Goal: Task Accomplishment & Management: Manage account settings

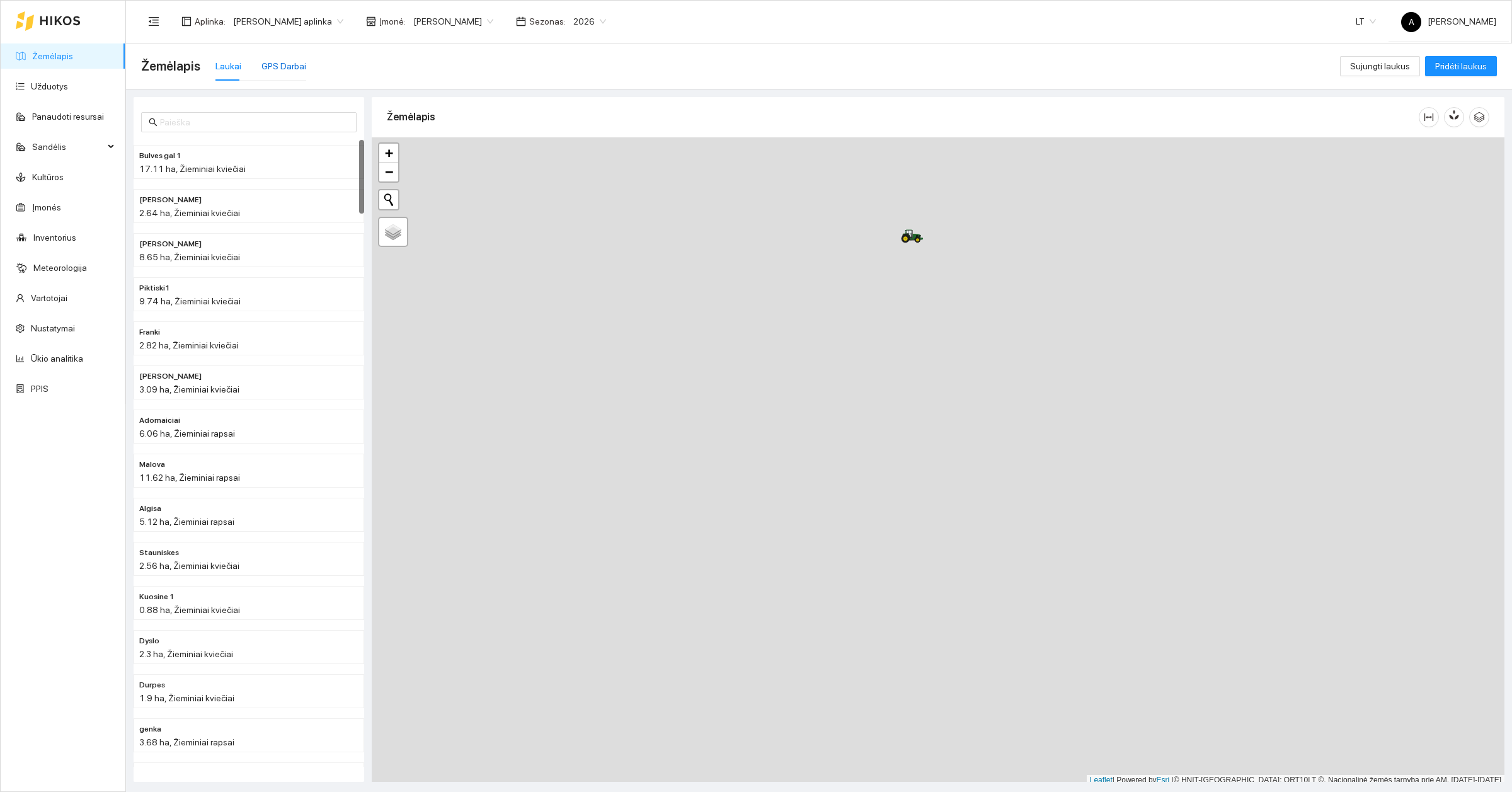
click at [278, 64] on div "GPS Darbai" at bounding box center [284, 66] width 44 height 14
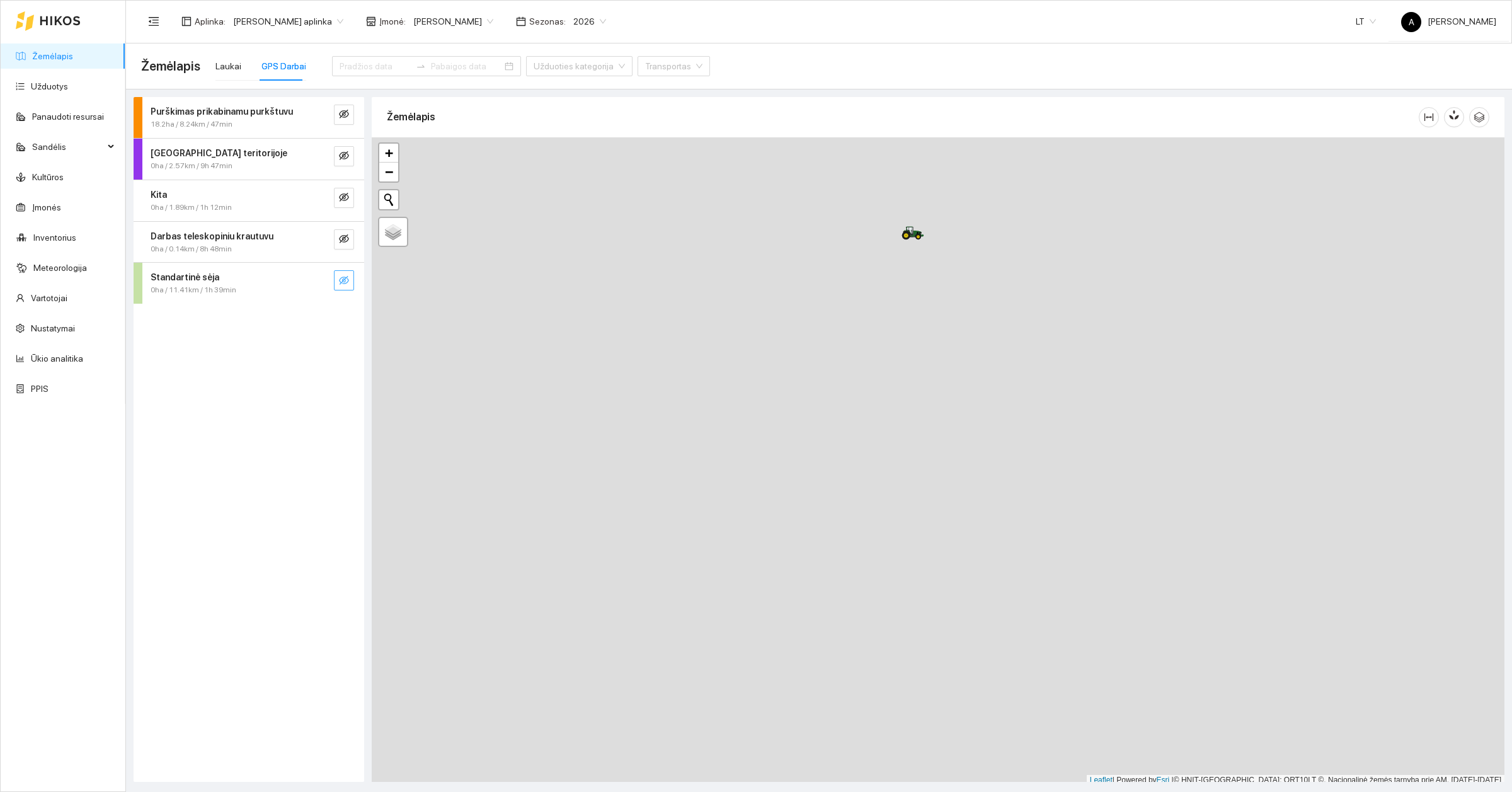
click at [337, 272] on button "button" at bounding box center [344, 280] width 20 height 20
drag, startPoint x: 846, startPoint y: 354, endPoint x: 650, endPoint y: 456, distance: 221.0
click at [650, 456] on div at bounding box center [938, 457] width 1133 height 648
drag, startPoint x: 637, startPoint y: 430, endPoint x: 777, endPoint y: 483, distance: 149.7
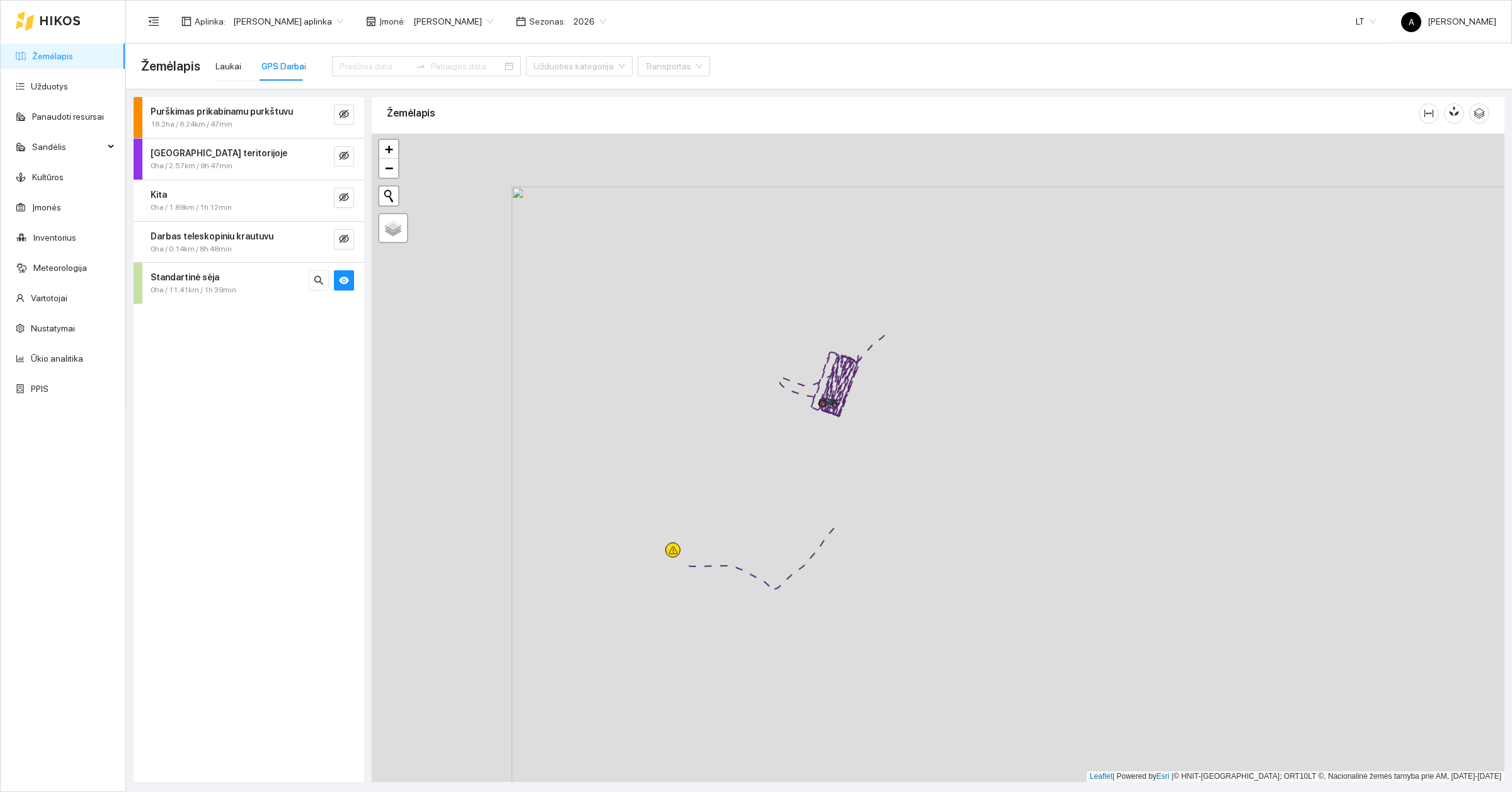
click at [777, 483] on div at bounding box center [938, 457] width 1133 height 648
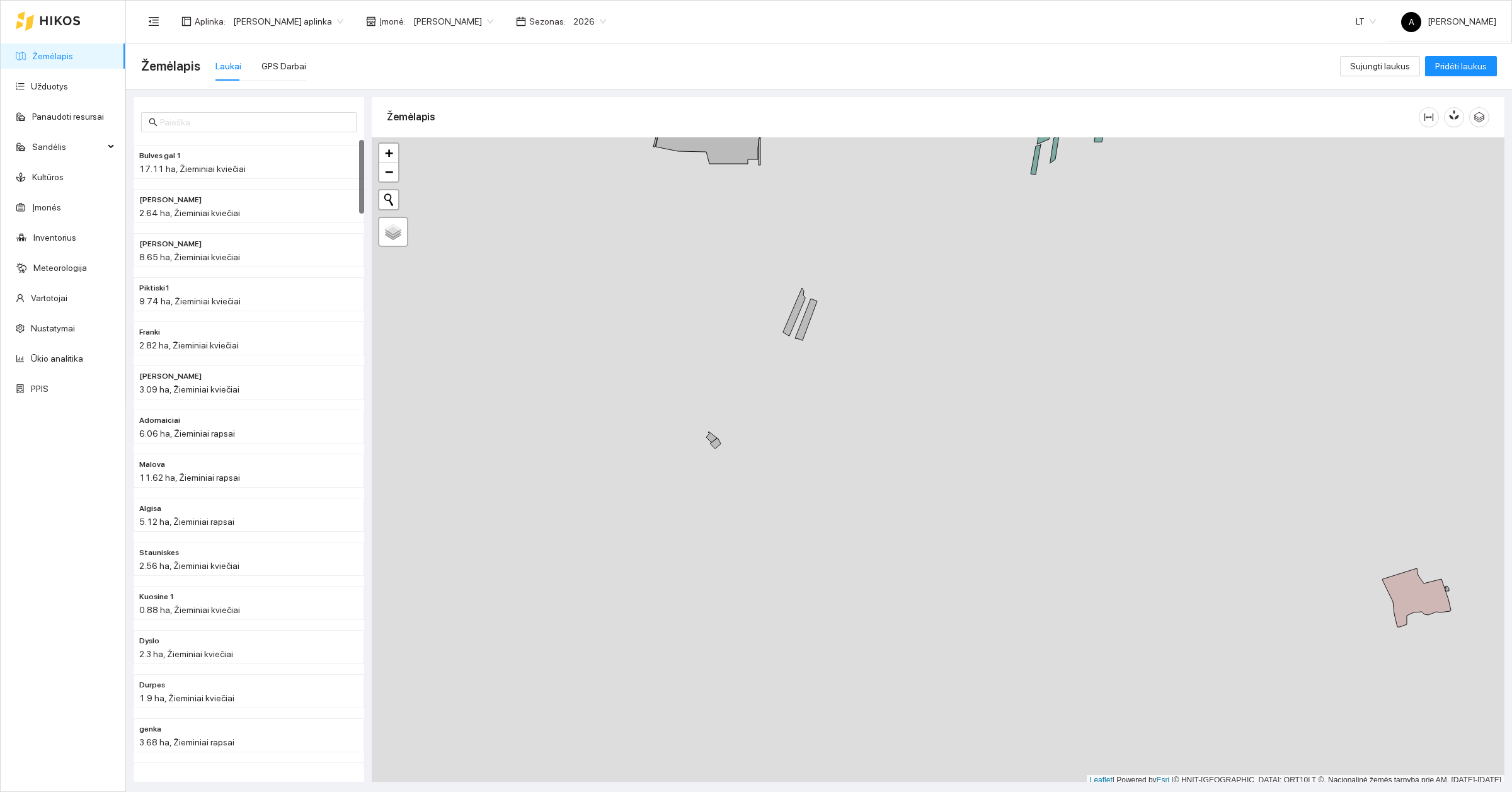
scroll to position [4, 0]
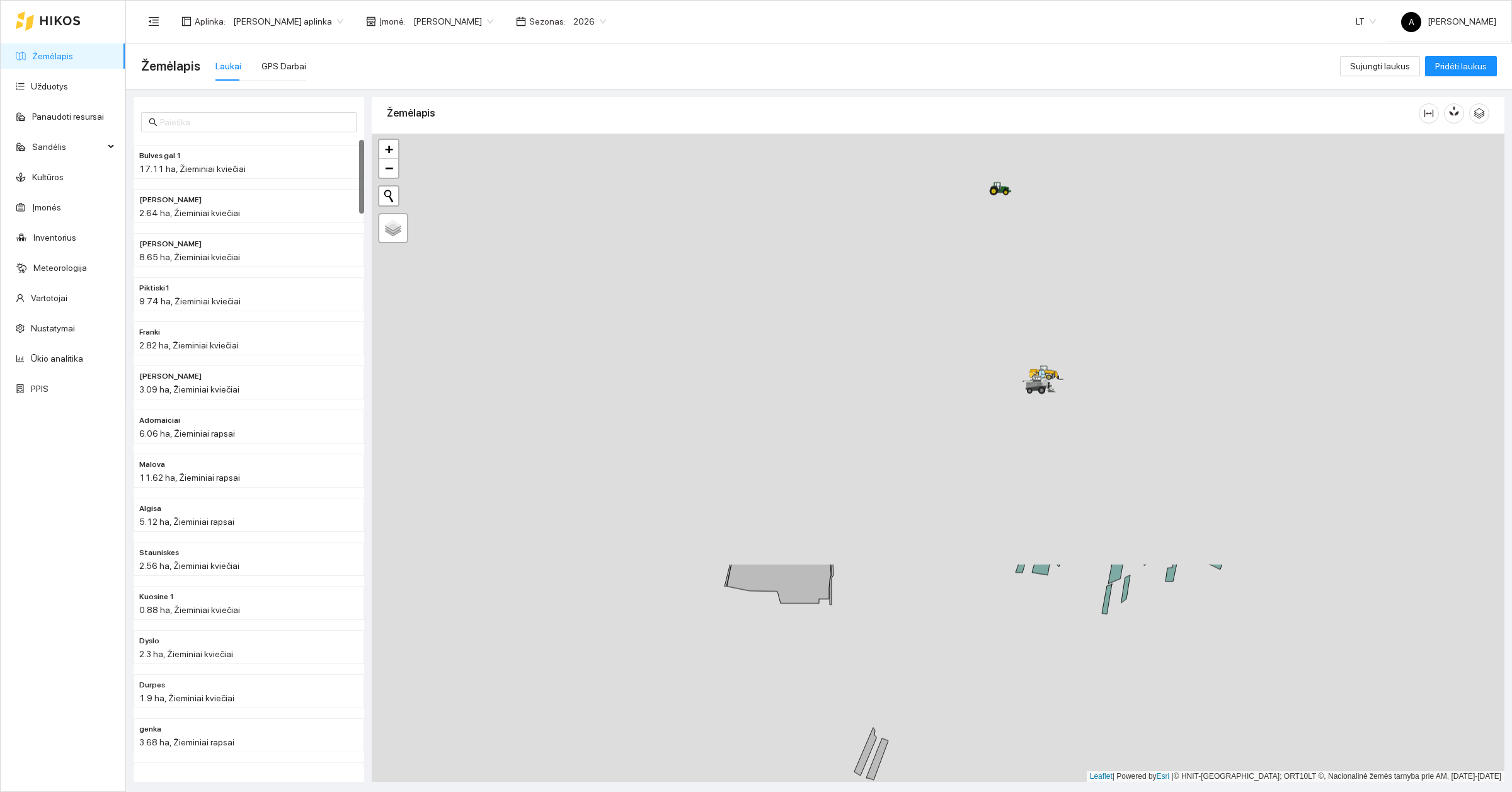
drag, startPoint x: 870, startPoint y: 191, endPoint x: 943, endPoint y: 687, distance: 501.3
click at [943, 687] on div at bounding box center [938, 457] width 1133 height 648
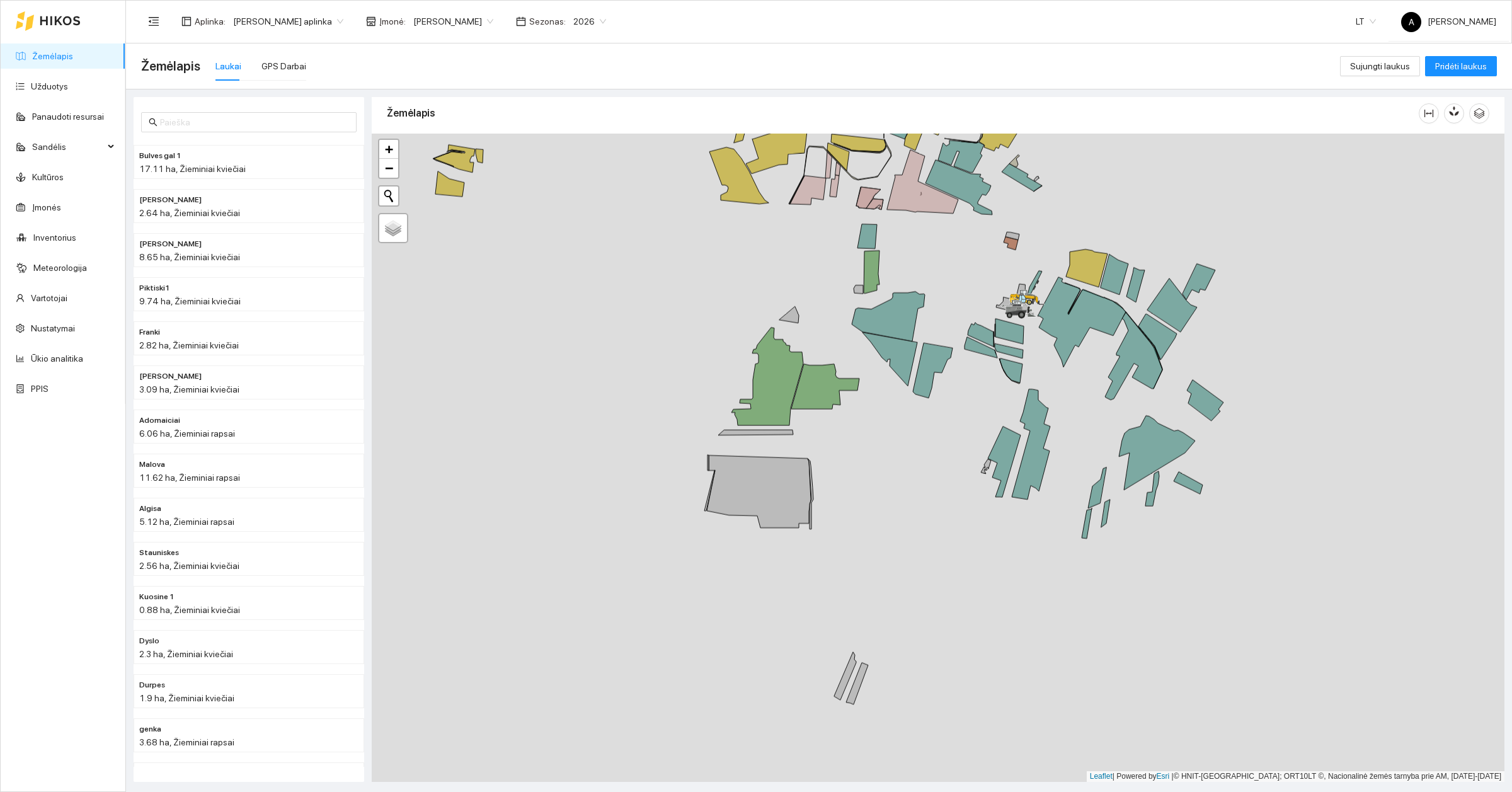
drag, startPoint x: 946, startPoint y: 690, endPoint x: 925, endPoint y: 576, distance: 115.9
click at [925, 610] on div at bounding box center [938, 457] width 1133 height 648
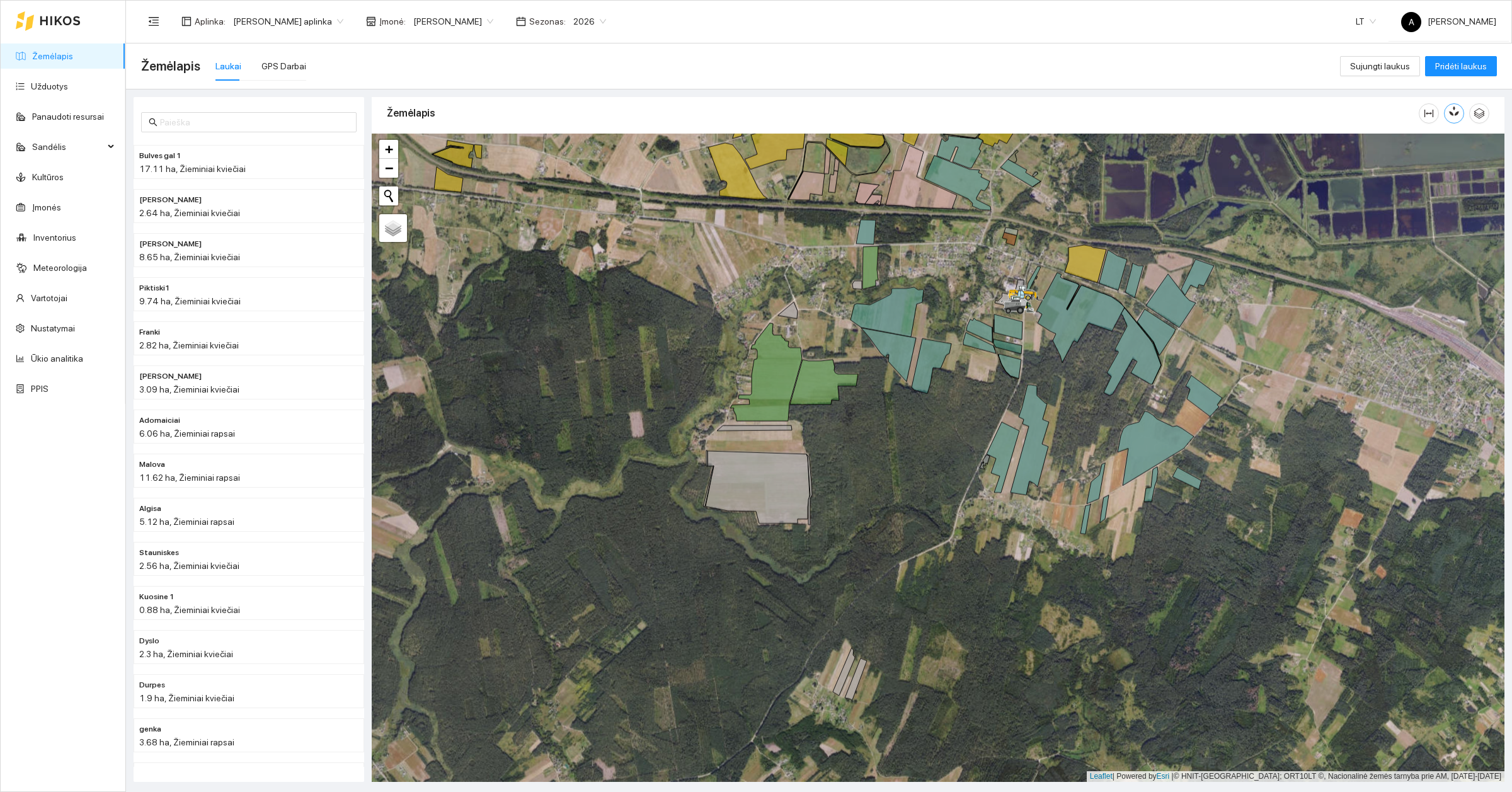
click at [1451, 114] on icon "button" at bounding box center [1451, 113] width 5 height 5
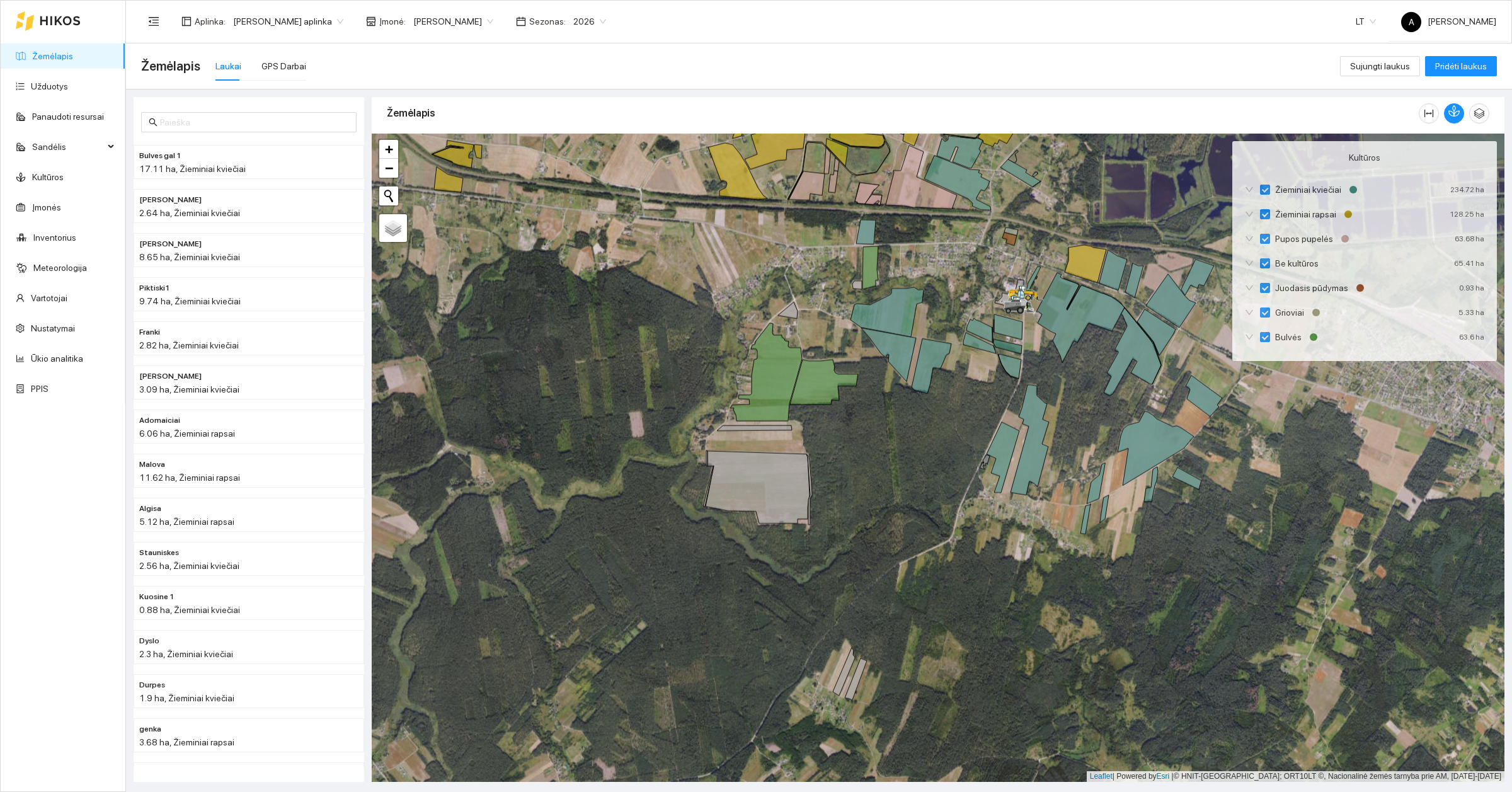
click at [1341, 483] on div at bounding box center [938, 457] width 1133 height 648
click at [1447, 111] on button "button" at bounding box center [1454, 114] width 20 height 20
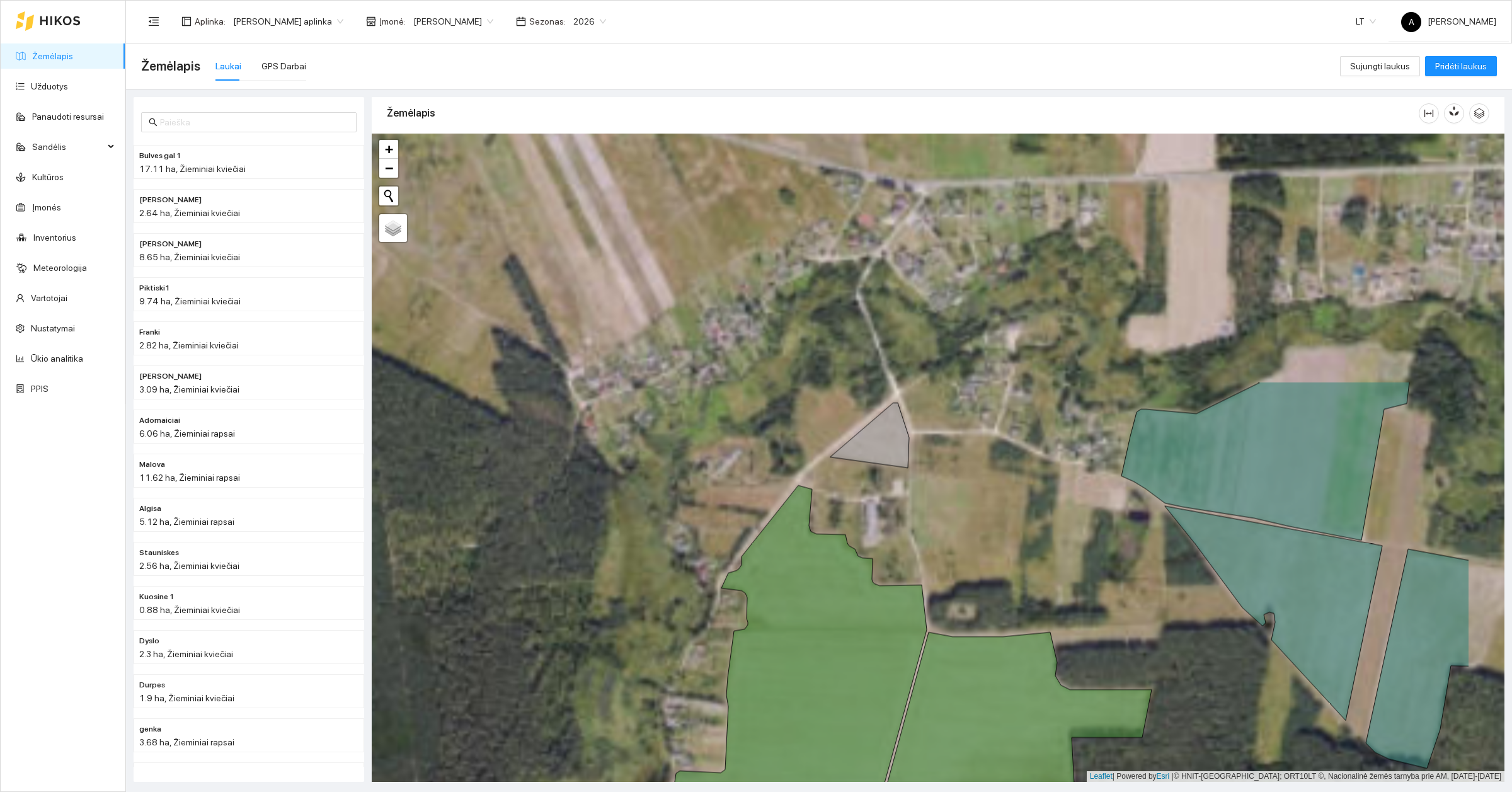
drag, startPoint x: 797, startPoint y: 348, endPoint x: 647, endPoint y: 663, distance: 348.9
click at [647, 663] on div at bounding box center [938, 457] width 1133 height 648
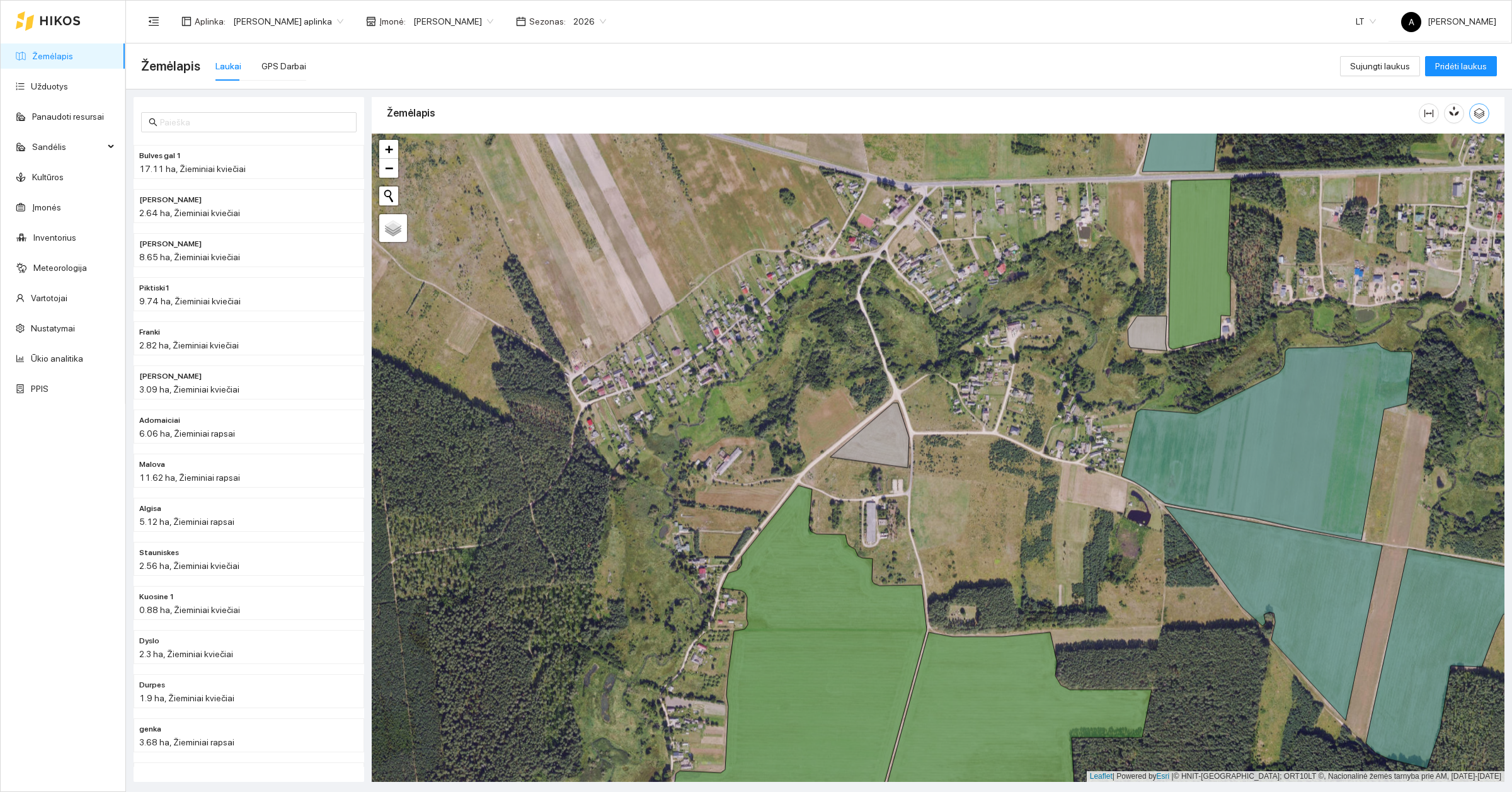
click at [1479, 111] on icon "button" at bounding box center [1479, 113] width 12 height 12
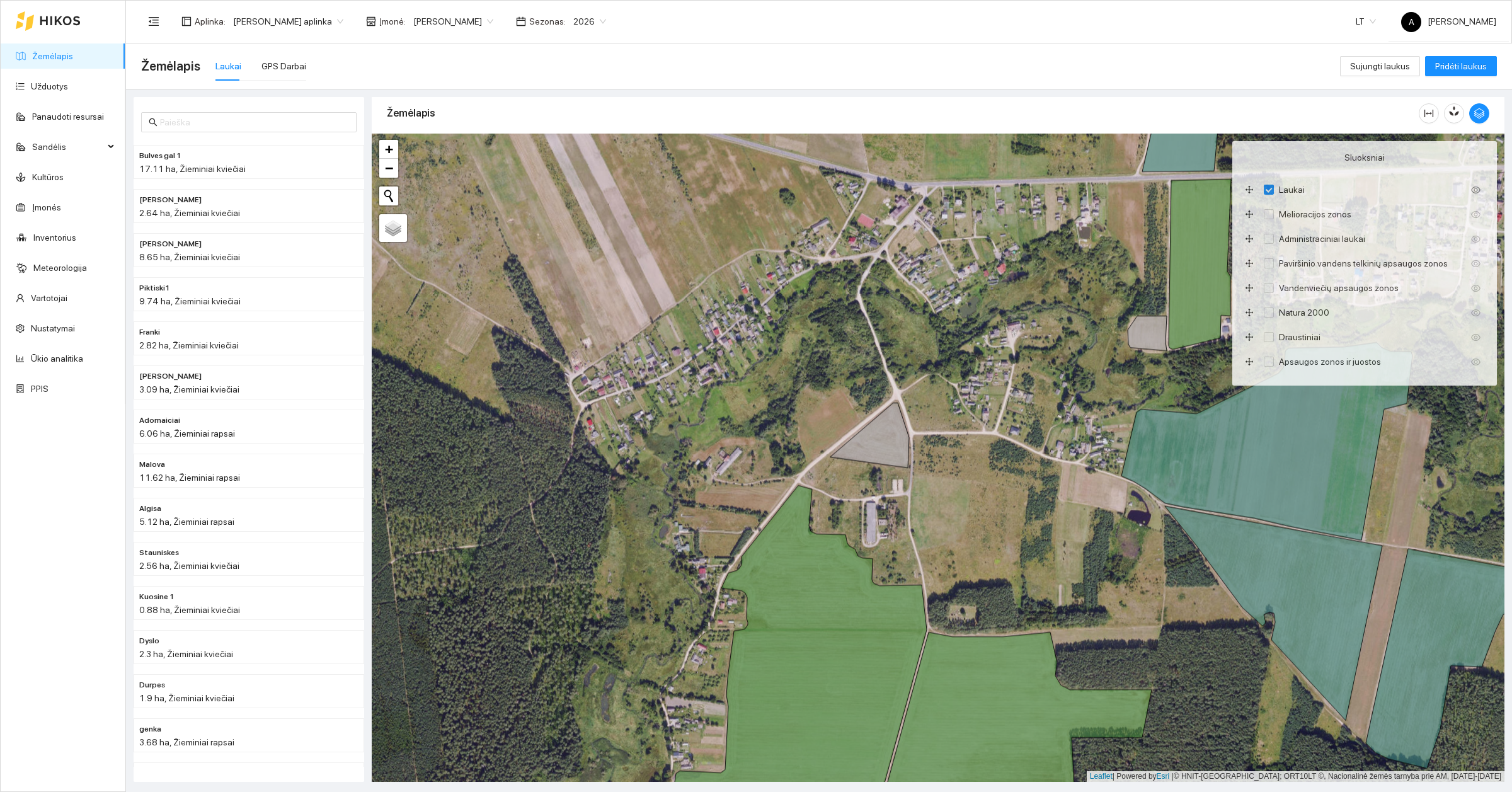
click at [785, 51] on div "Žemėlapis Laukai GPS Darbai" at bounding box center [740, 66] width 1199 height 40
drag, startPoint x: 839, startPoint y: 319, endPoint x: 832, endPoint y: 323, distance: 8.1
click at [839, 321] on div at bounding box center [938, 457] width 1133 height 648
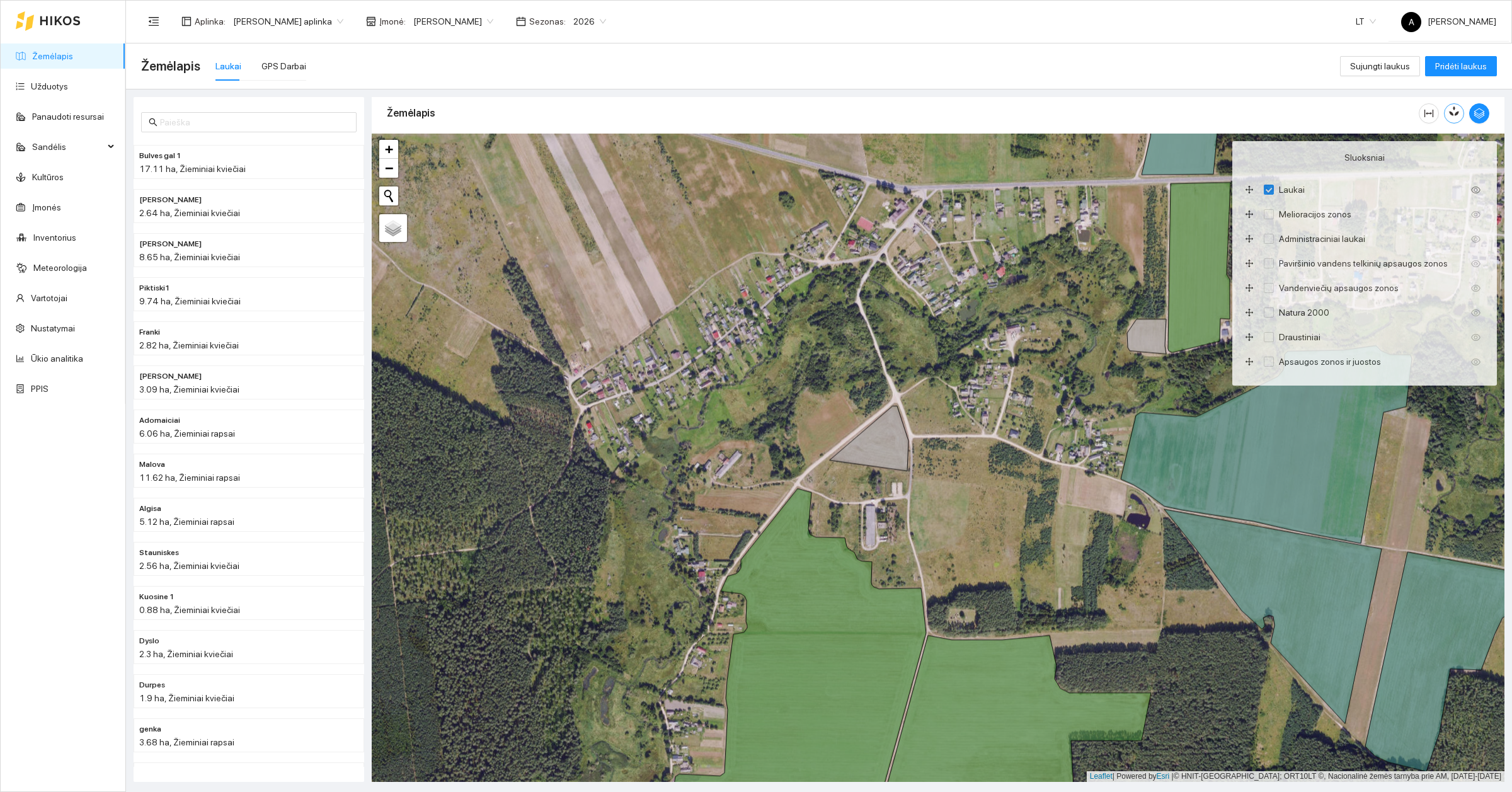
click at [1458, 111] on icon "button" at bounding box center [1456, 111] width 7 height 11
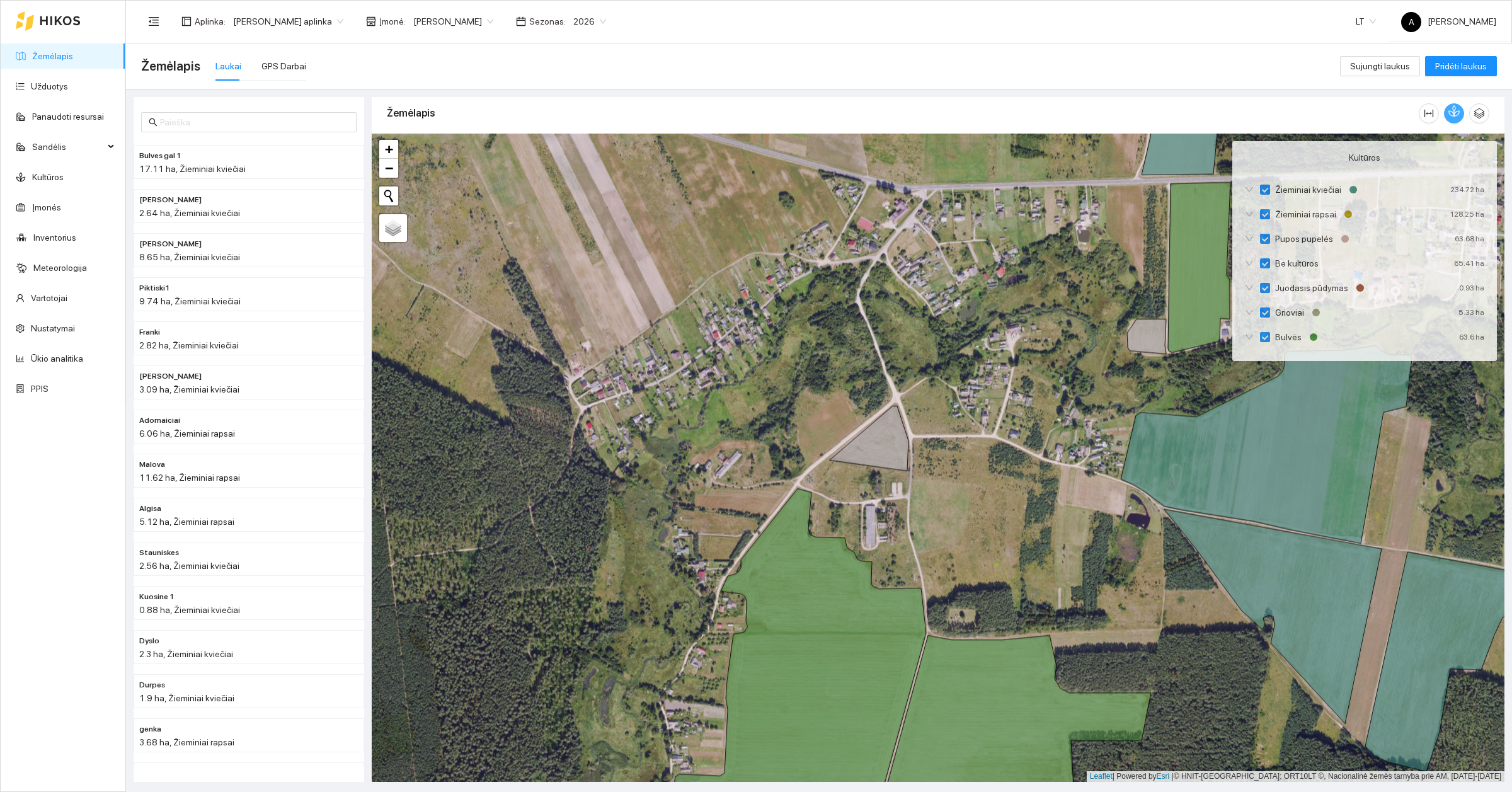
click at [1450, 120] on button "button" at bounding box center [1454, 114] width 20 height 20
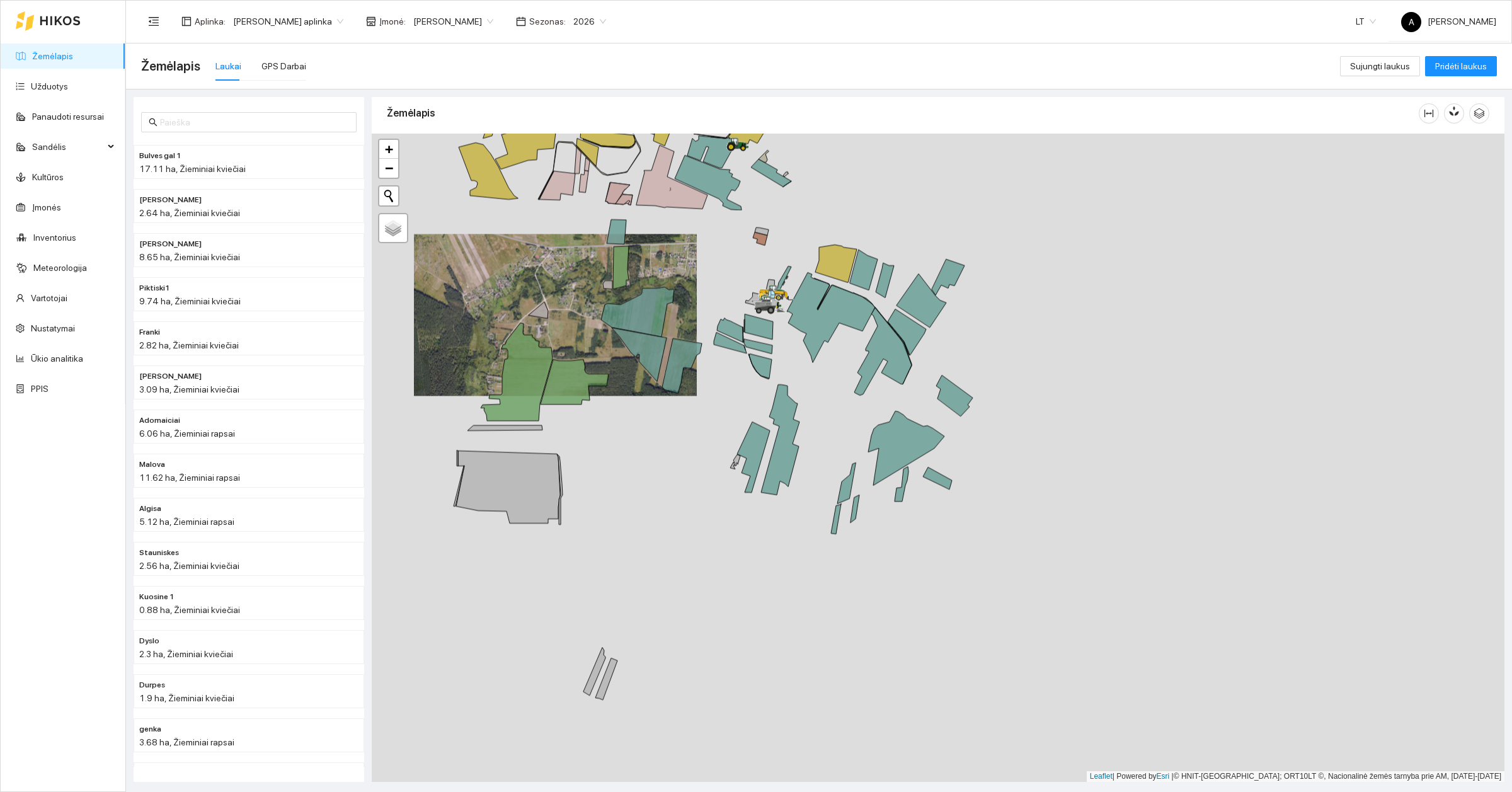
drag, startPoint x: 882, startPoint y: 400, endPoint x: 684, endPoint y: 382, distance: 198.8
click at [684, 382] on div at bounding box center [938, 457] width 1133 height 648
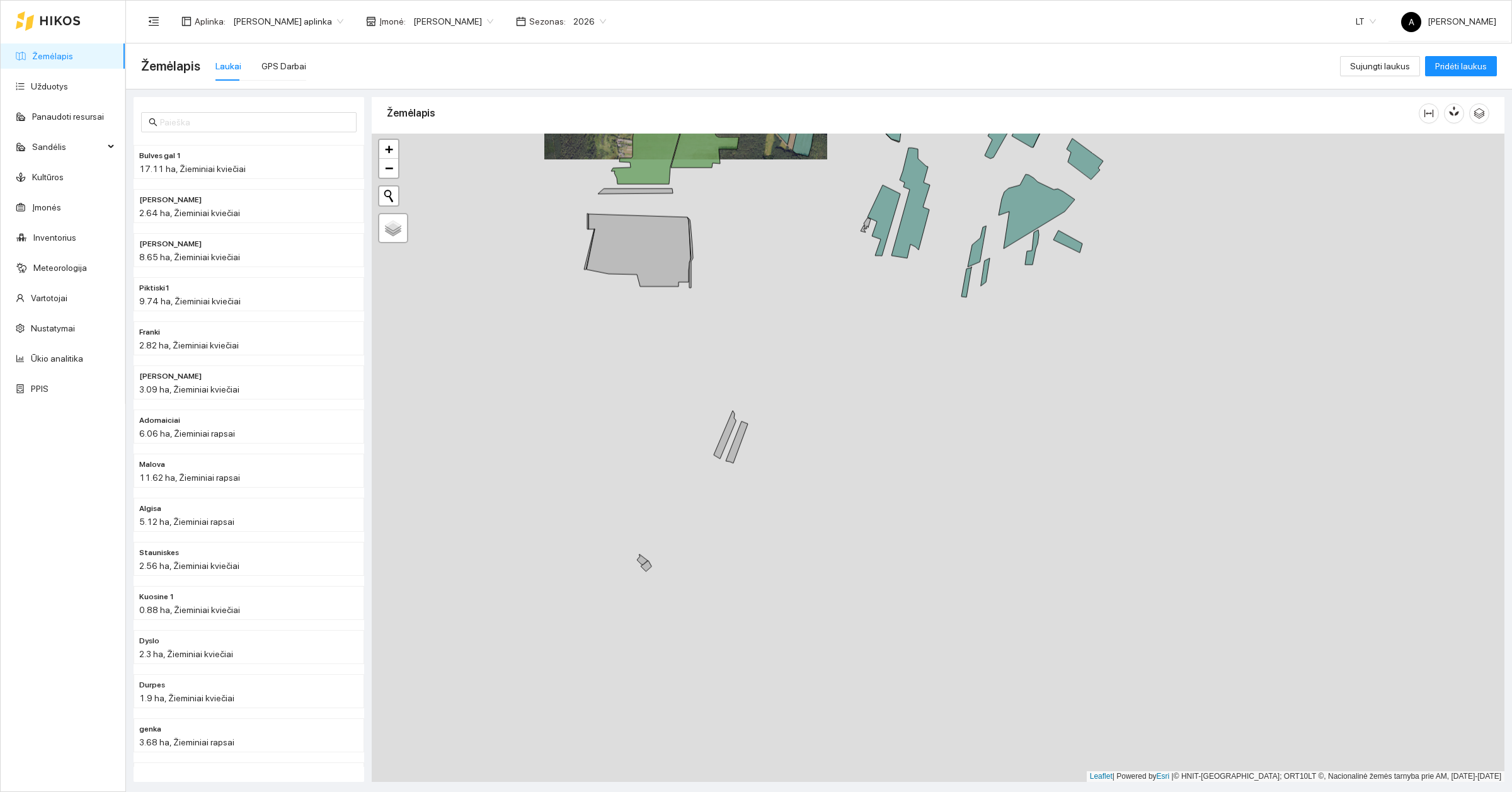
drag, startPoint x: 749, startPoint y: 572, endPoint x: 798, endPoint y: 392, distance: 186.6
click at [878, 335] on div at bounding box center [938, 457] width 1133 height 648
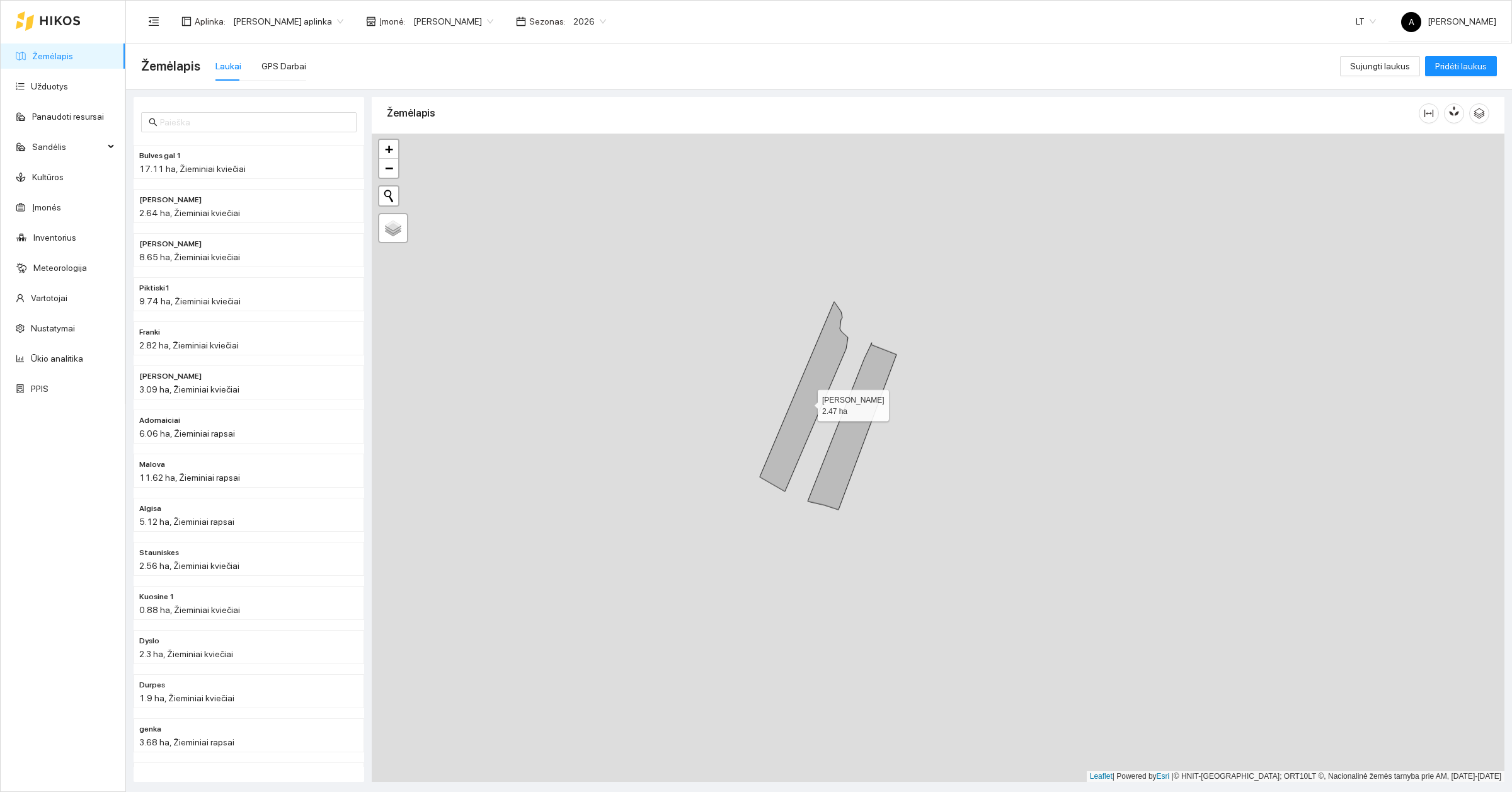
click at [804, 432] on icon at bounding box center [803, 396] width 88 height 189
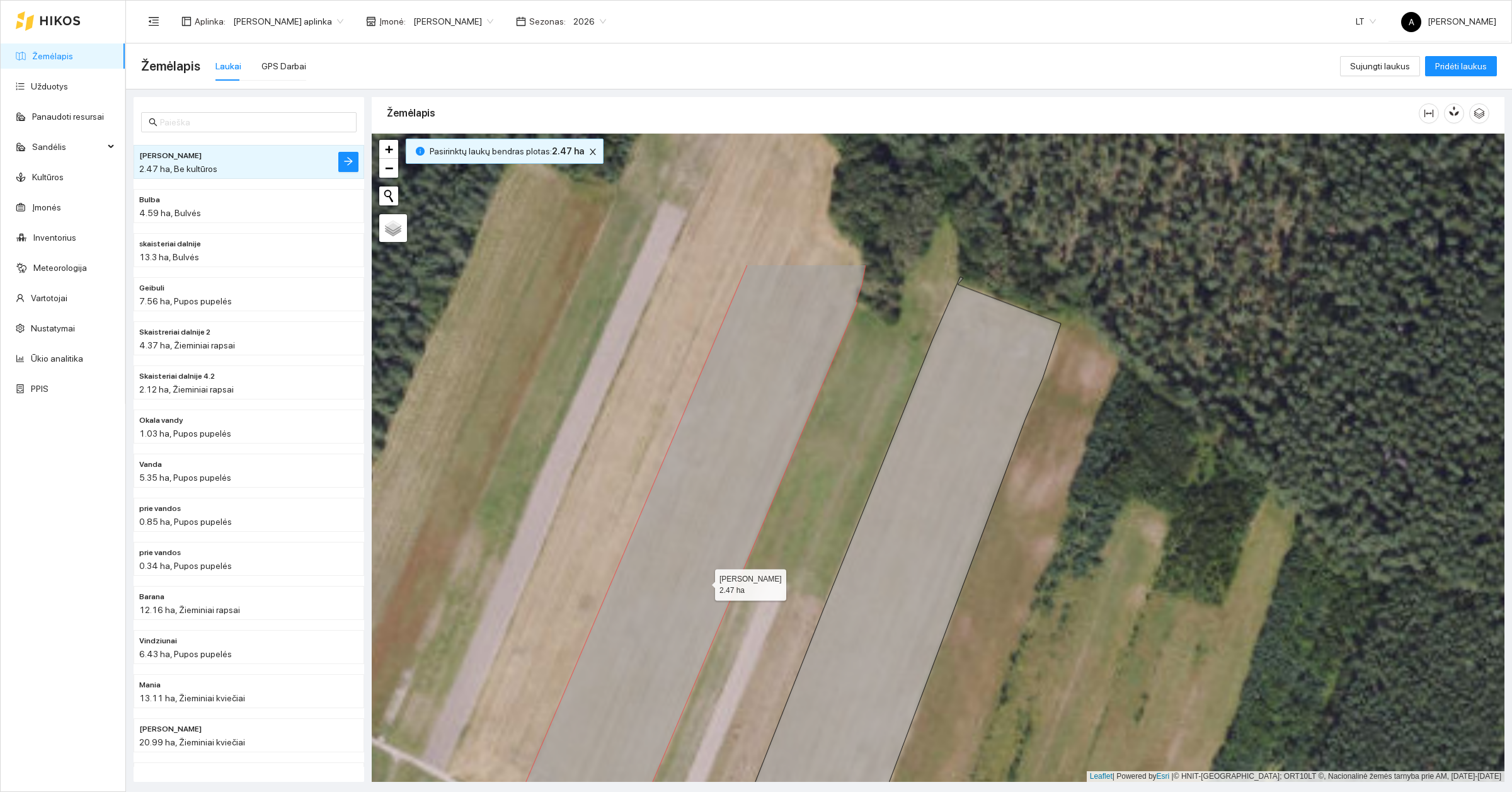
drag, startPoint x: 810, startPoint y: 384, endPoint x: 703, endPoint y: 583, distance: 225.9
click at [703, 583] on icon at bounding box center [689, 568] width 353 height 607
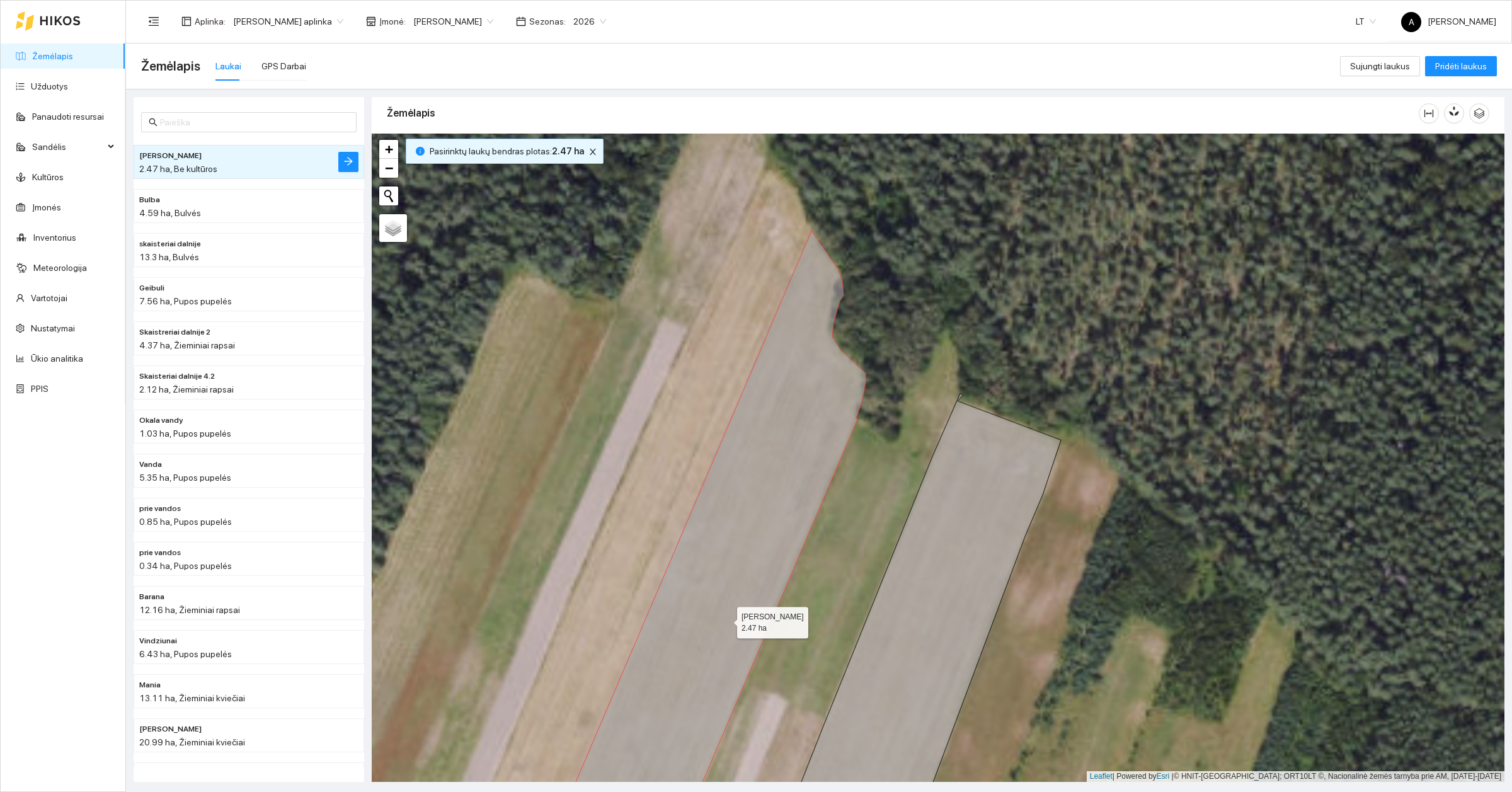
drag, startPoint x: 726, startPoint y: 613, endPoint x: 722, endPoint y: 637, distance: 24.3
click at [723, 637] on icon at bounding box center [689, 596] width 353 height 731
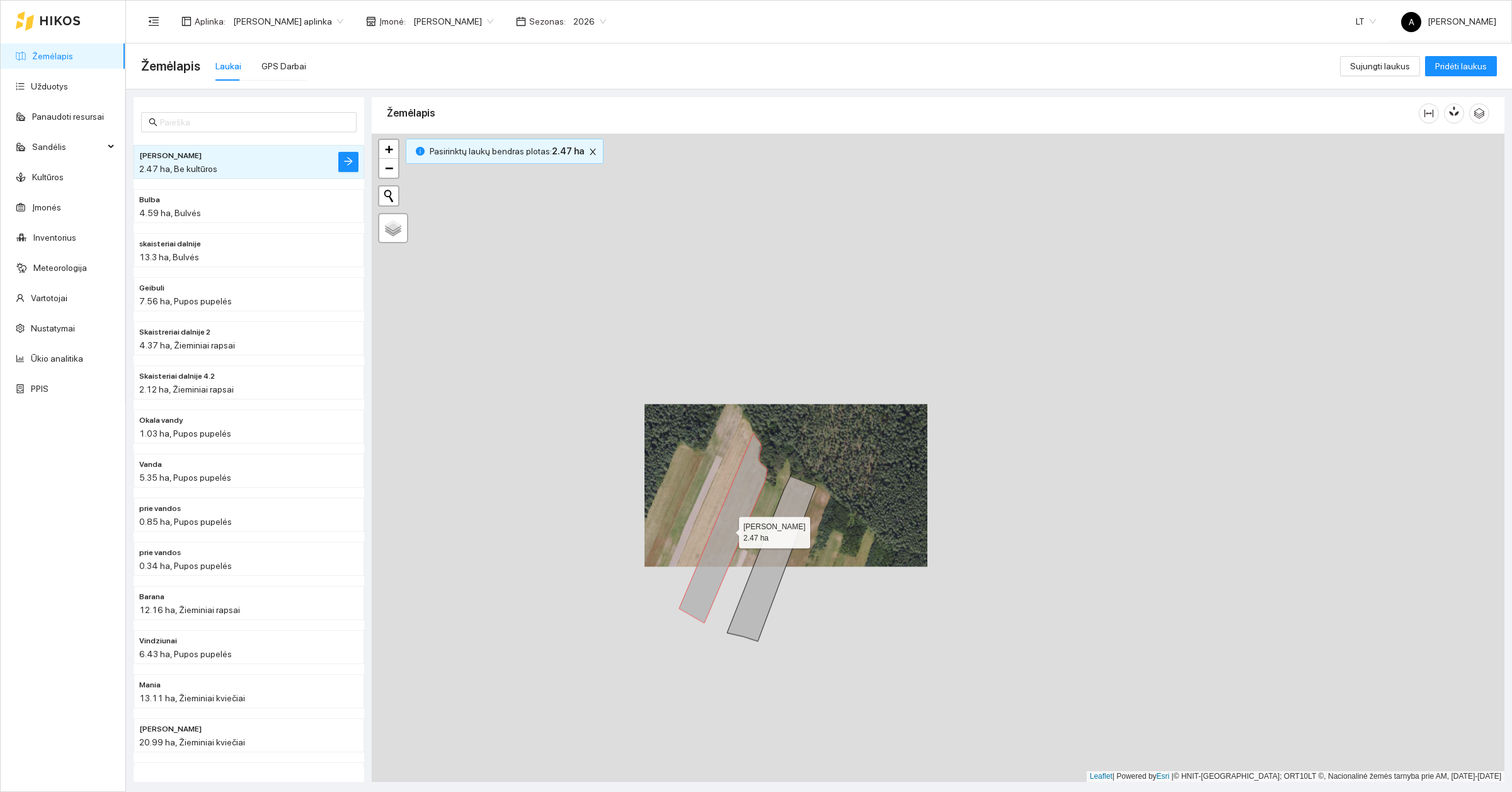
drag, startPoint x: 742, startPoint y: 616, endPoint x: 728, endPoint y: 531, distance: 86.1
click at [728, 531] on icon at bounding box center [723, 527] width 88 height 189
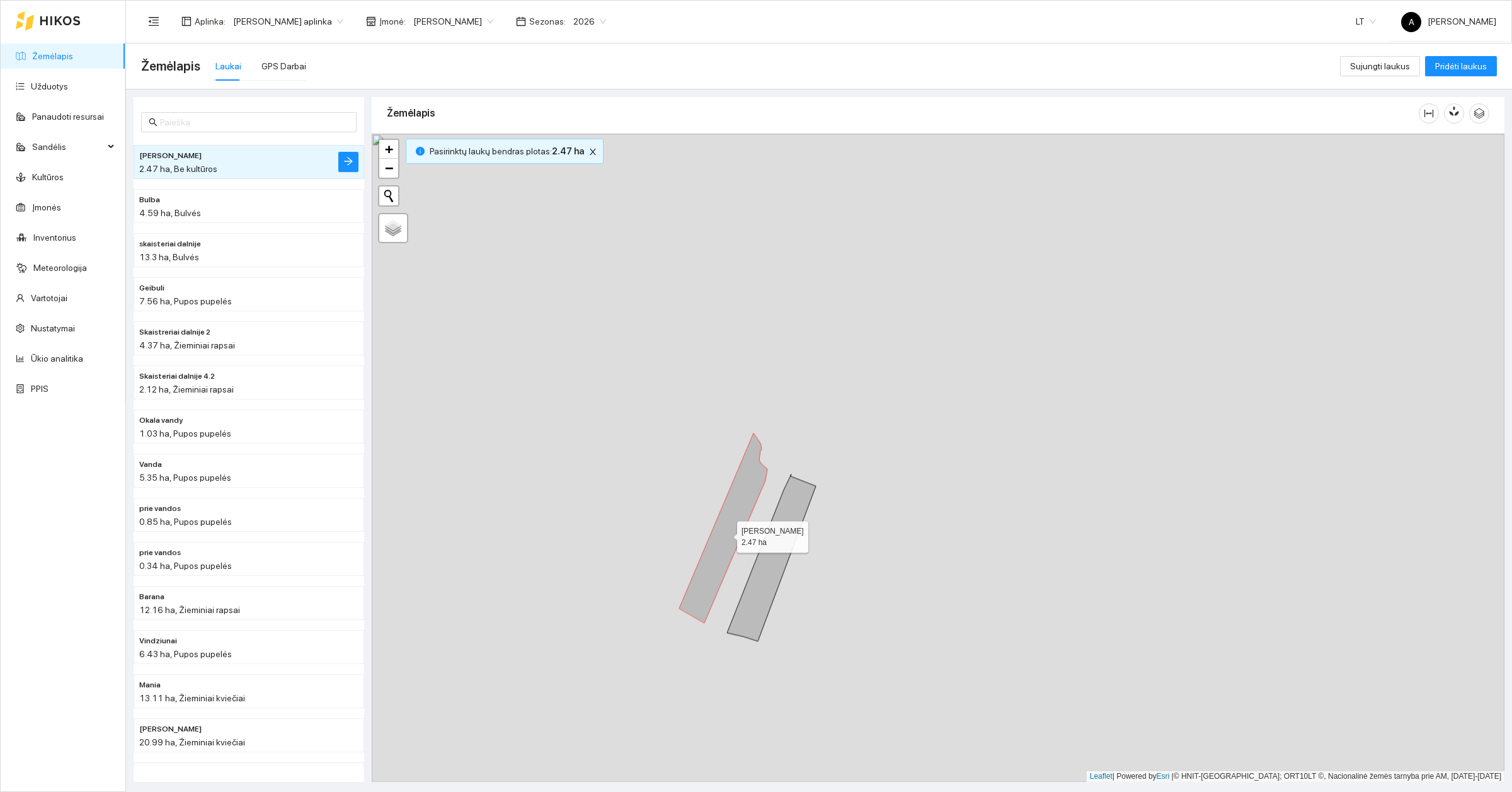
drag, startPoint x: 728, startPoint y: 534, endPoint x: 619, endPoint y: 498, distance: 114.8
click at [619, 498] on div at bounding box center [938, 457] width 1133 height 648
click at [725, 526] on icon at bounding box center [723, 527] width 88 height 189
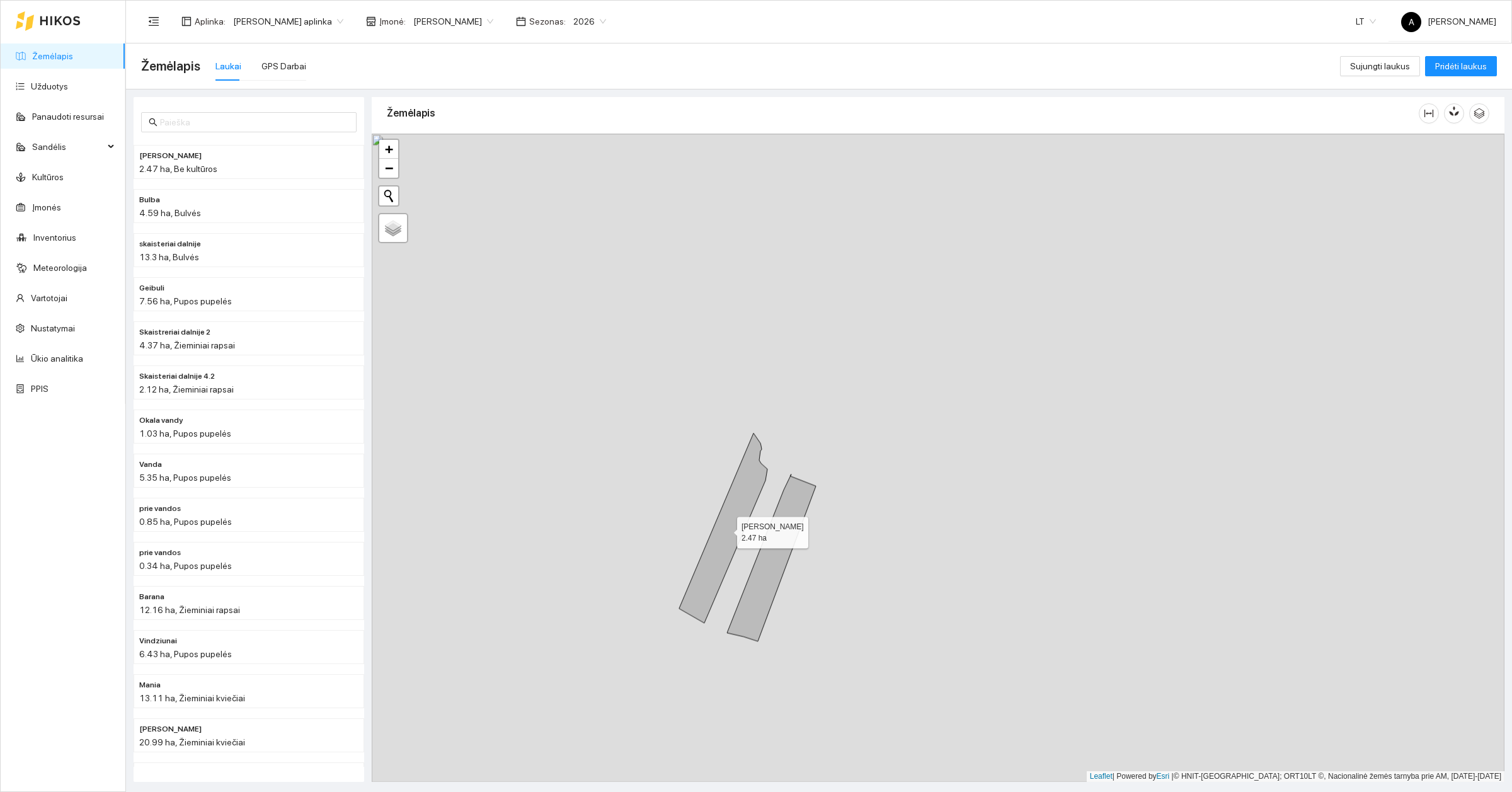
click at [726, 530] on icon at bounding box center [723, 527] width 88 height 189
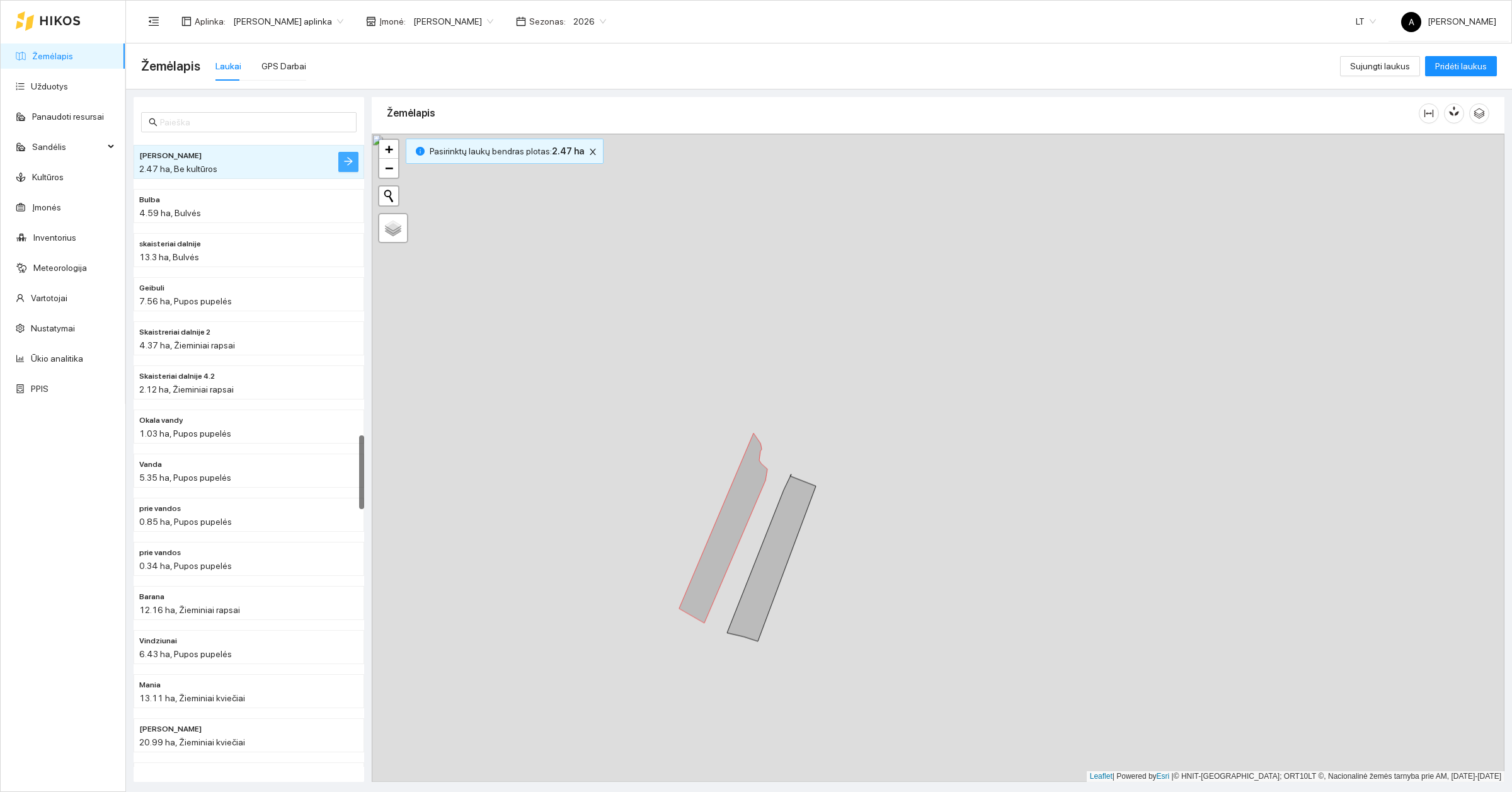
click at [353, 160] on icon "arrow-right" at bounding box center [348, 161] width 10 height 10
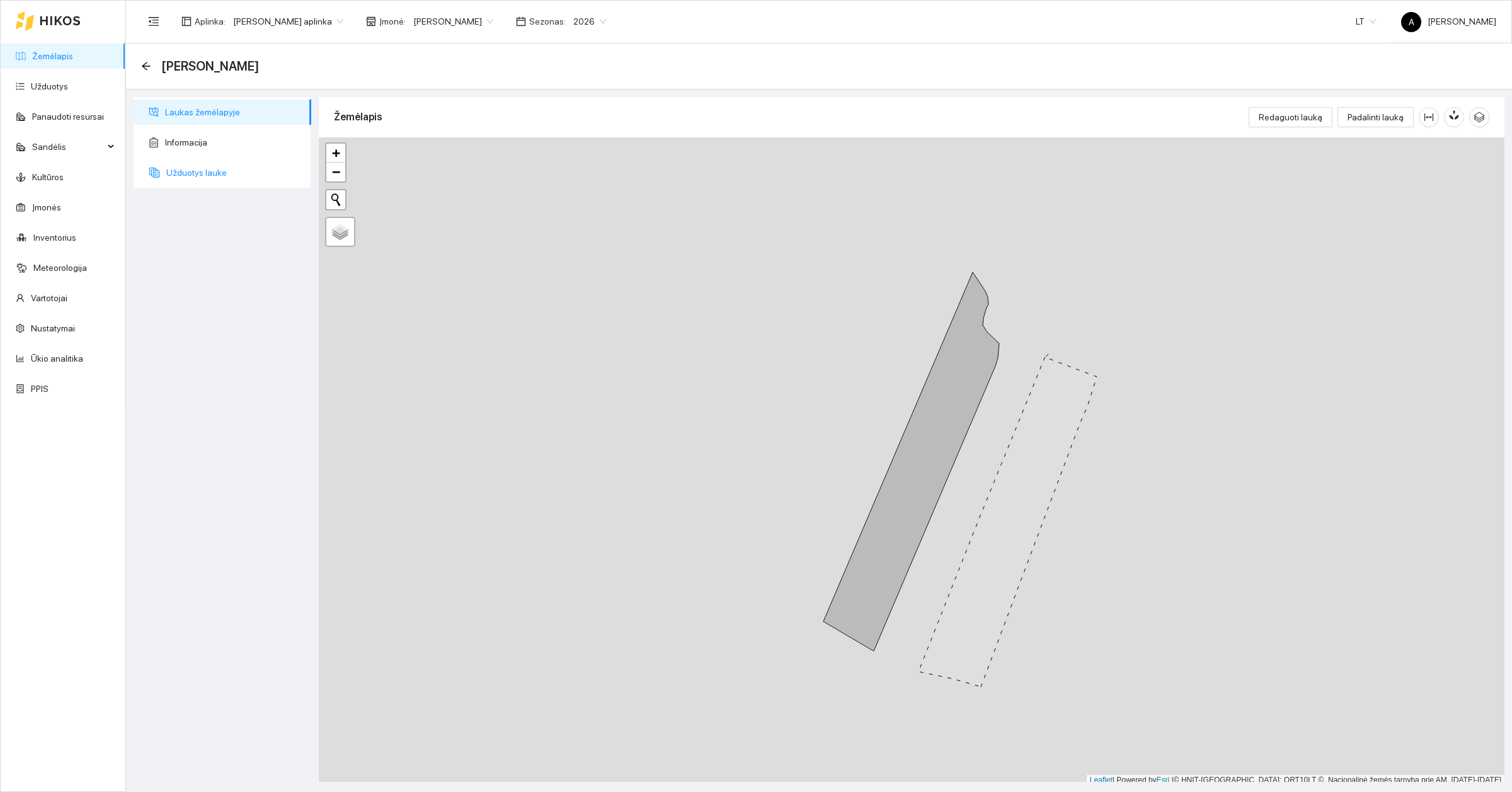
click at [213, 178] on span "Užduotys lauke" at bounding box center [234, 172] width 135 height 25
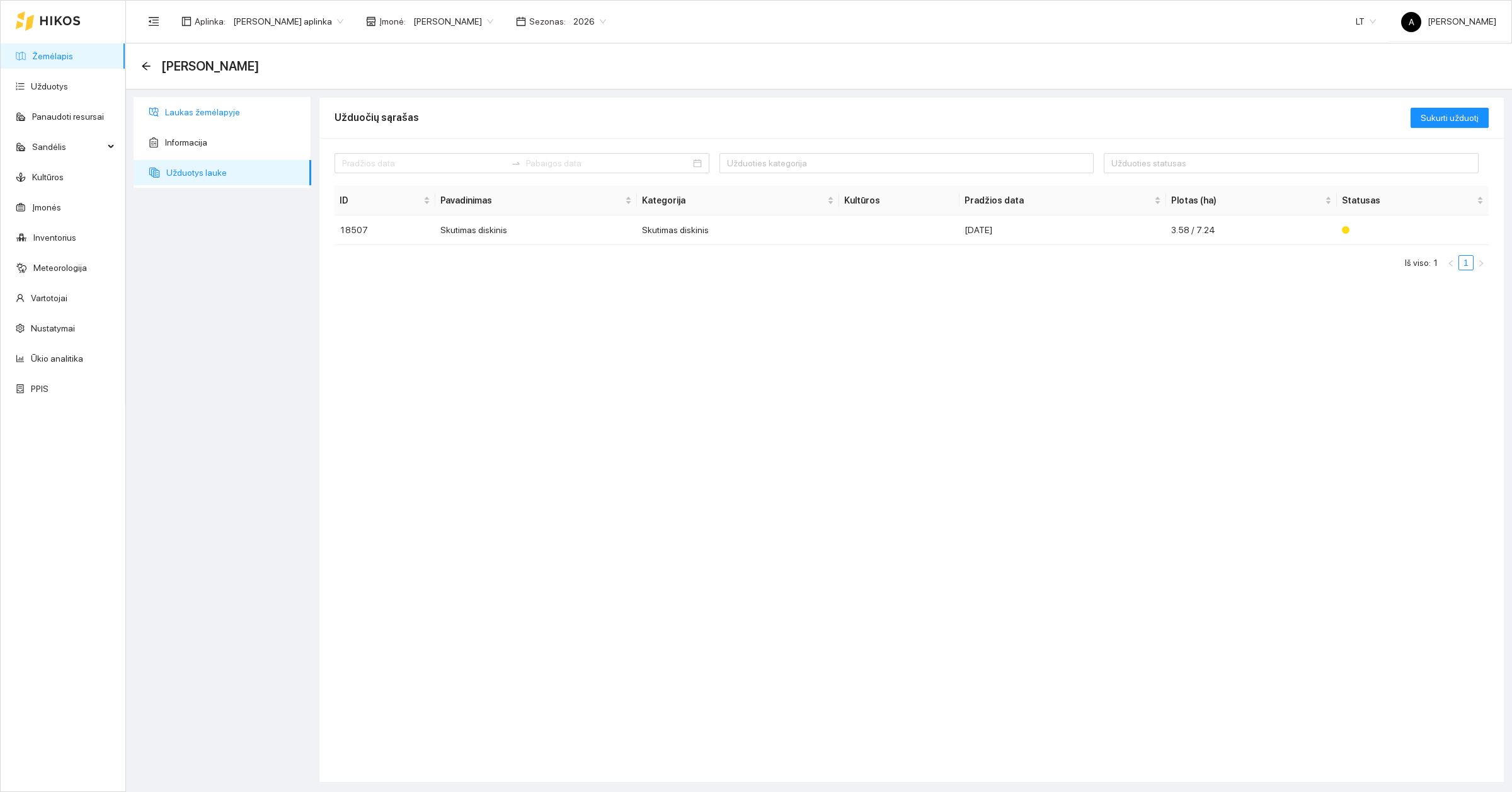
click at [206, 120] on span "Laukas žemėlapyje" at bounding box center [233, 112] width 136 height 25
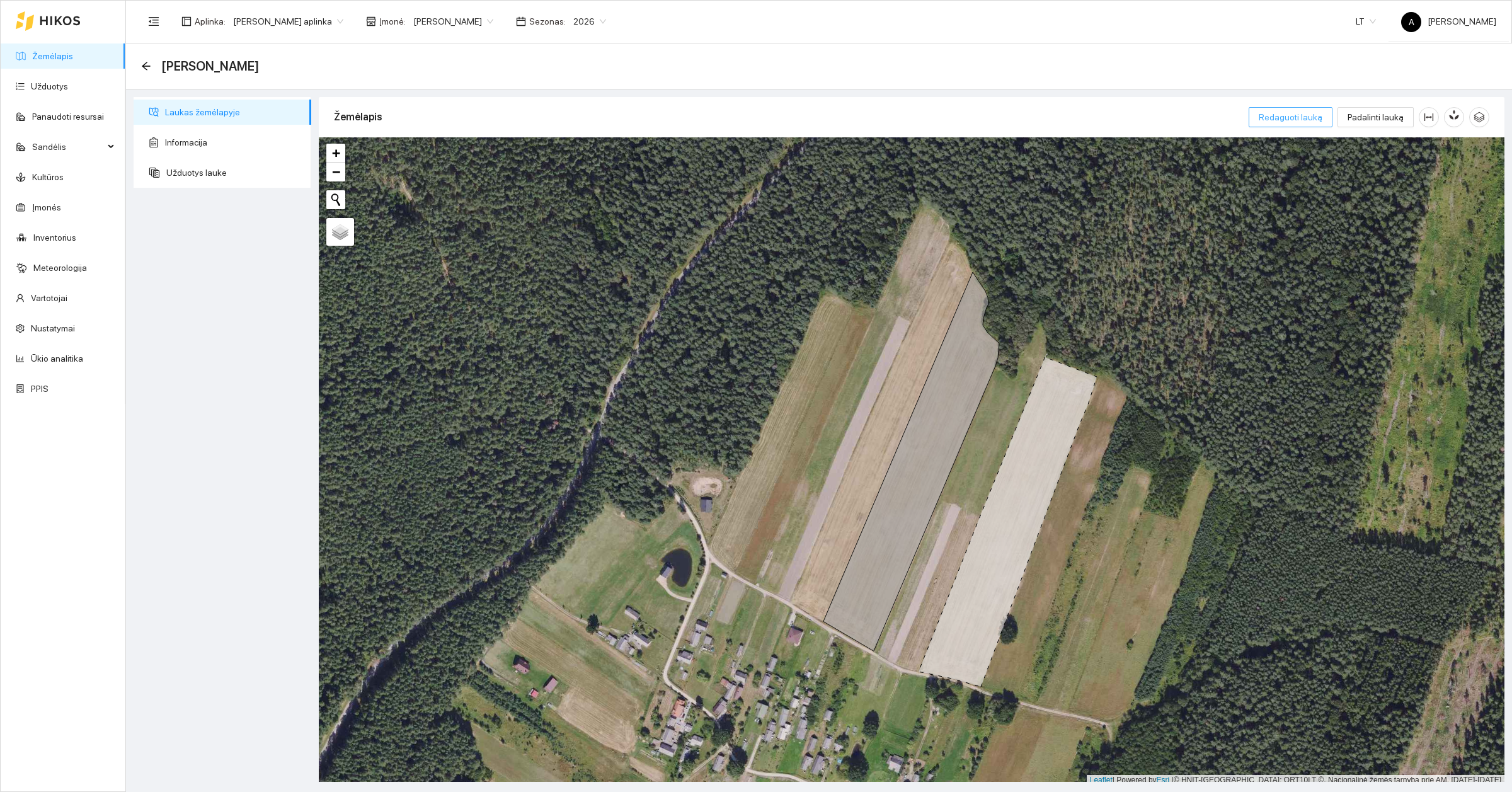
click at [1318, 118] on span "Redaguoti lauką" at bounding box center [1291, 118] width 64 height 14
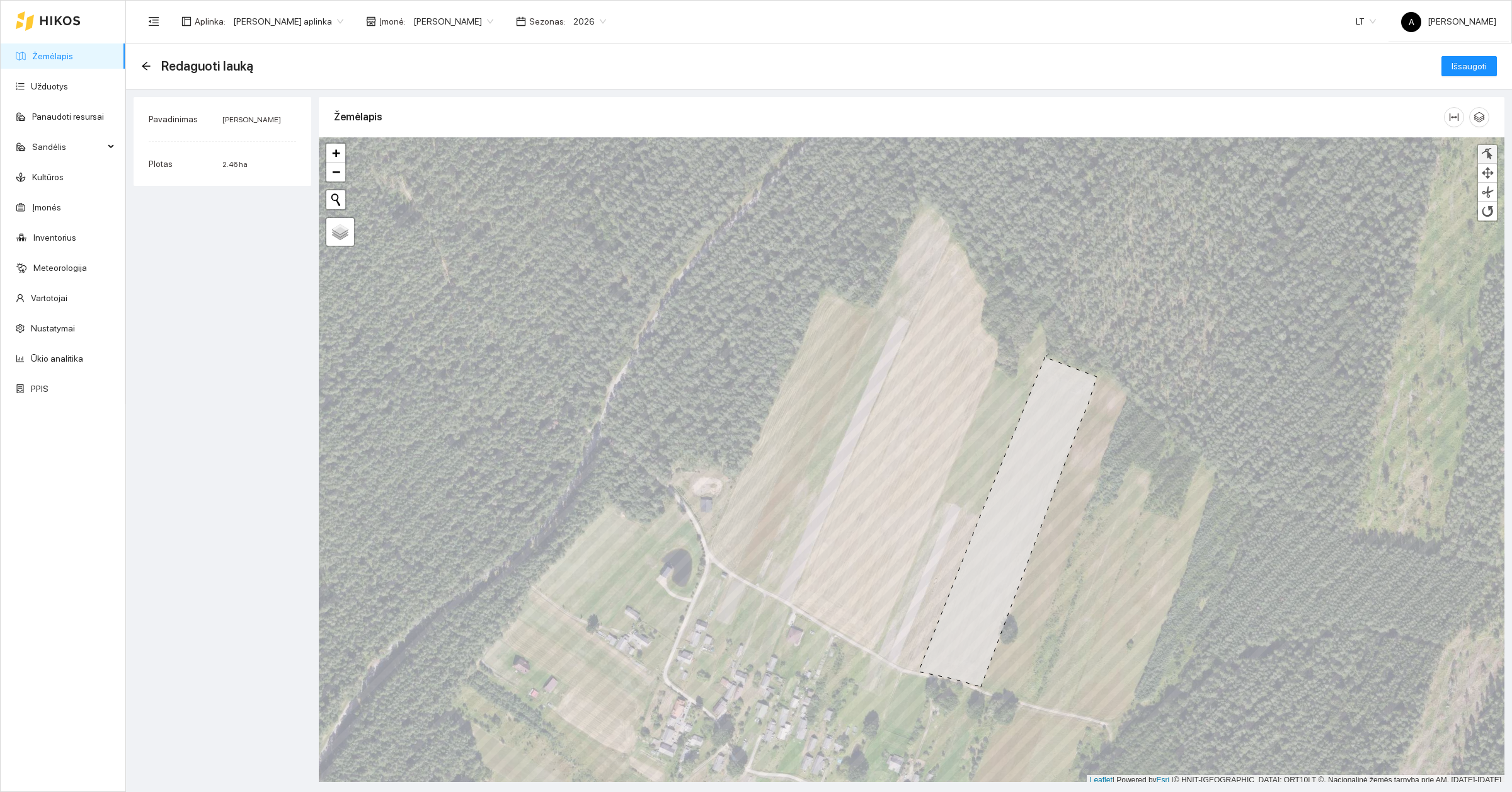
click at [1479, 154] on link at bounding box center [1487, 154] width 19 height 19
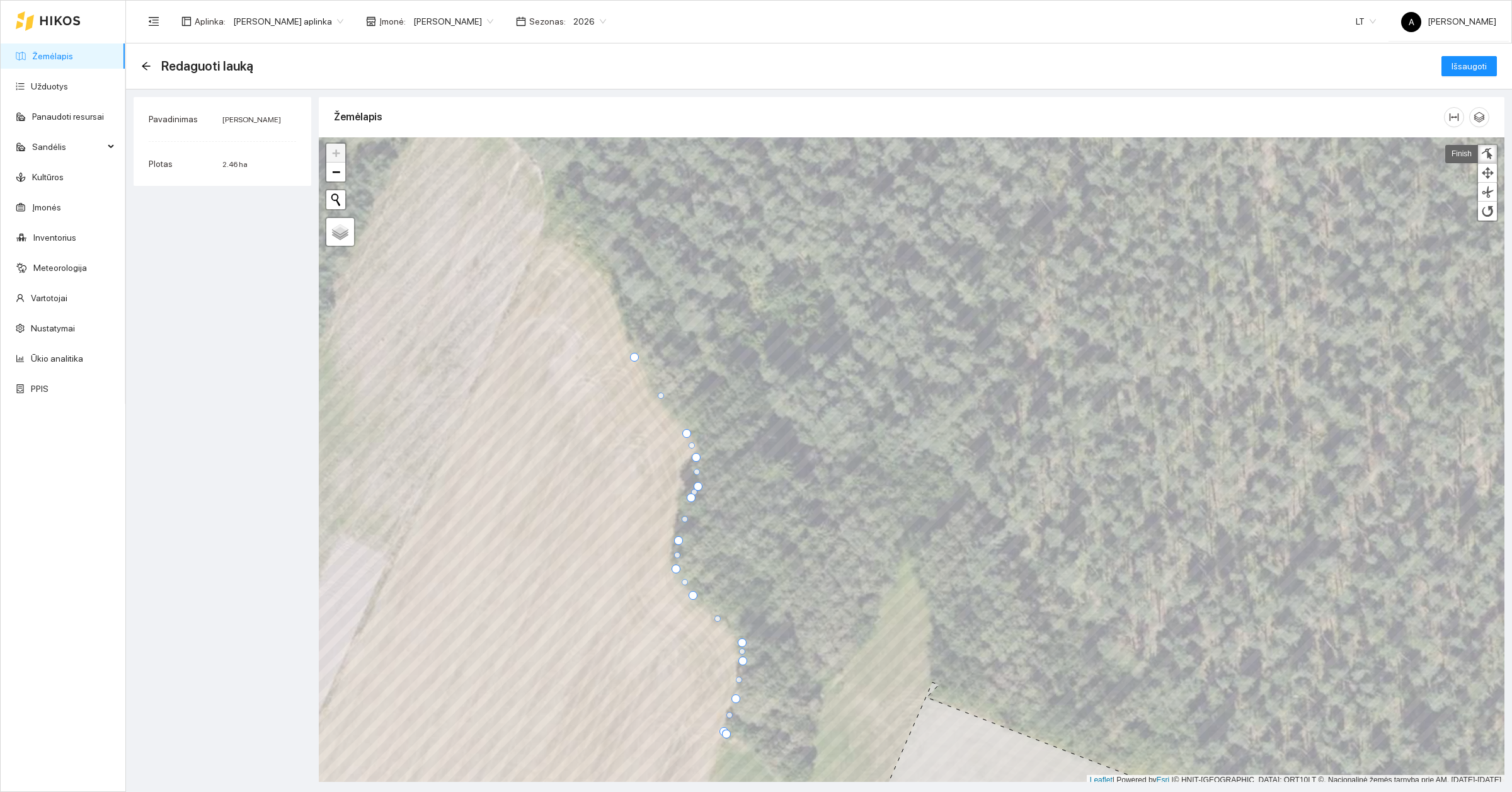
scroll to position [4, 0]
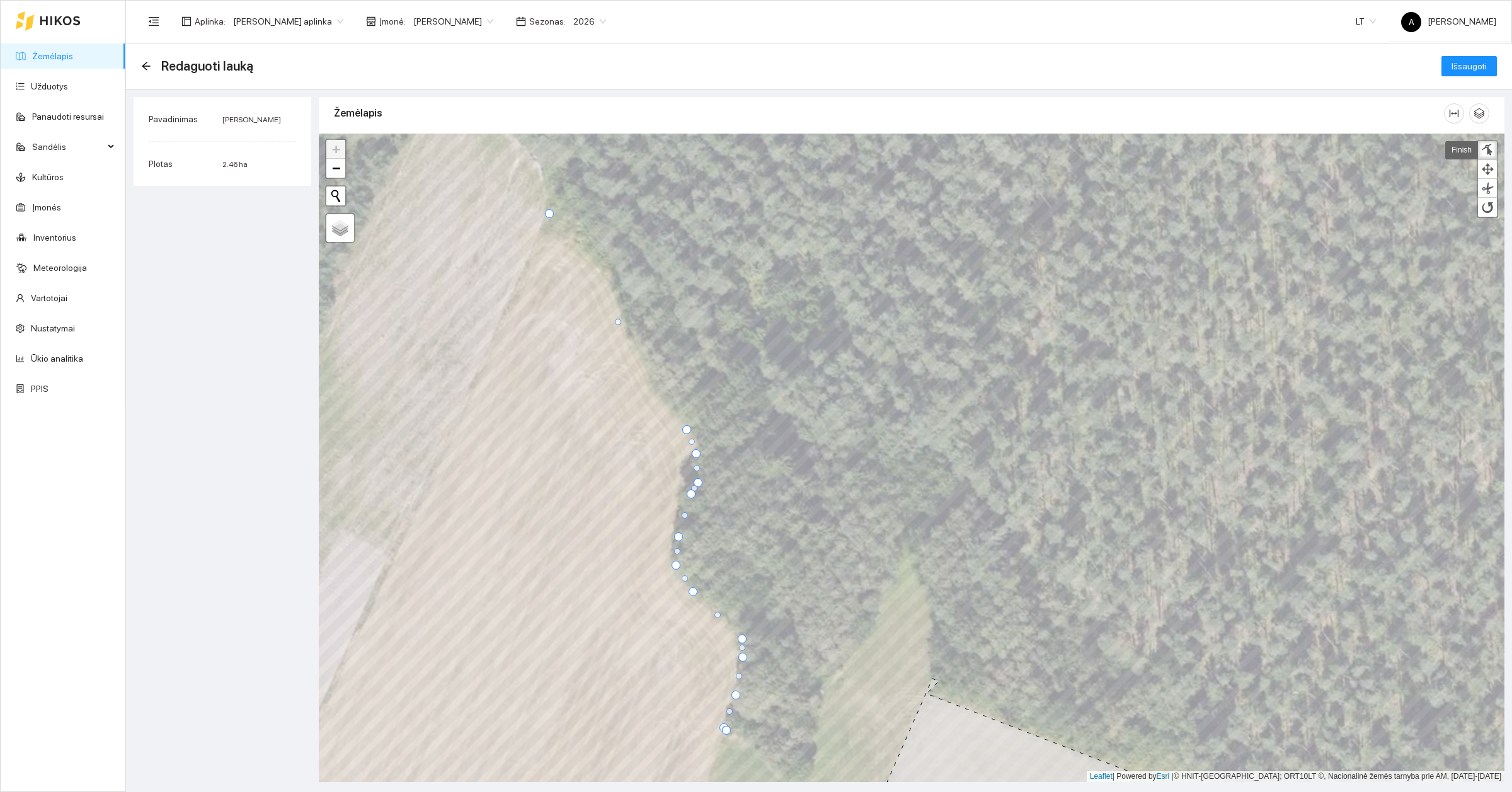
click at [319, 133] on div at bounding box center [319, 133] width 0 height 0
drag, startPoint x: 615, startPoint y: 319, endPoint x: 597, endPoint y: 269, distance: 53.1
click at [597, 266] on div at bounding box center [600, 269] width 6 height 6
drag, startPoint x: 640, startPoint y: 348, endPoint x: 628, endPoint y: 354, distance: 13.4
click at [629, 354] on div at bounding box center [632, 355] width 6 height 6
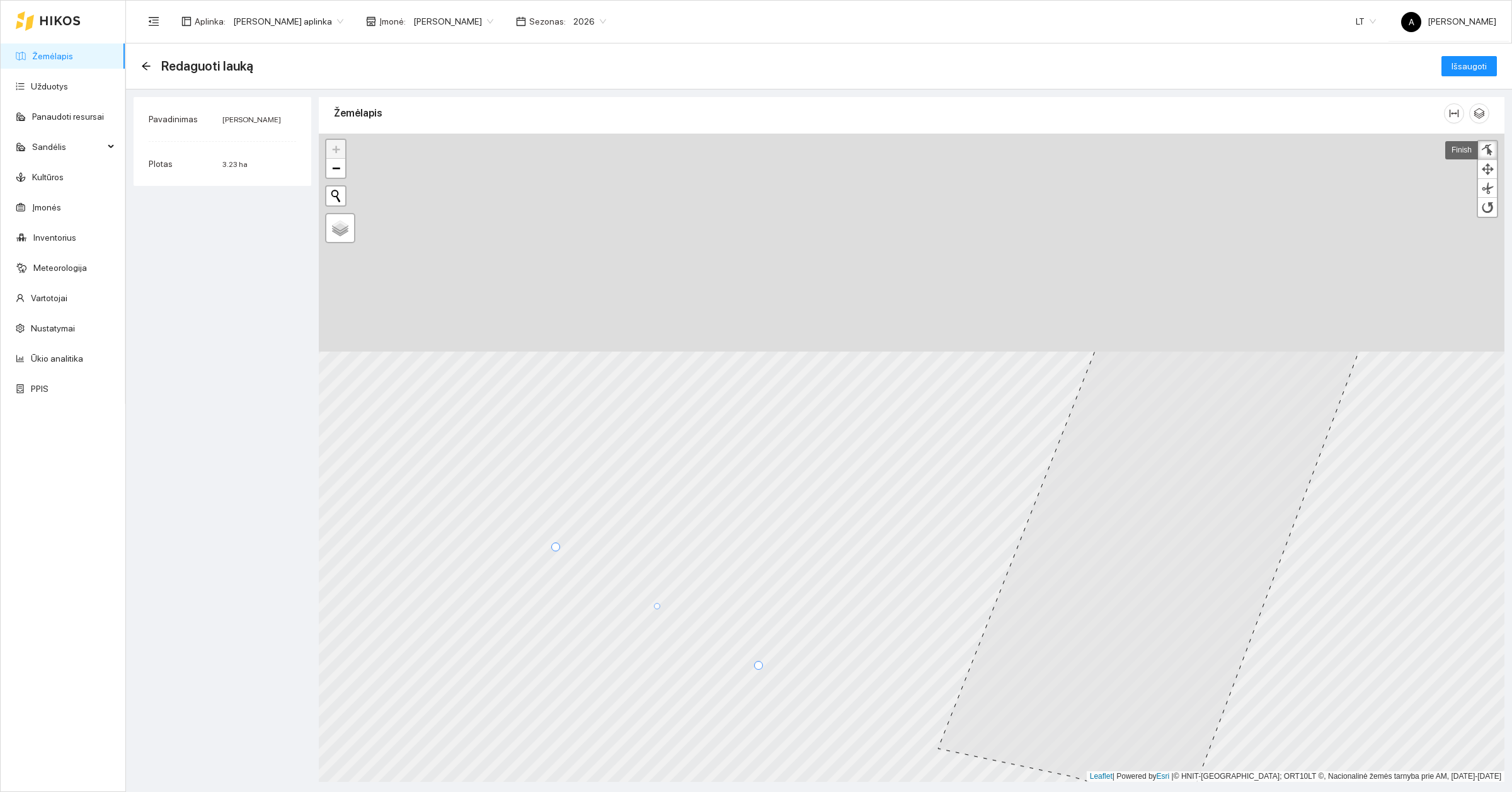
click at [792, 791] on html "Žemėlapis Užduotys Panaudoti resursai Sandėlis Kultūros Įmonės Inventorius Mete…" at bounding box center [756, 396] width 1512 height 792
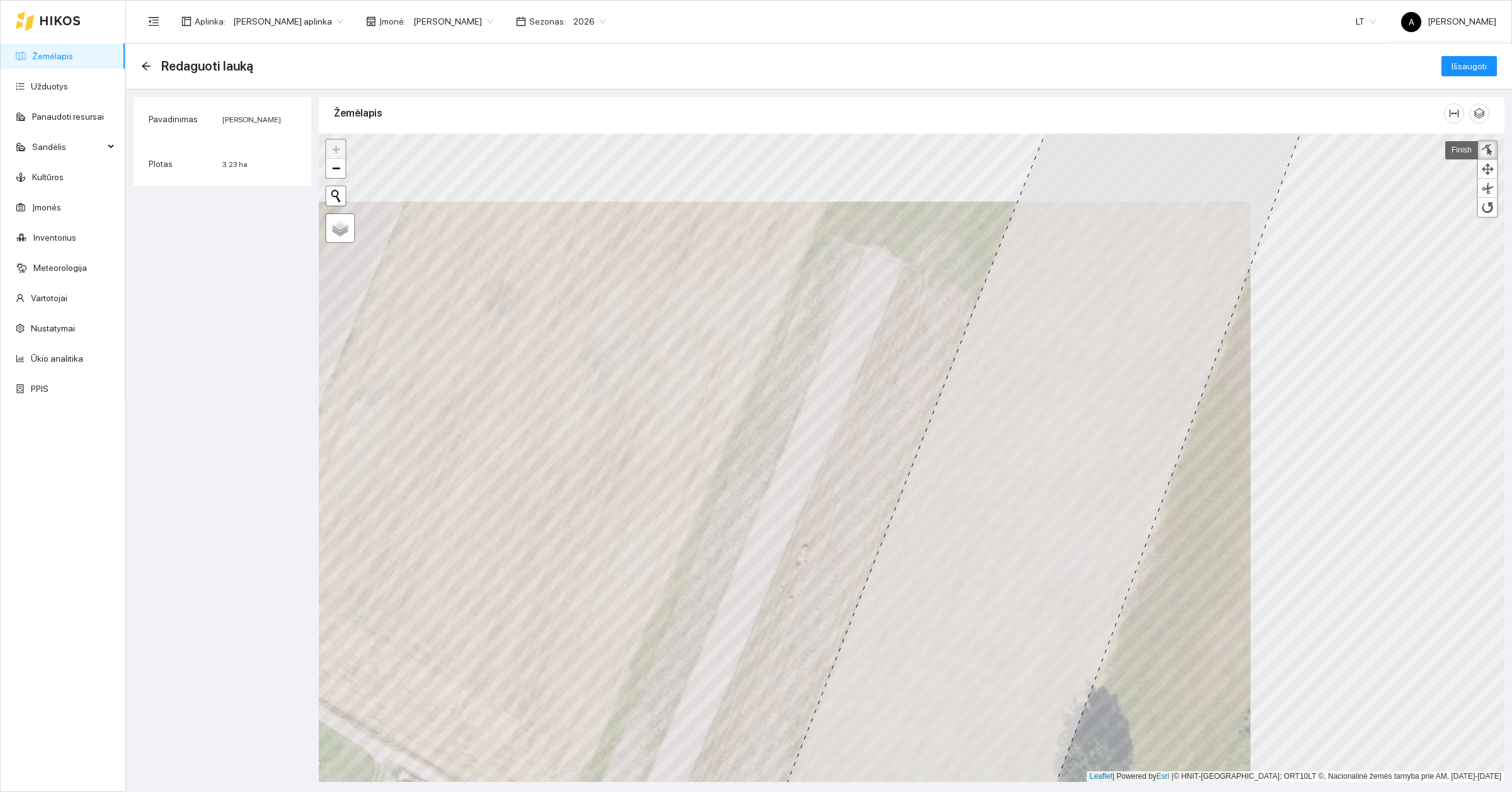
click at [1490, 149] on div at bounding box center [1487, 150] width 12 height 12
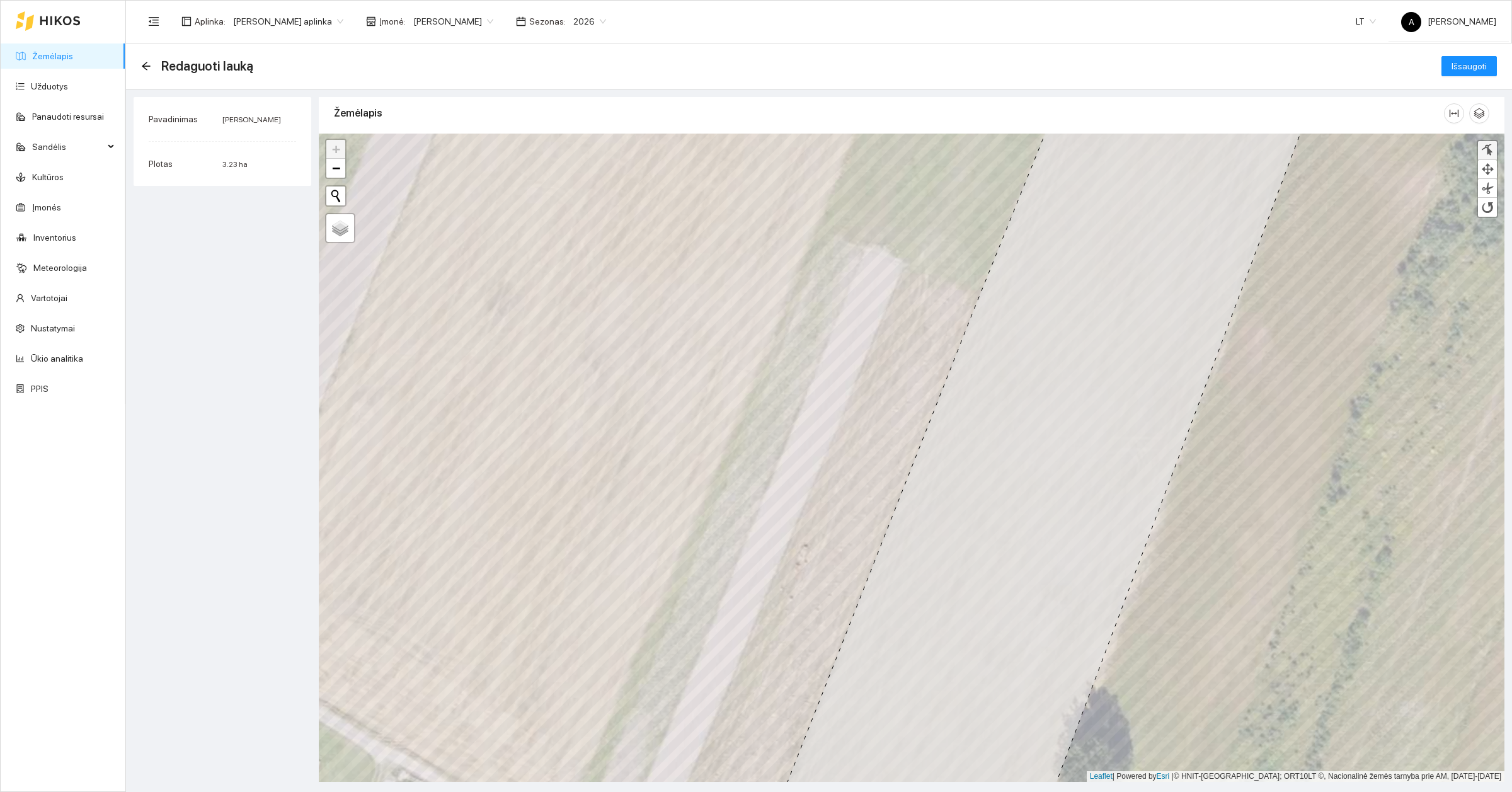
click at [1490, 152] on div at bounding box center [1487, 150] width 12 height 12
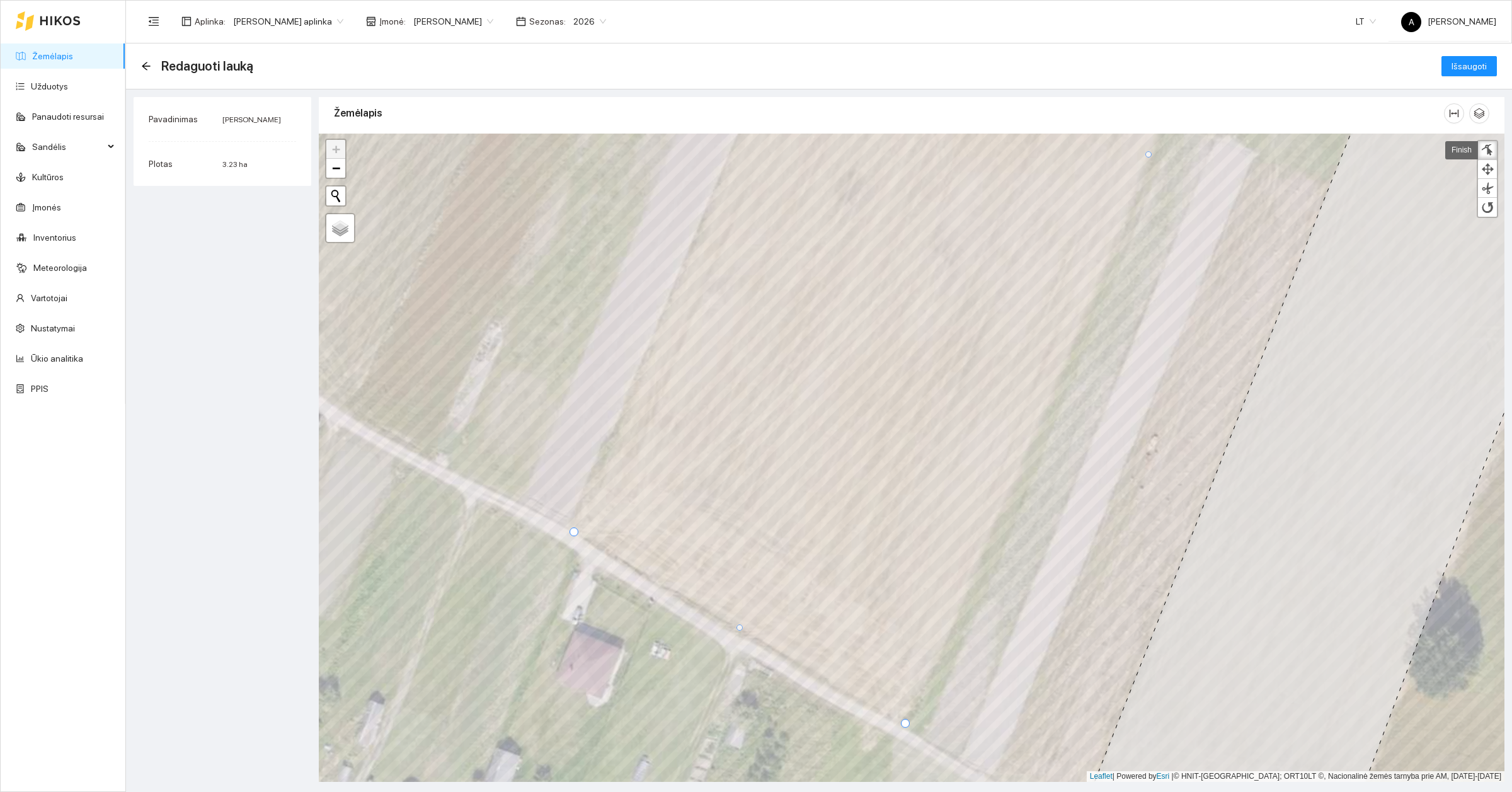
drag, startPoint x: 703, startPoint y: 608, endPoint x: 574, endPoint y: 535, distance: 148.2
click at [574, 535] on div at bounding box center [573, 531] width 9 height 9
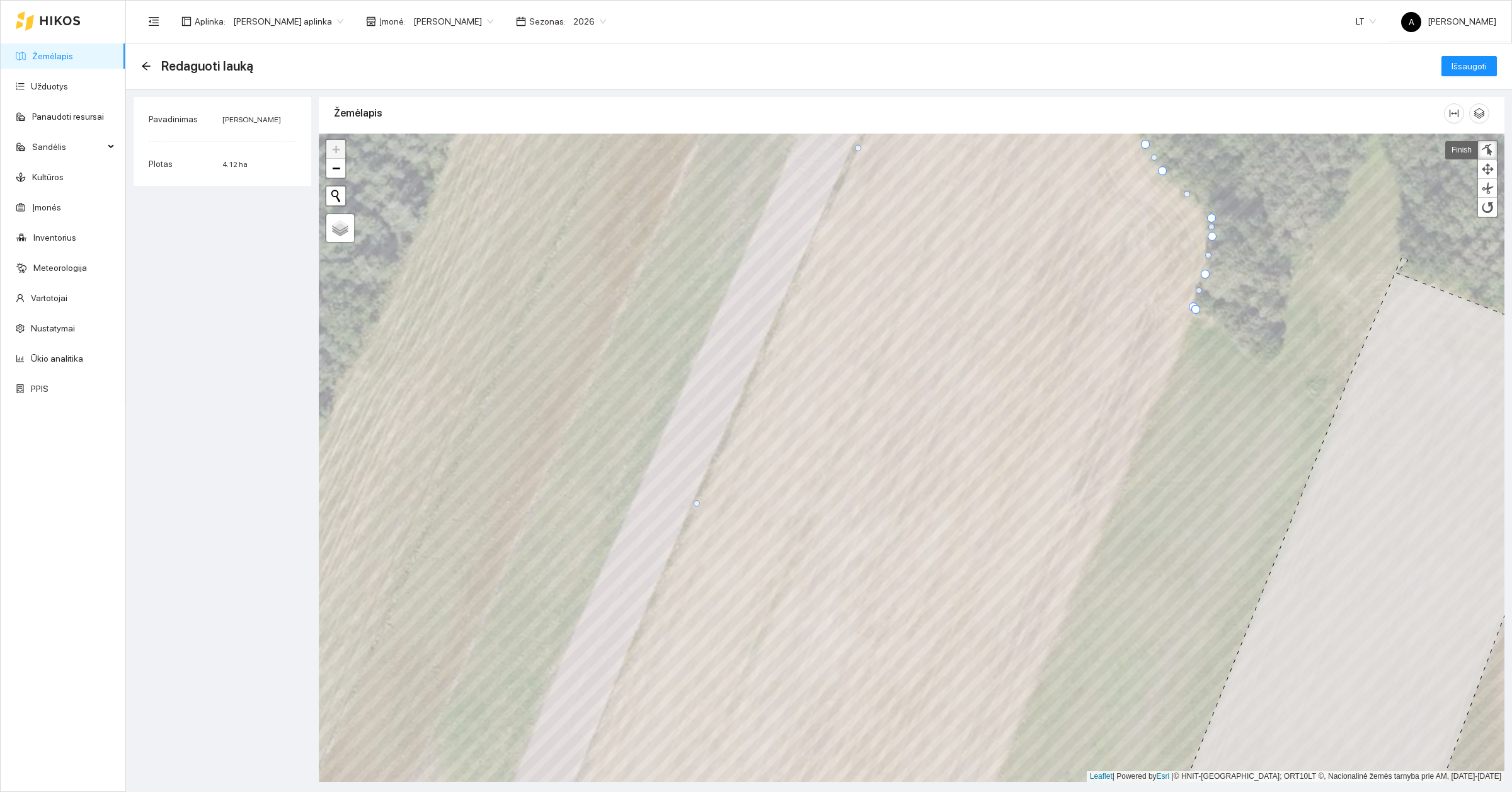
drag, startPoint x: 698, startPoint y: 525, endPoint x: 696, endPoint y: 504, distance: 21.1
click at [696, 504] on div at bounding box center [696, 503] width 6 height 6
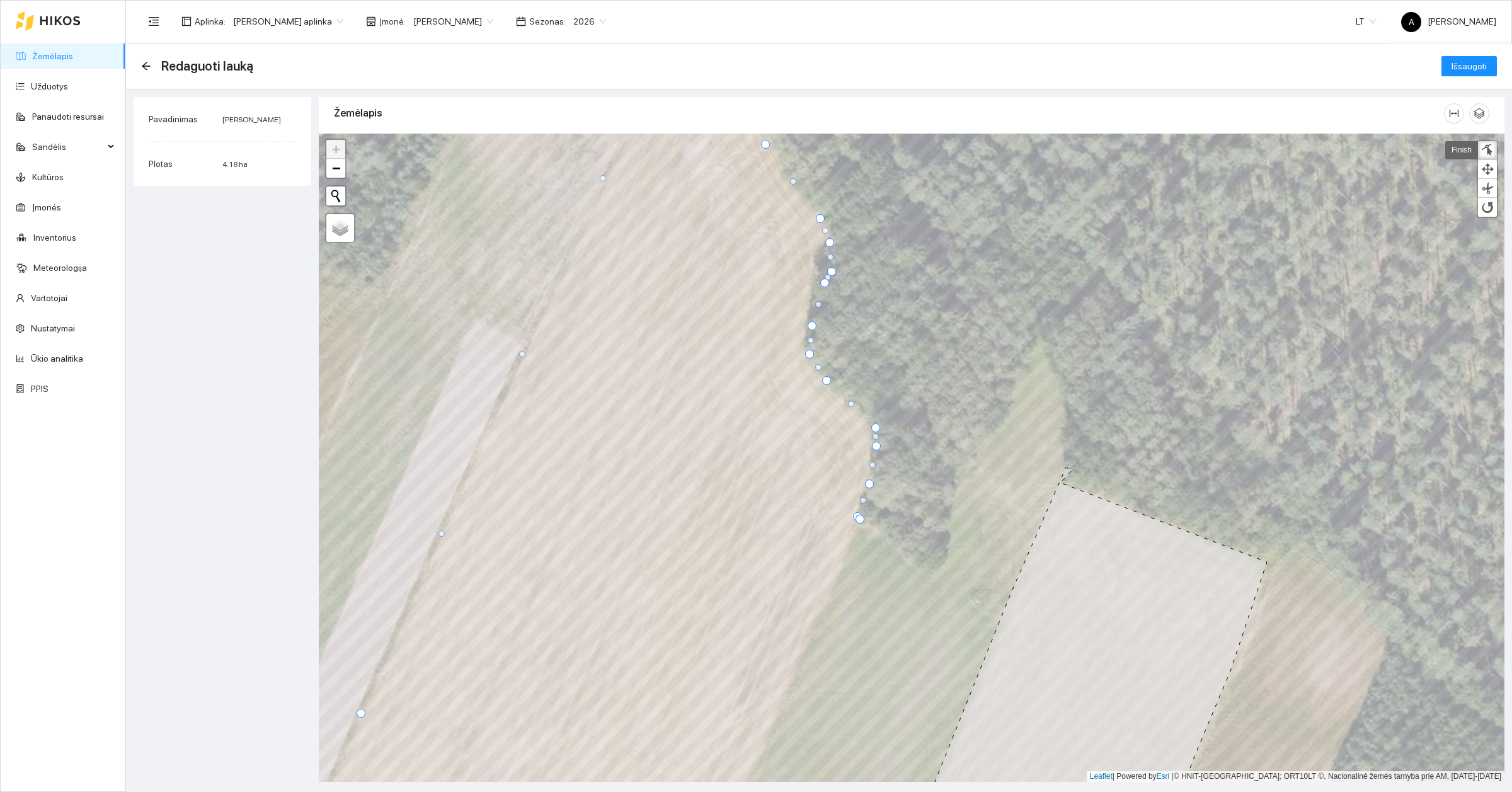
click at [523, 357] on div at bounding box center [522, 354] width 6 height 6
click at [1494, 145] on link at bounding box center [1487, 150] width 19 height 19
click at [1476, 59] on span "Išsaugoti" at bounding box center [1468, 66] width 35 height 14
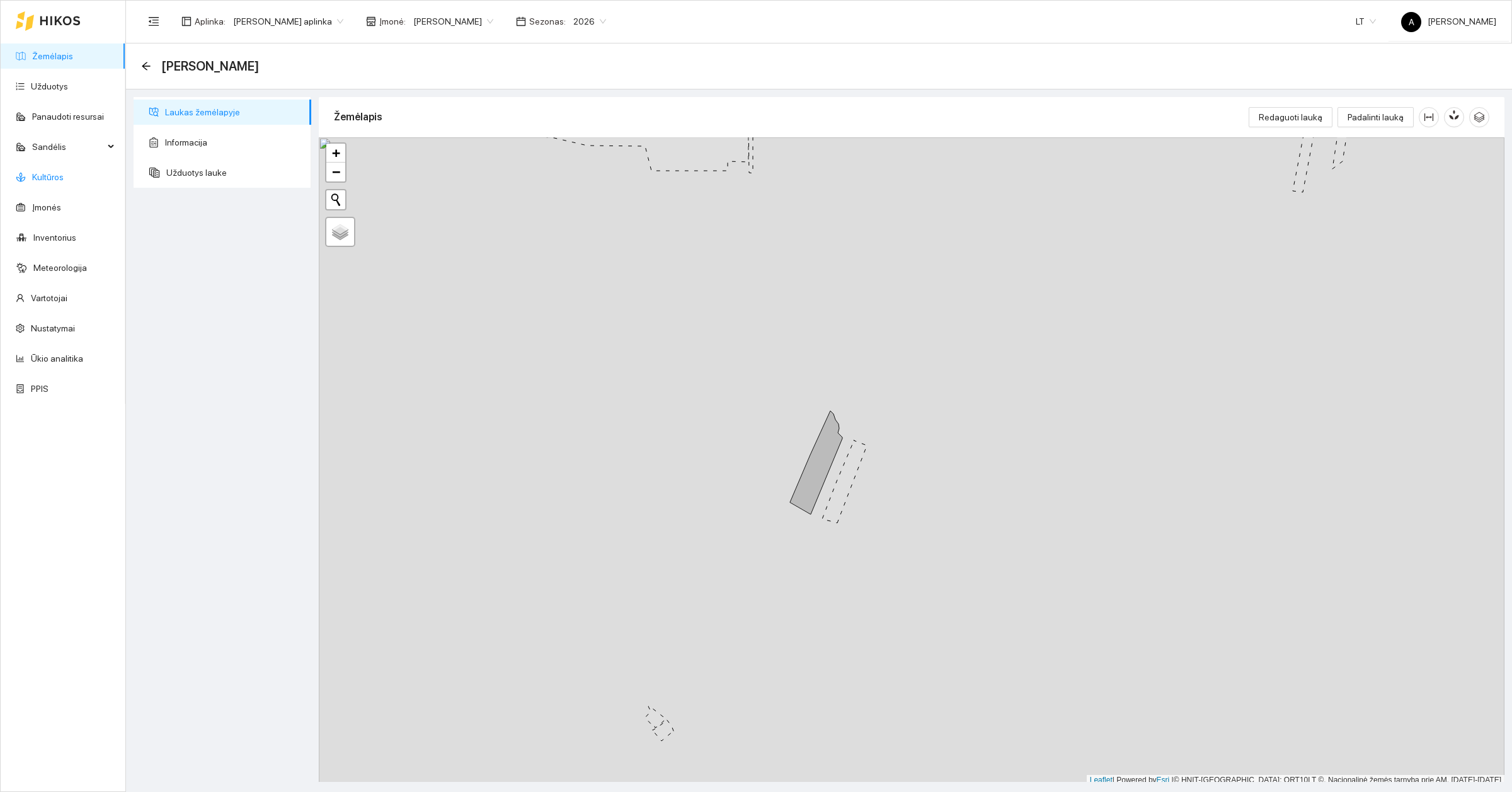
click at [48, 174] on link "Kultūros" at bounding box center [48, 177] width 31 height 10
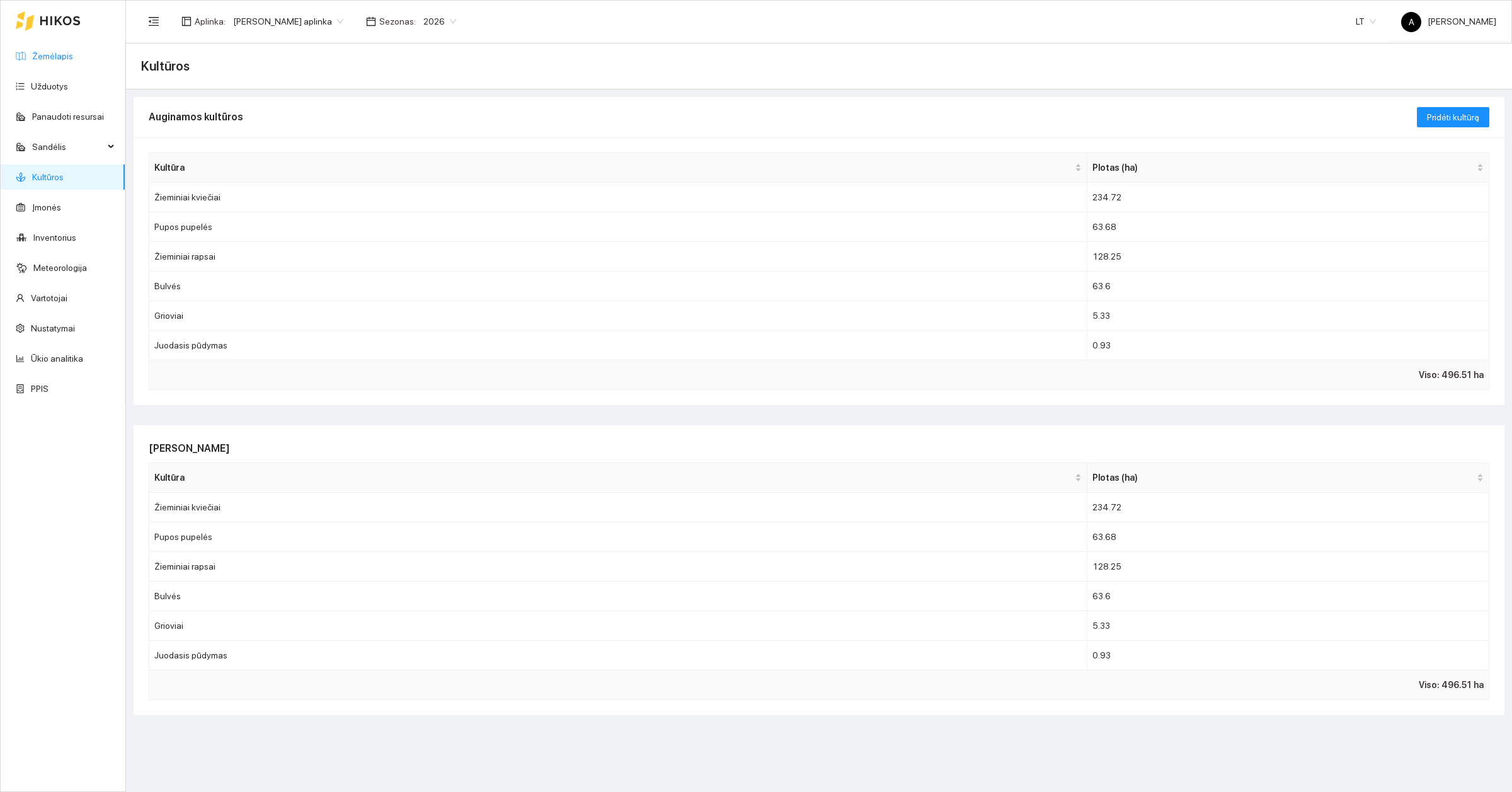
click at [51, 55] on link "Žemėlapis" at bounding box center [52, 56] width 41 height 10
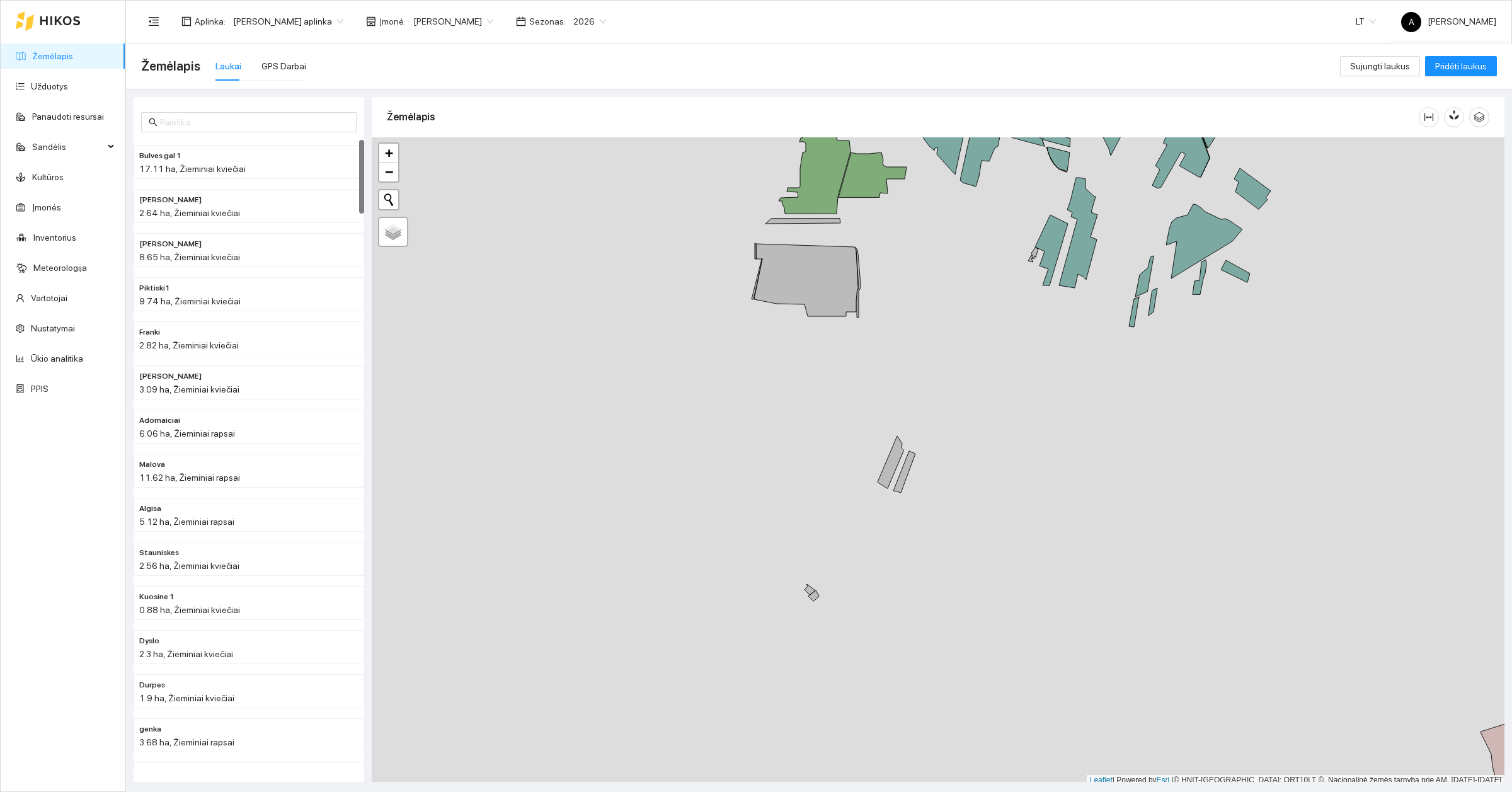
scroll to position [4, 0]
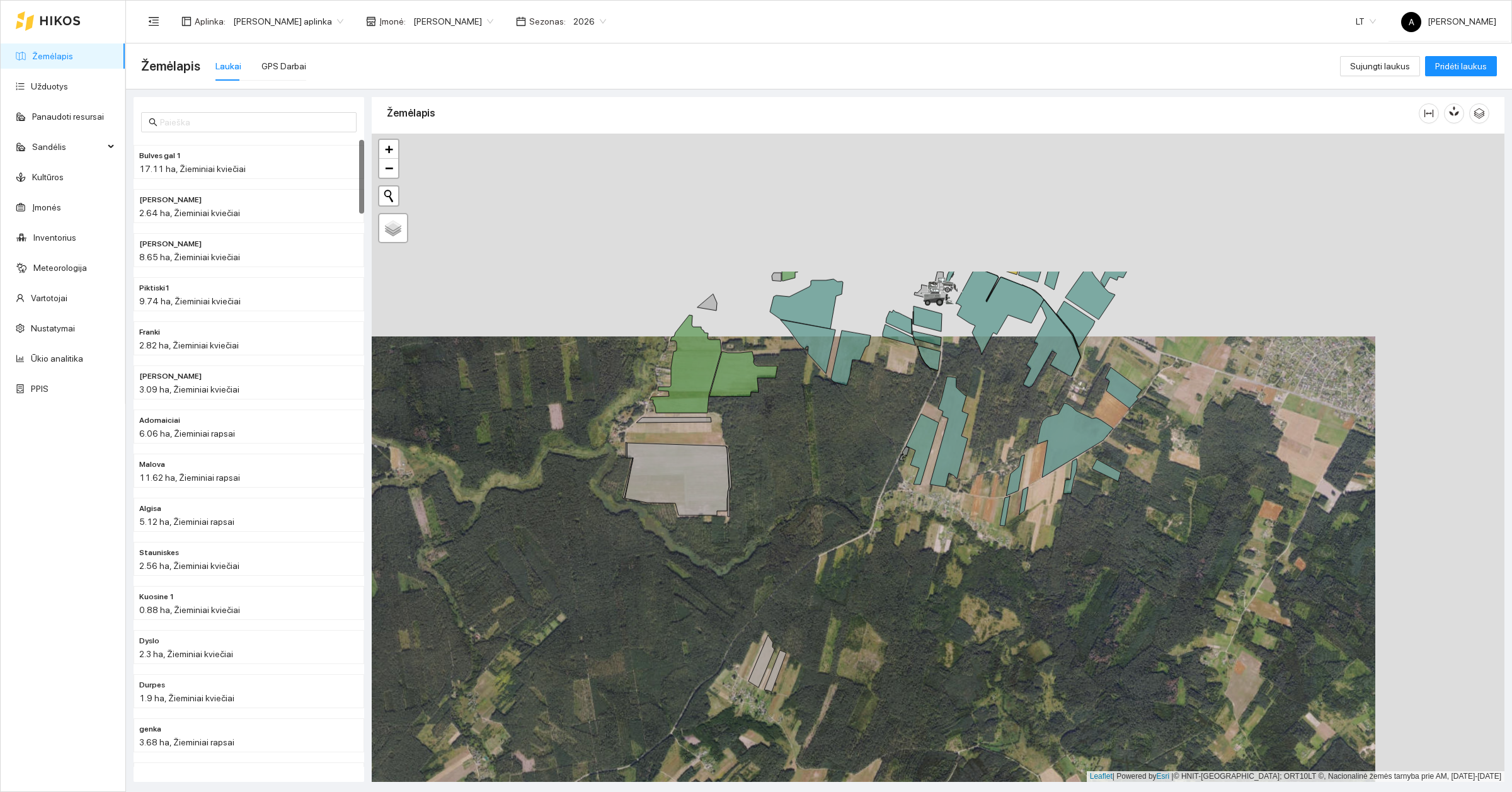
drag, startPoint x: 911, startPoint y: 294, endPoint x: 782, endPoint y: 496, distance: 239.7
click at [782, 496] on div at bounding box center [938, 457] width 1133 height 648
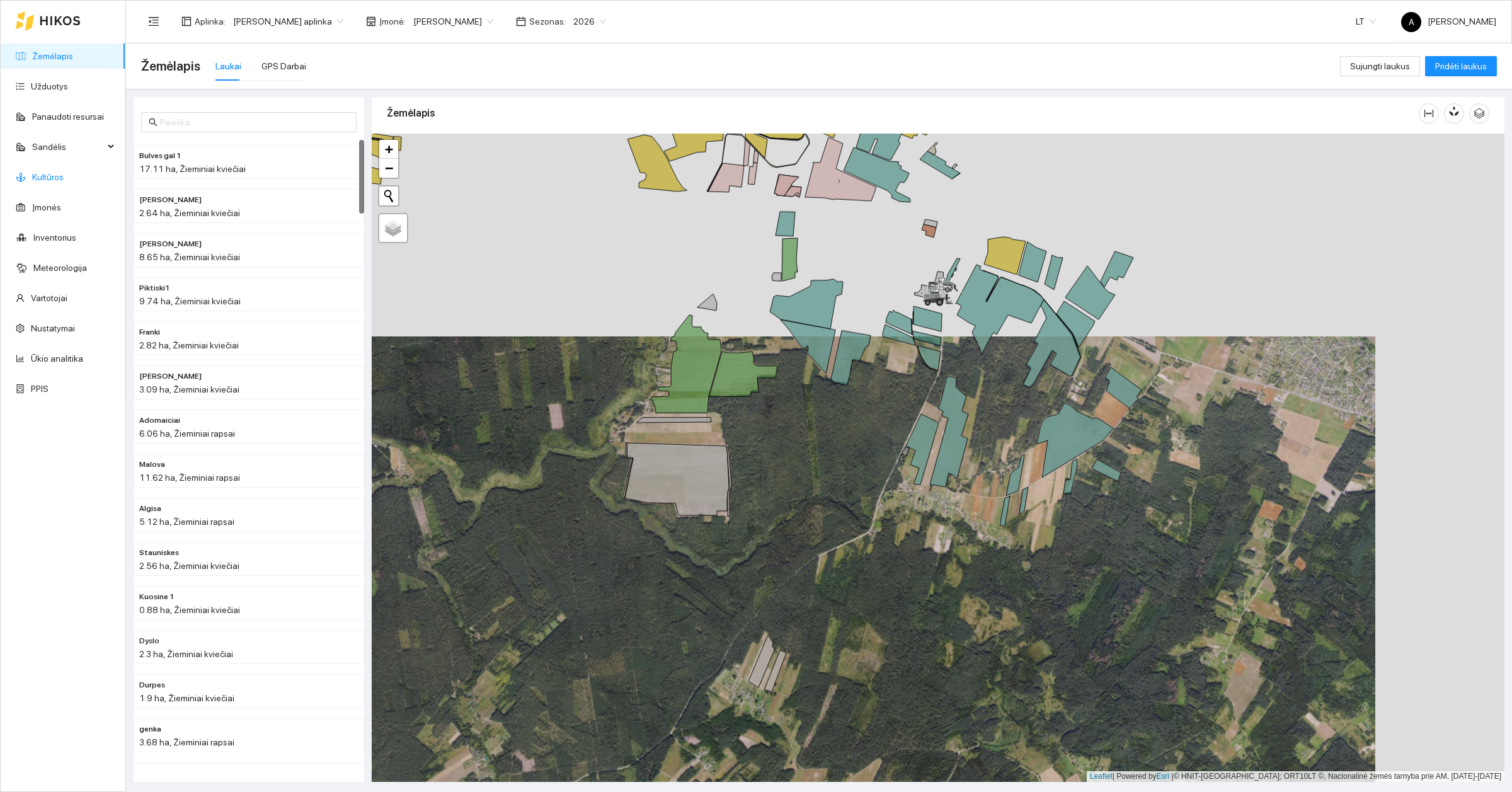
click at [41, 176] on link "Kultūros" at bounding box center [48, 177] width 31 height 10
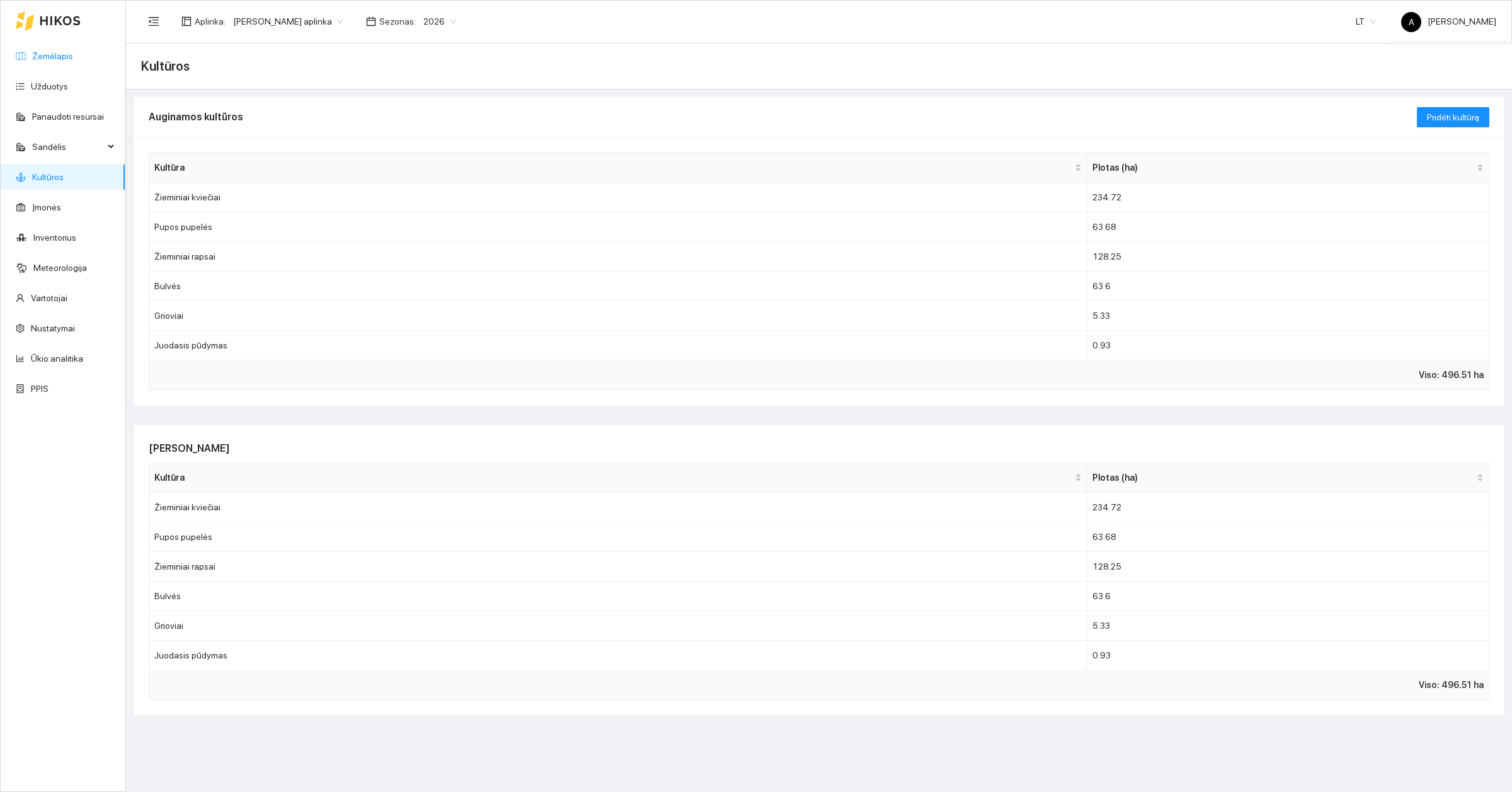
click at [68, 51] on link "Žemėlapis" at bounding box center [52, 56] width 41 height 10
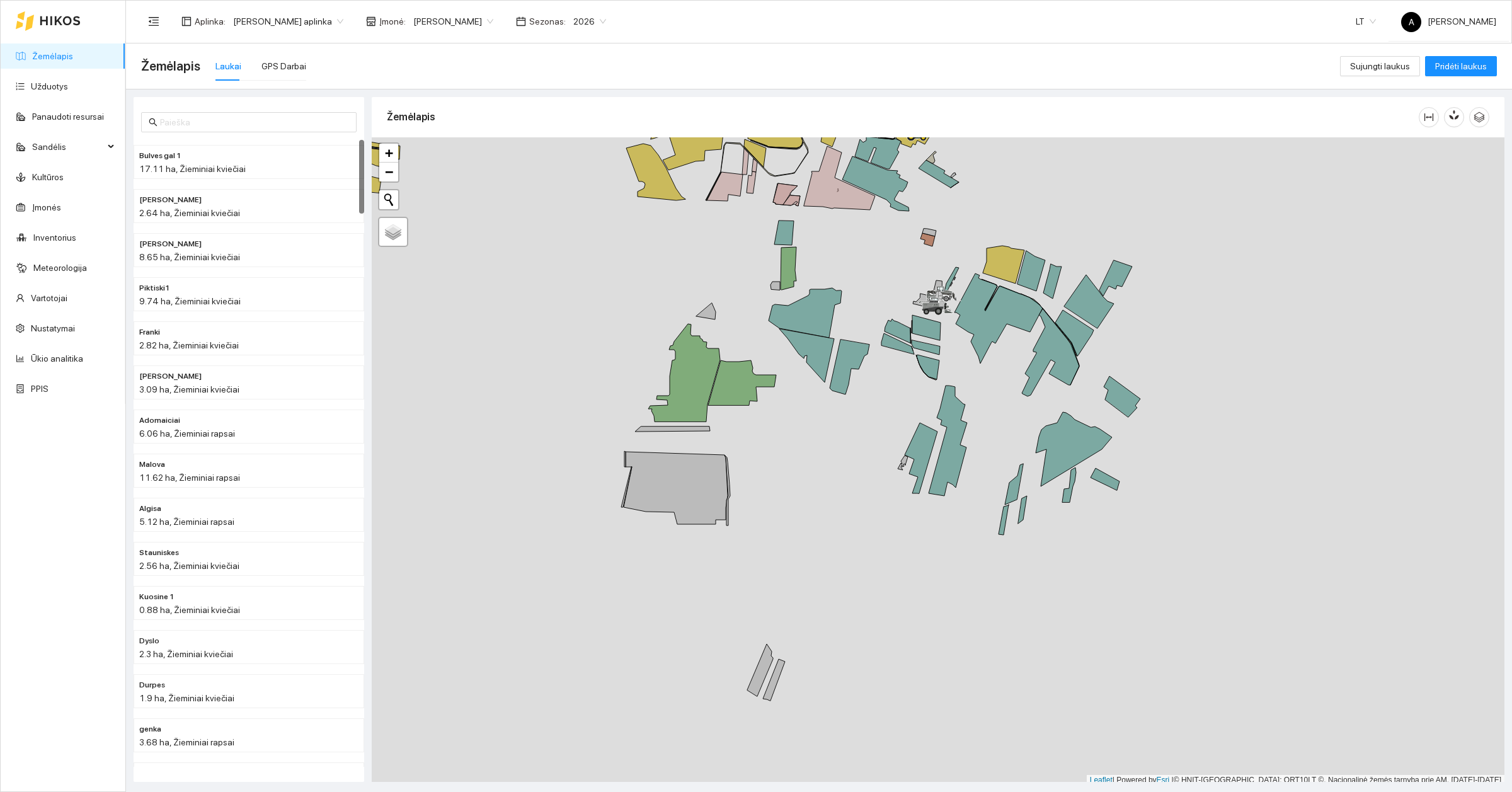
scroll to position [4, 0]
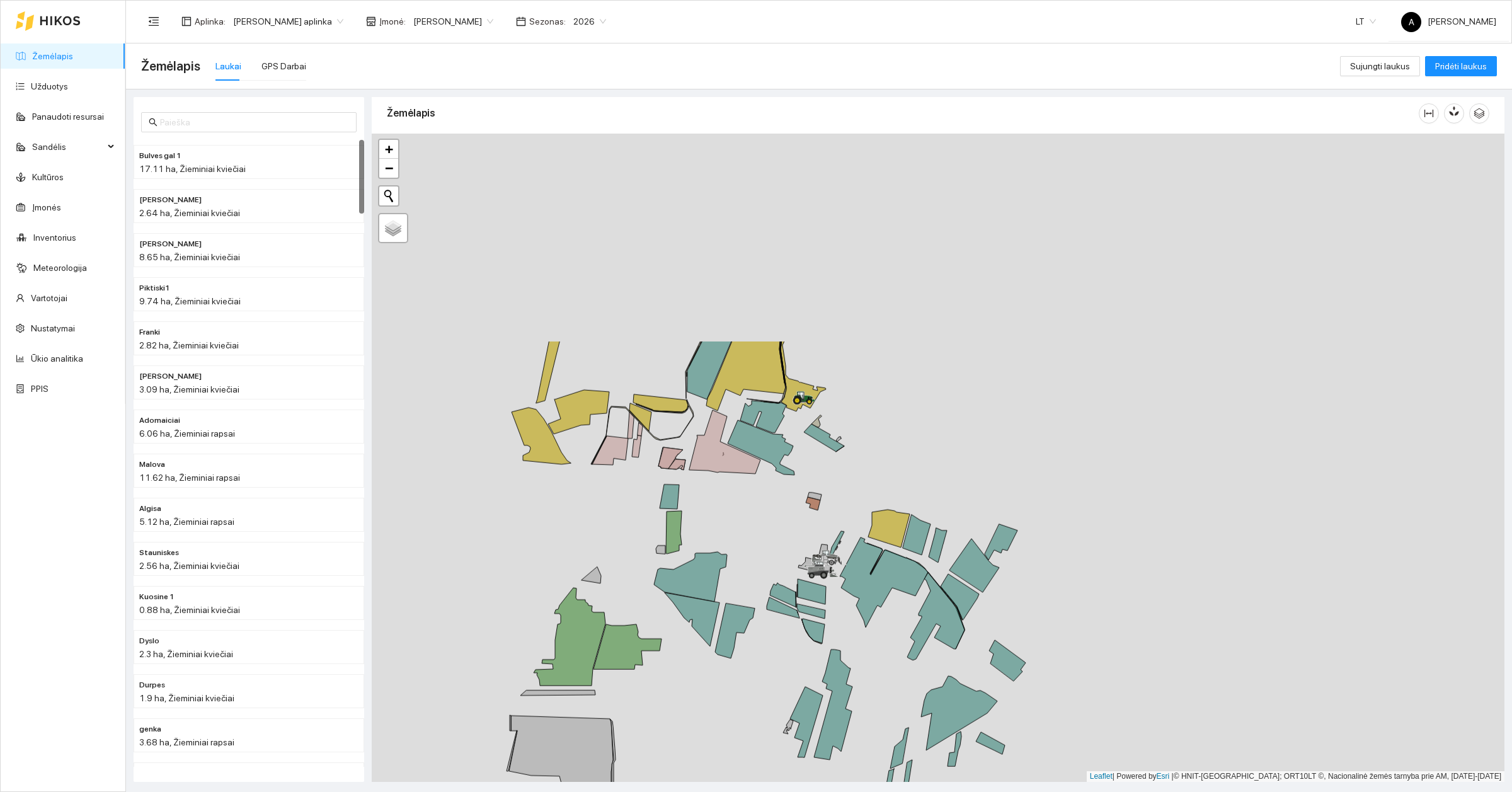
drag, startPoint x: 798, startPoint y: 367, endPoint x: 682, endPoint y: 640, distance: 296.6
click at [682, 640] on div at bounding box center [938, 457] width 1133 height 648
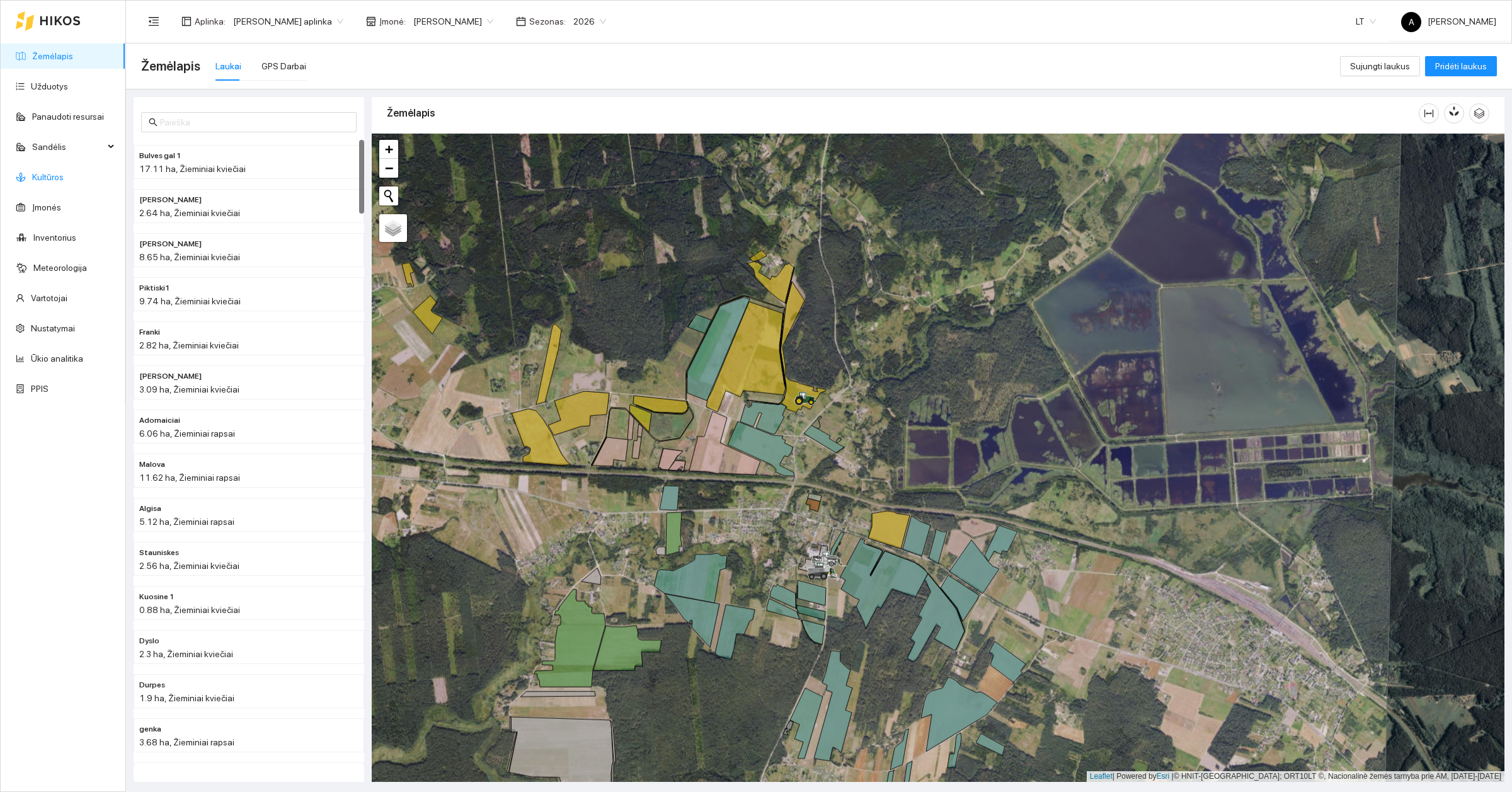
click at [58, 177] on link "Kultūros" at bounding box center [48, 177] width 31 height 10
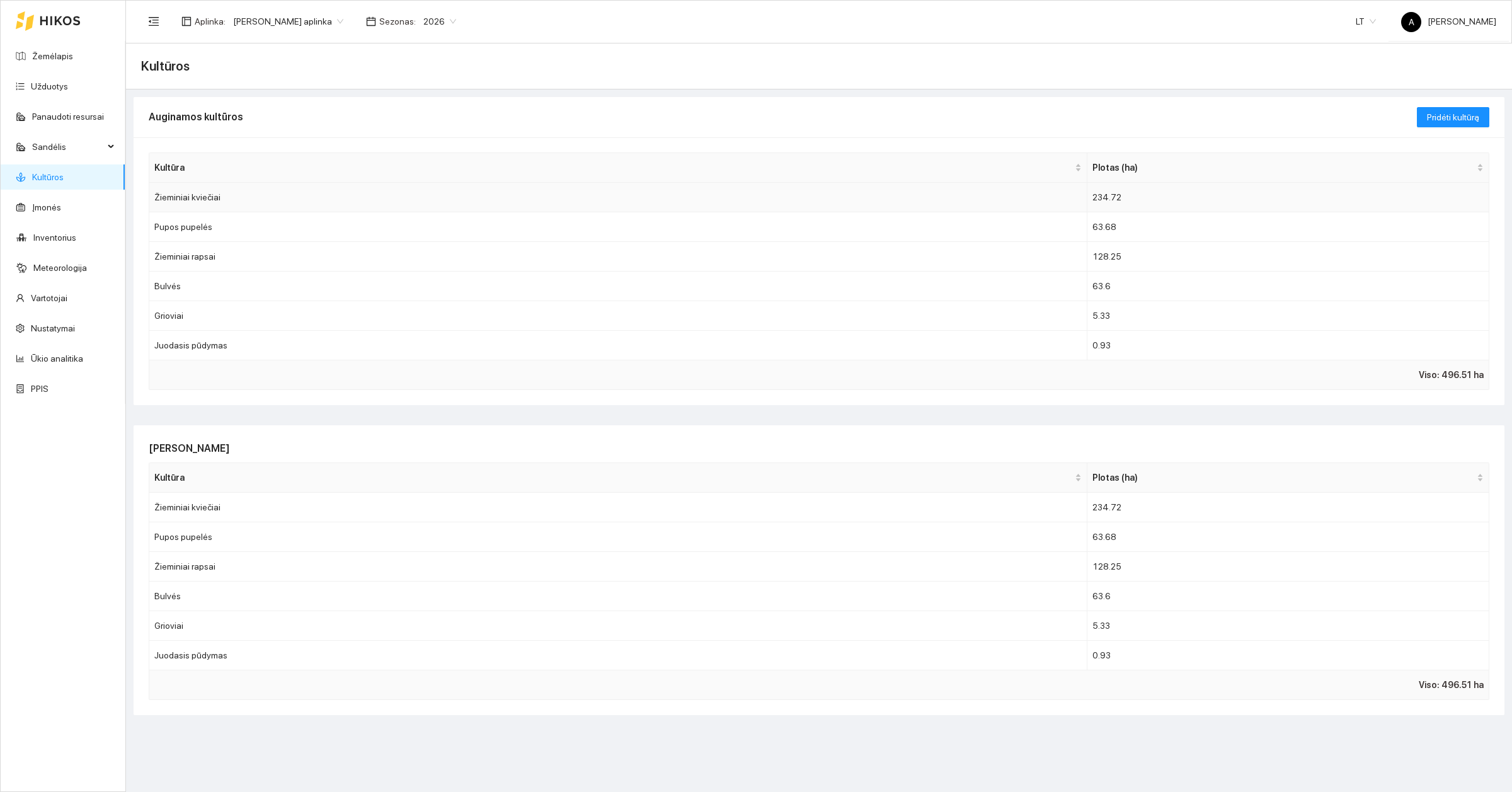
click at [216, 199] on td "Žieminiai kviečiai" at bounding box center [619, 198] width 938 height 30
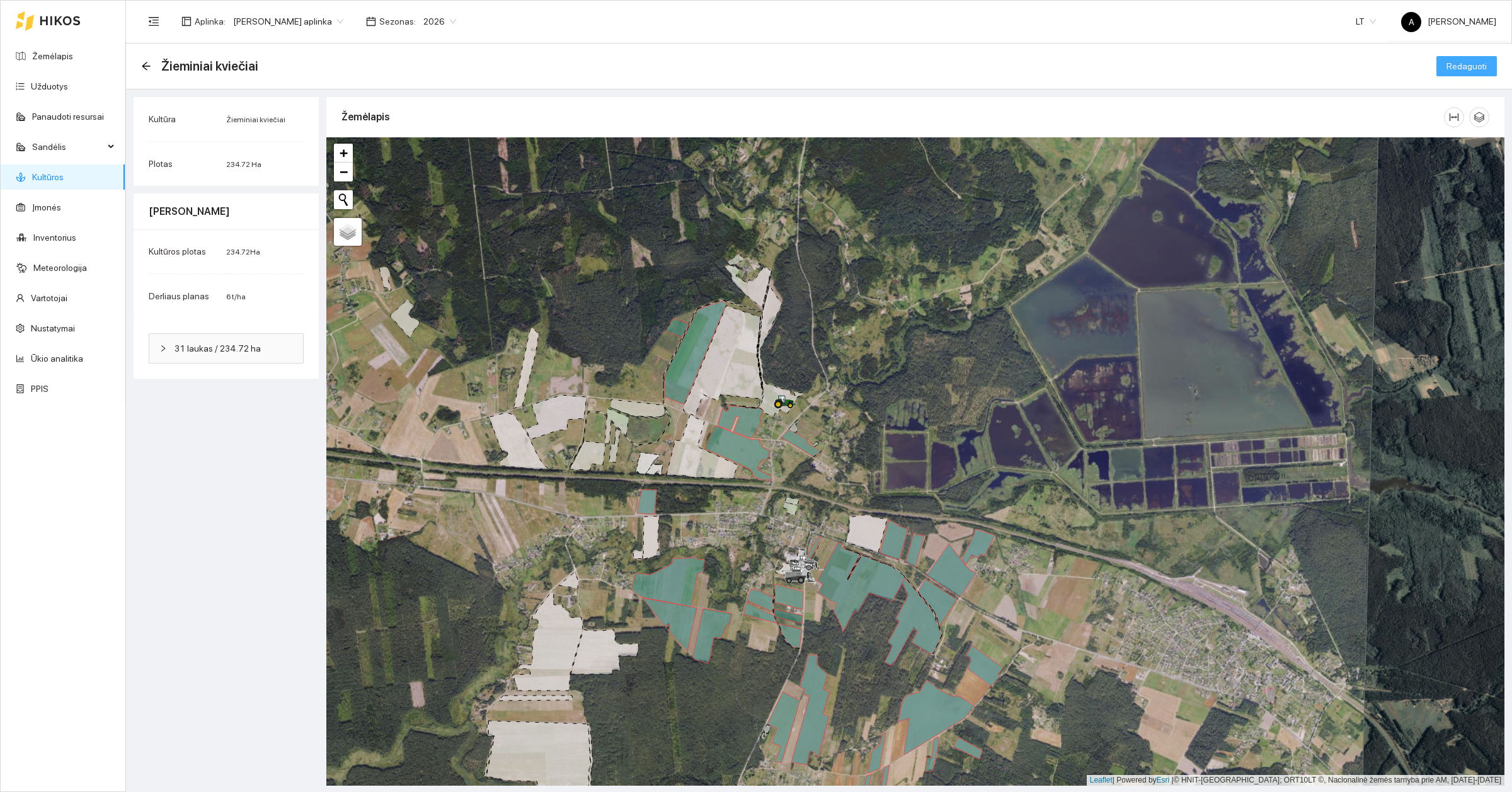
click at [1478, 66] on span "Redaguoti" at bounding box center [1467, 66] width 41 height 14
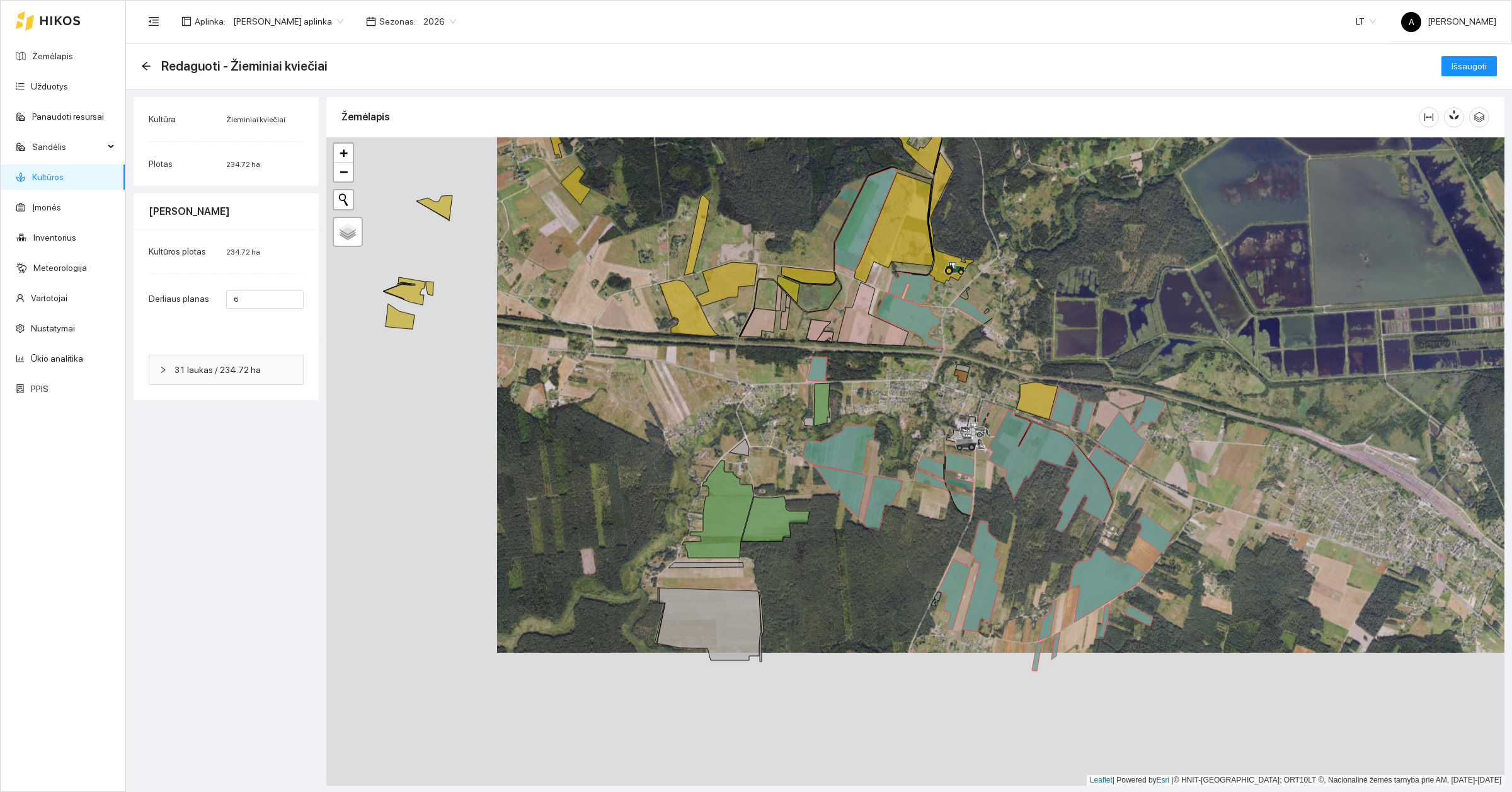
drag, startPoint x: 598, startPoint y: 568, endPoint x: 788, endPoint y: 422, distance: 239.6
click at [788, 422] on div at bounding box center [915, 461] width 1178 height 648
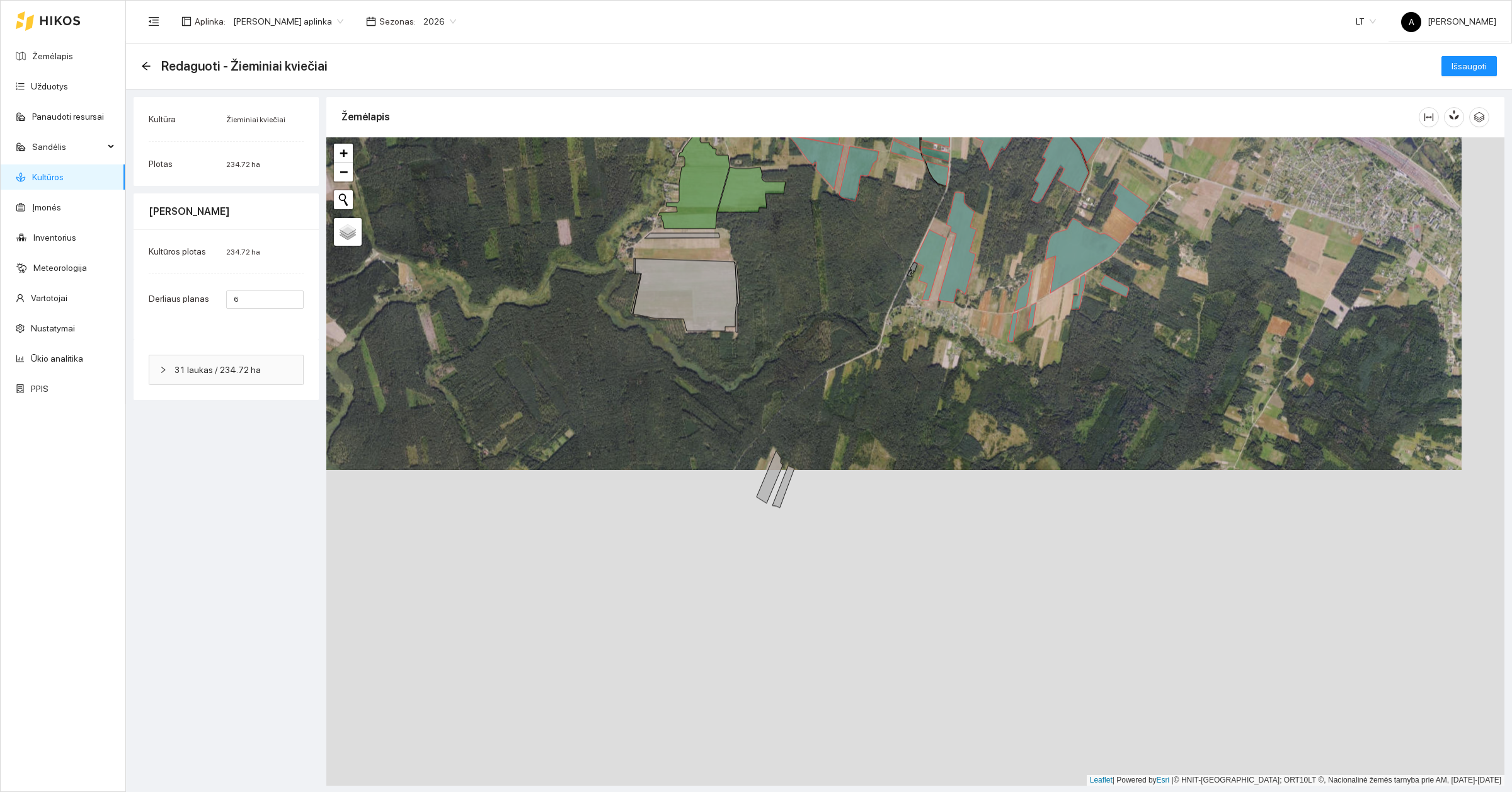
drag, startPoint x: 890, startPoint y: 458, endPoint x: 905, endPoint y: 248, distance: 210.5
click at [905, 248] on div at bounding box center [915, 461] width 1178 height 648
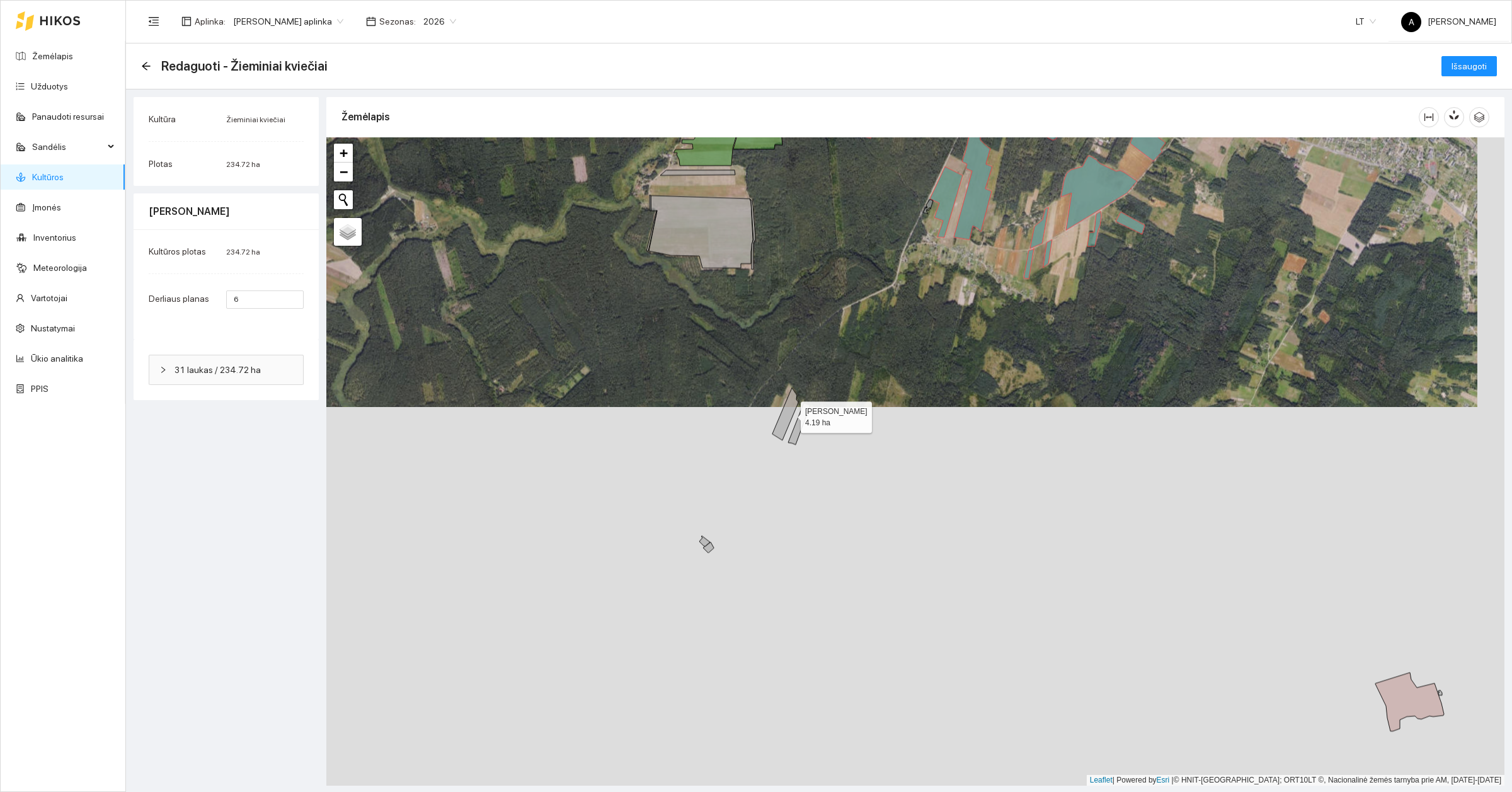
click at [788, 414] on icon at bounding box center [785, 413] width 26 height 52
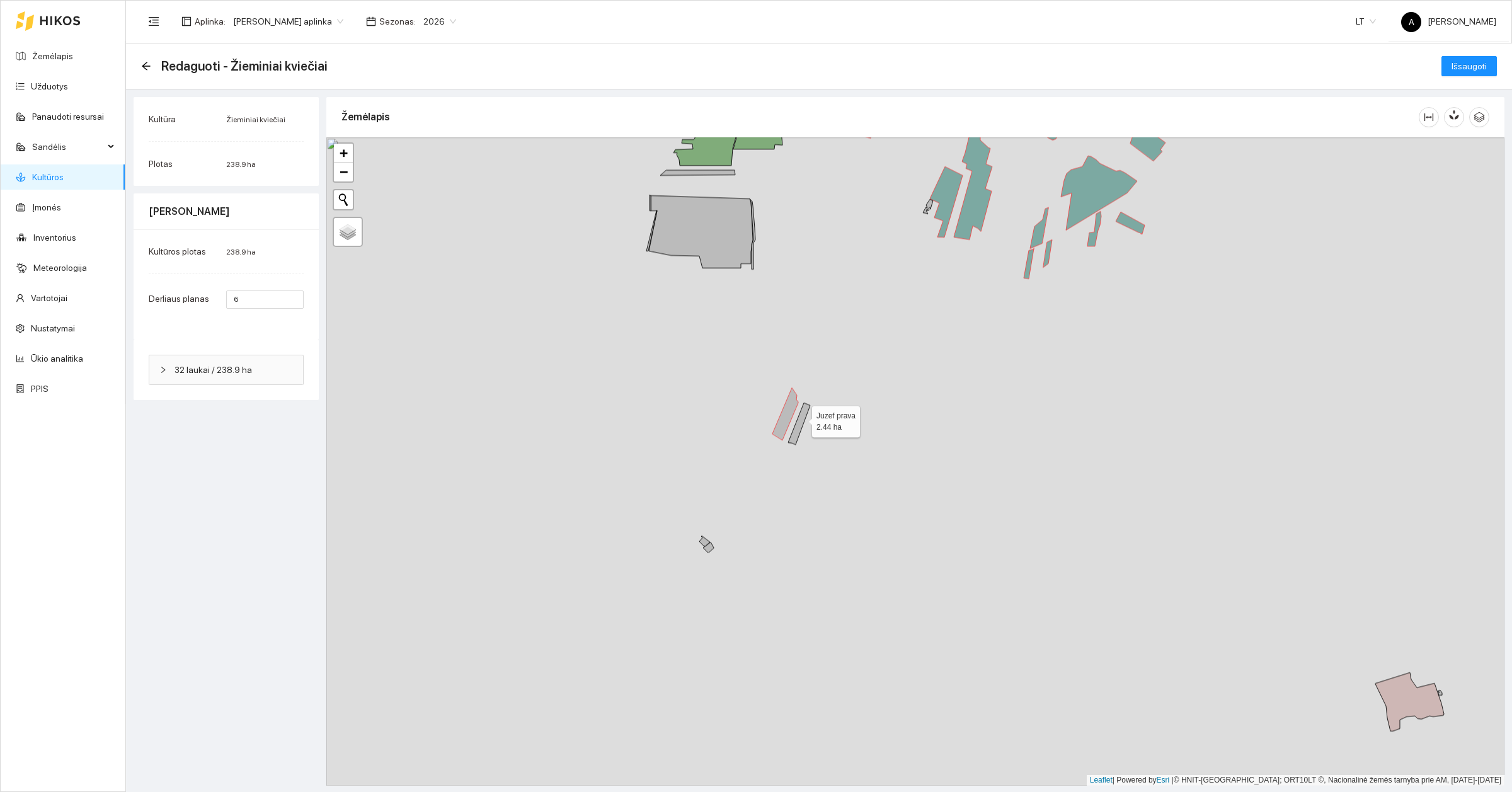
click at [801, 419] on icon at bounding box center [799, 423] width 22 height 41
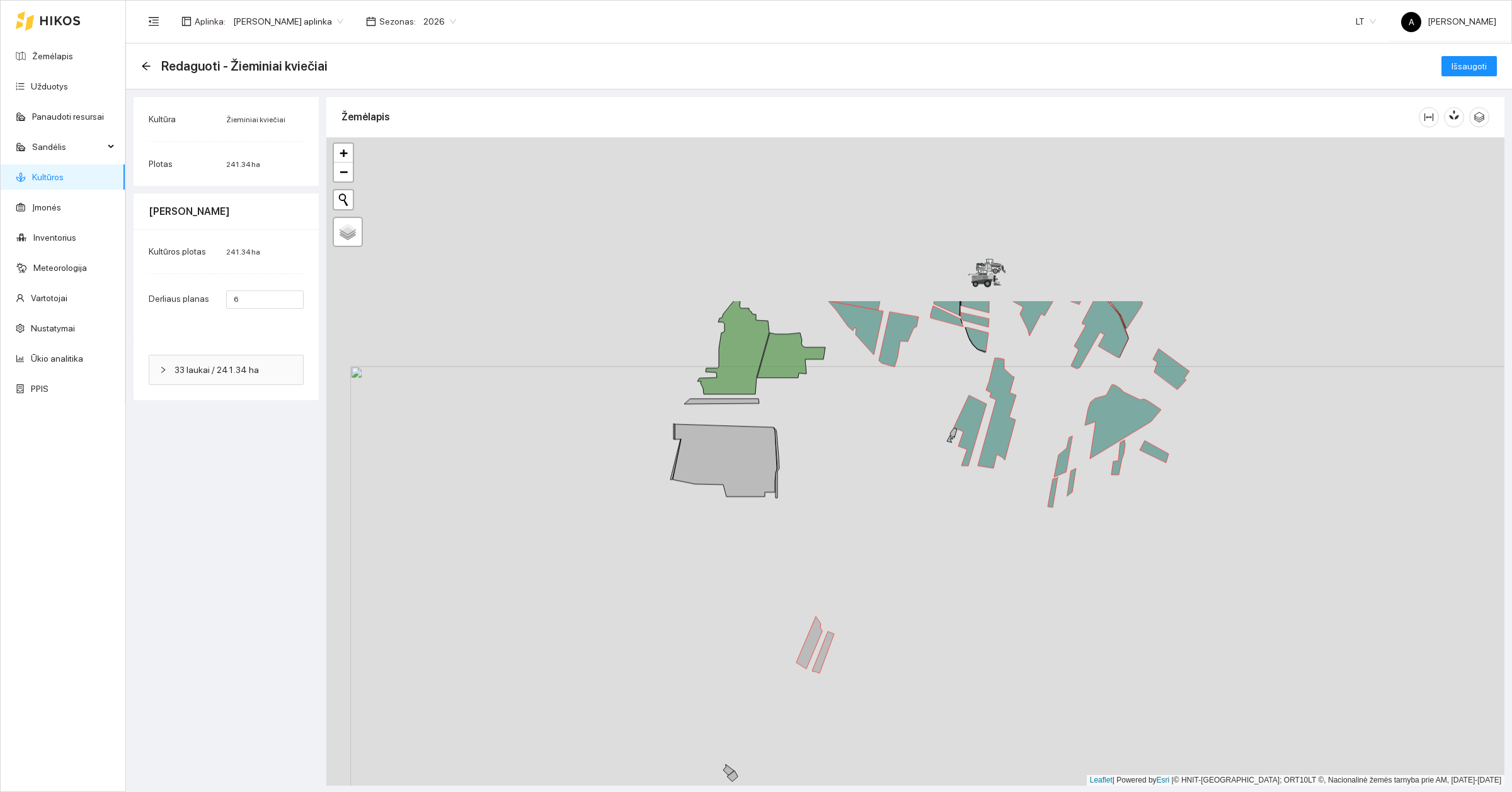
drag, startPoint x: 715, startPoint y: 332, endPoint x: 851, endPoint y: 829, distance: 515.3
click at [851, 791] on html "Žemėlapis Užduotys Panaudoti resursai Sandėlis Kultūros Įmonės Inventorius Mete…" at bounding box center [756, 396] width 1512 height 792
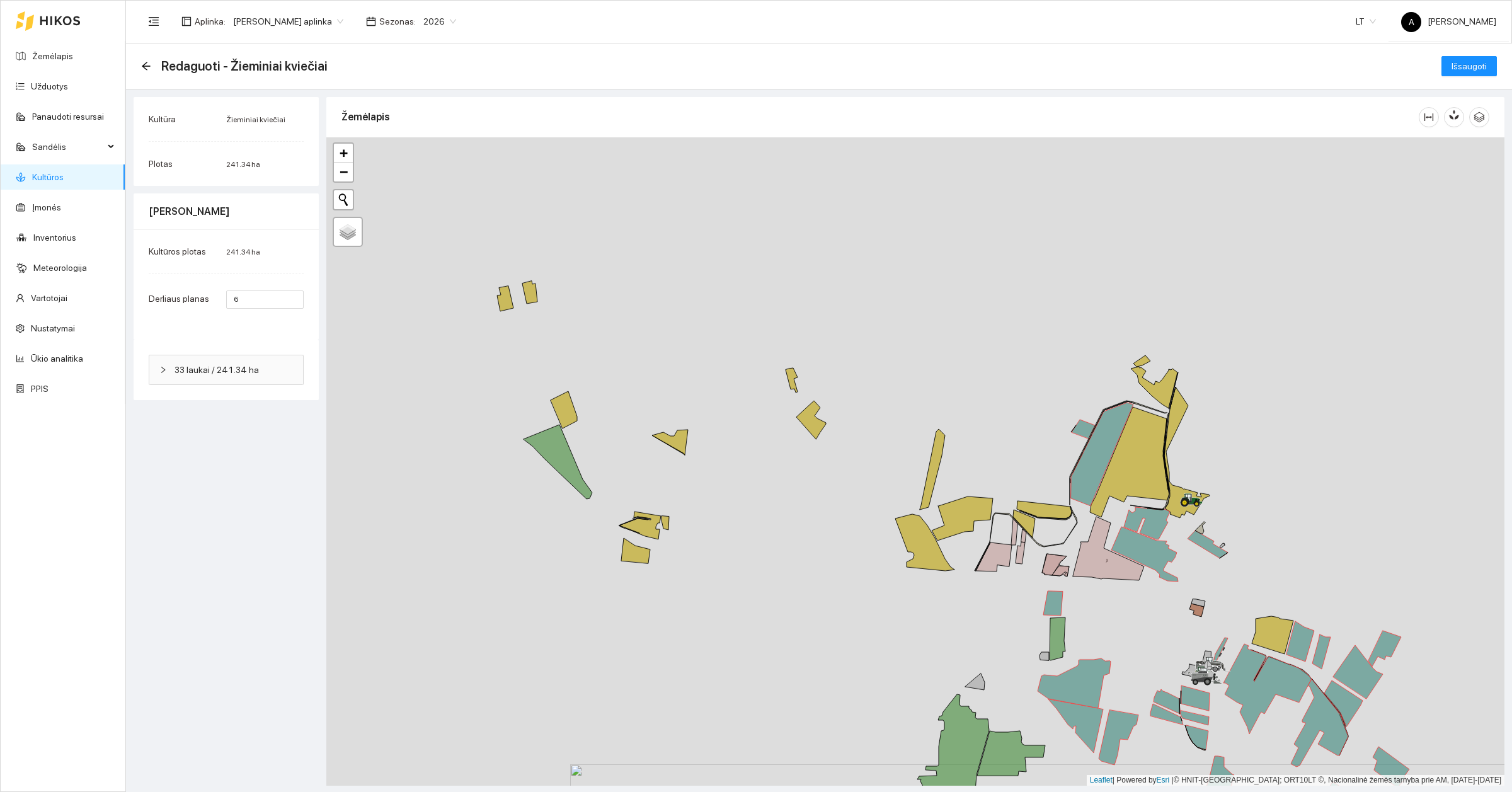
drag, startPoint x: 675, startPoint y: 365, endPoint x: 826, endPoint y: 572, distance: 256.2
click at [826, 572] on div at bounding box center [915, 461] width 1178 height 648
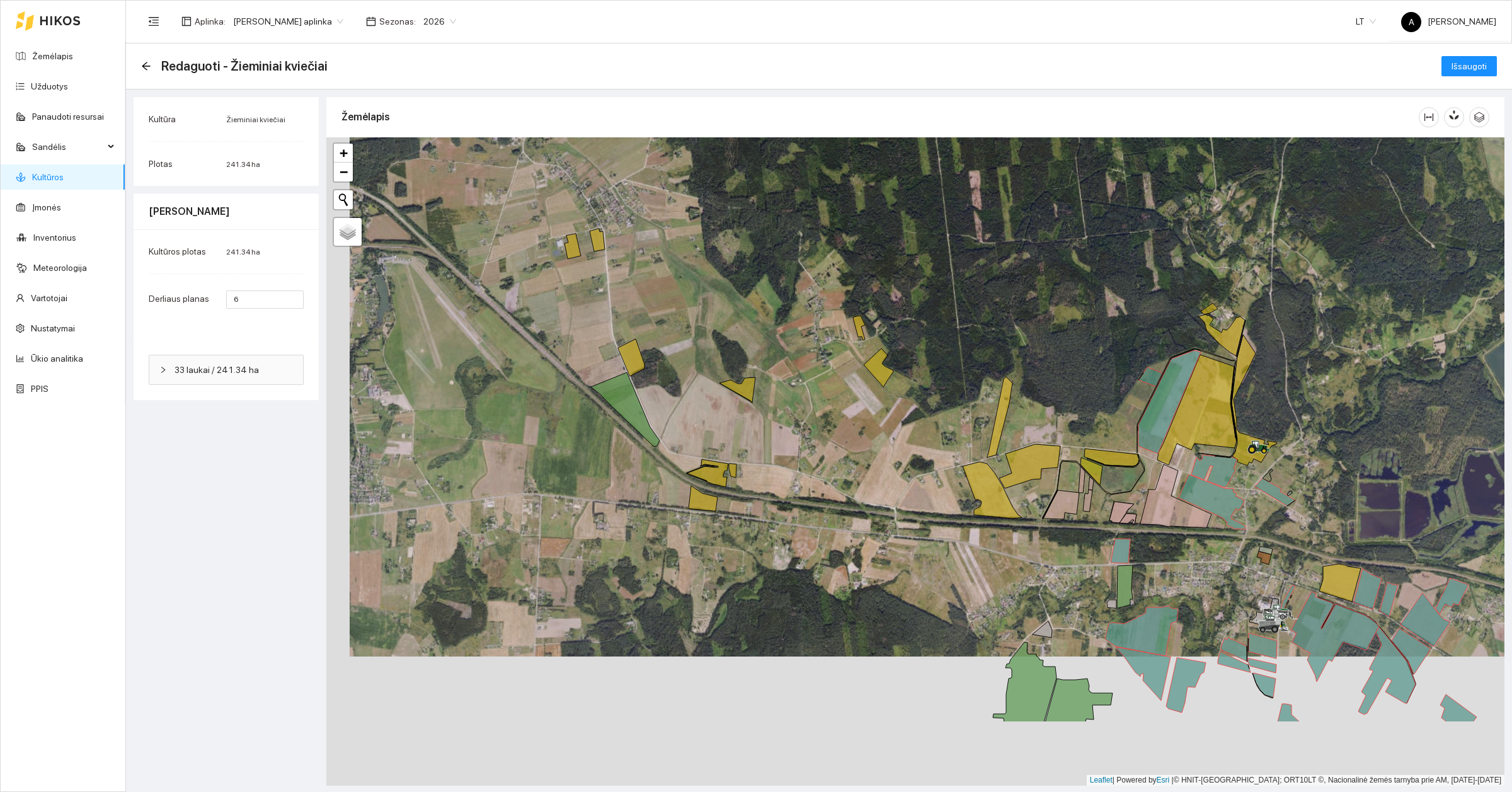
drag, startPoint x: 835, startPoint y: 656, endPoint x: 858, endPoint y: 526, distance: 132.0
click at [858, 526] on div at bounding box center [915, 461] width 1178 height 648
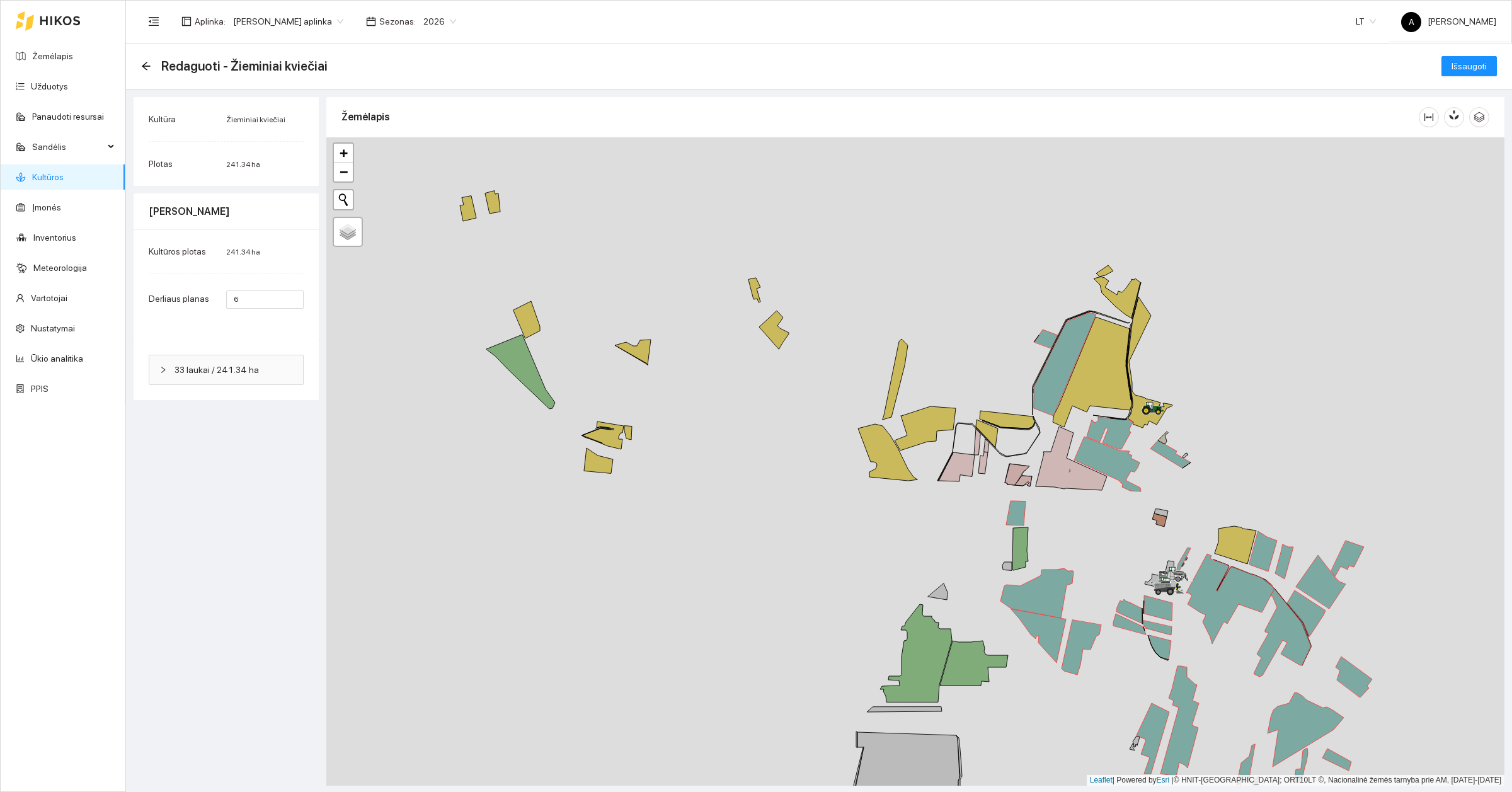
drag, startPoint x: 889, startPoint y: 528, endPoint x: 779, endPoint y: 490, distance: 116.4
click at [780, 490] on div at bounding box center [915, 461] width 1178 height 648
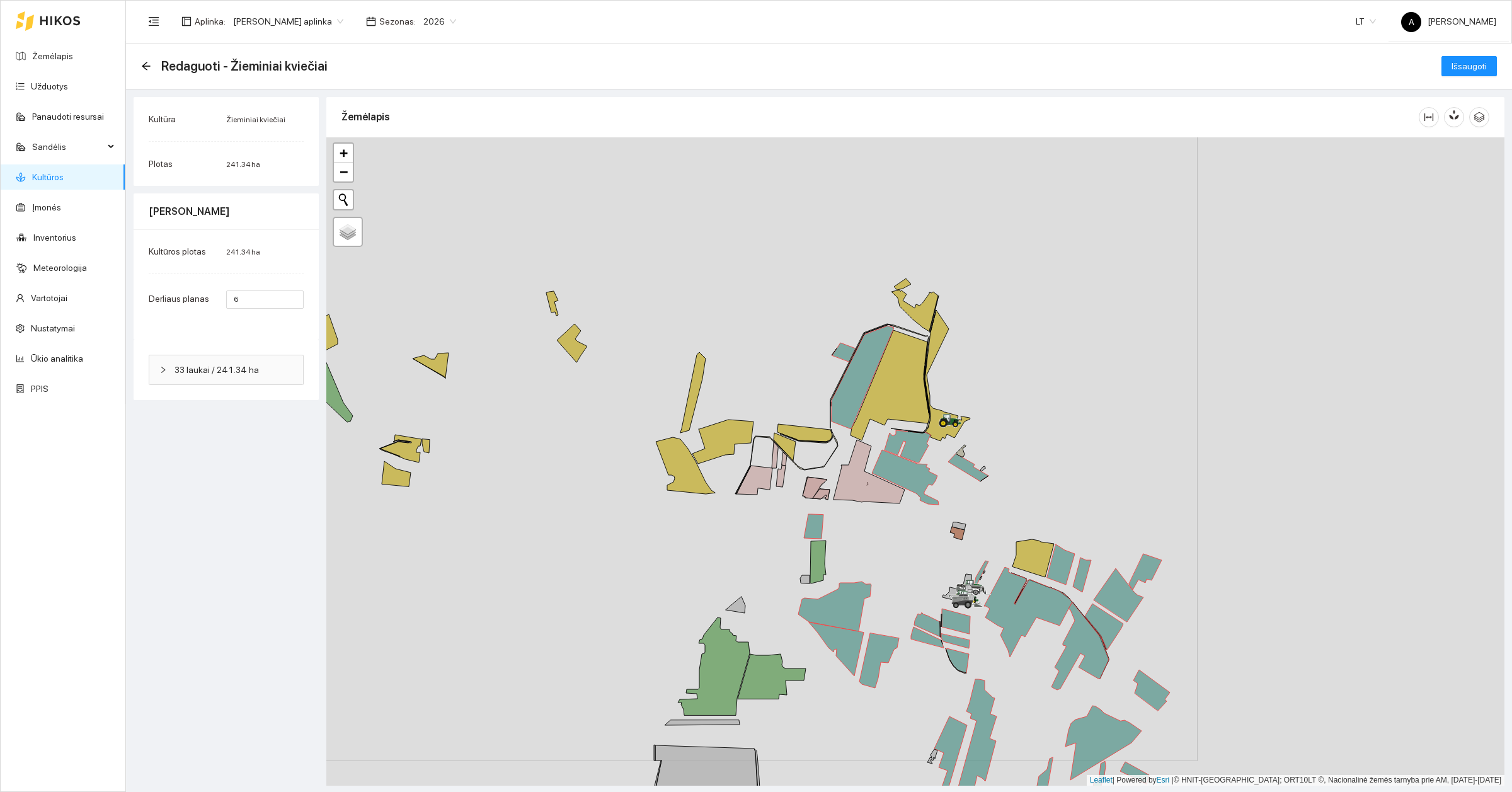
drag, startPoint x: 1093, startPoint y: 495, endPoint x: 895, endPoint y: 509, distance: 198.5
click at [895, 509] on div at bounding box center [915, 461] width 1178 height 648
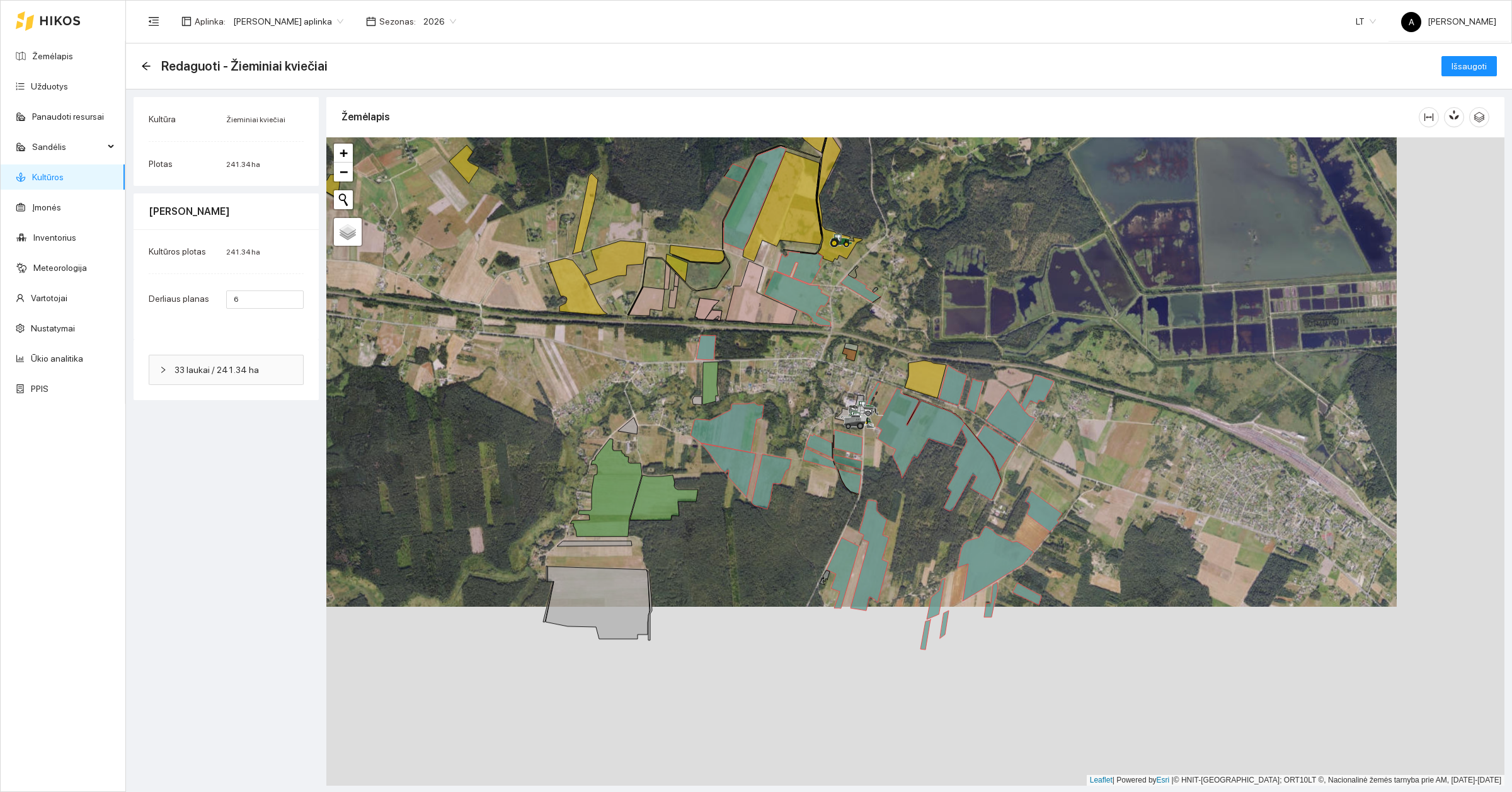
drag, startPoint x: 929, startPoint y: 616, endPoint x: 795, endPoint y: 403, distance: 251.6
click at [792, 395] on div at bounding box center [915, 461] width 1178 height 648
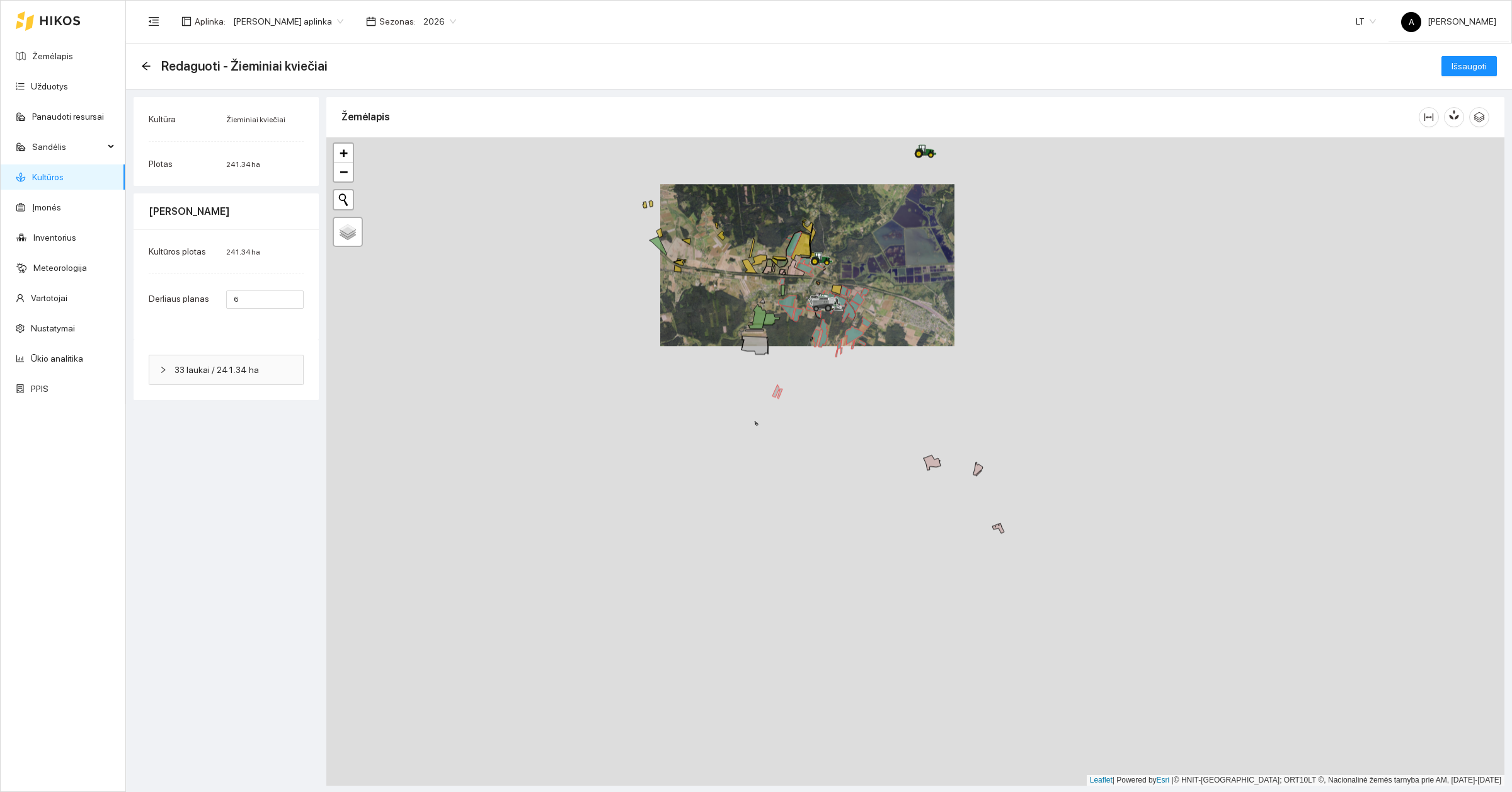
drag, startPoint x: 1042, startPoint y: 597, endPoint x: 889, endPoint y: 353, distance: 288.0
click at [889, 353] on div at bounding box center [915, 461] width 1178 height 648
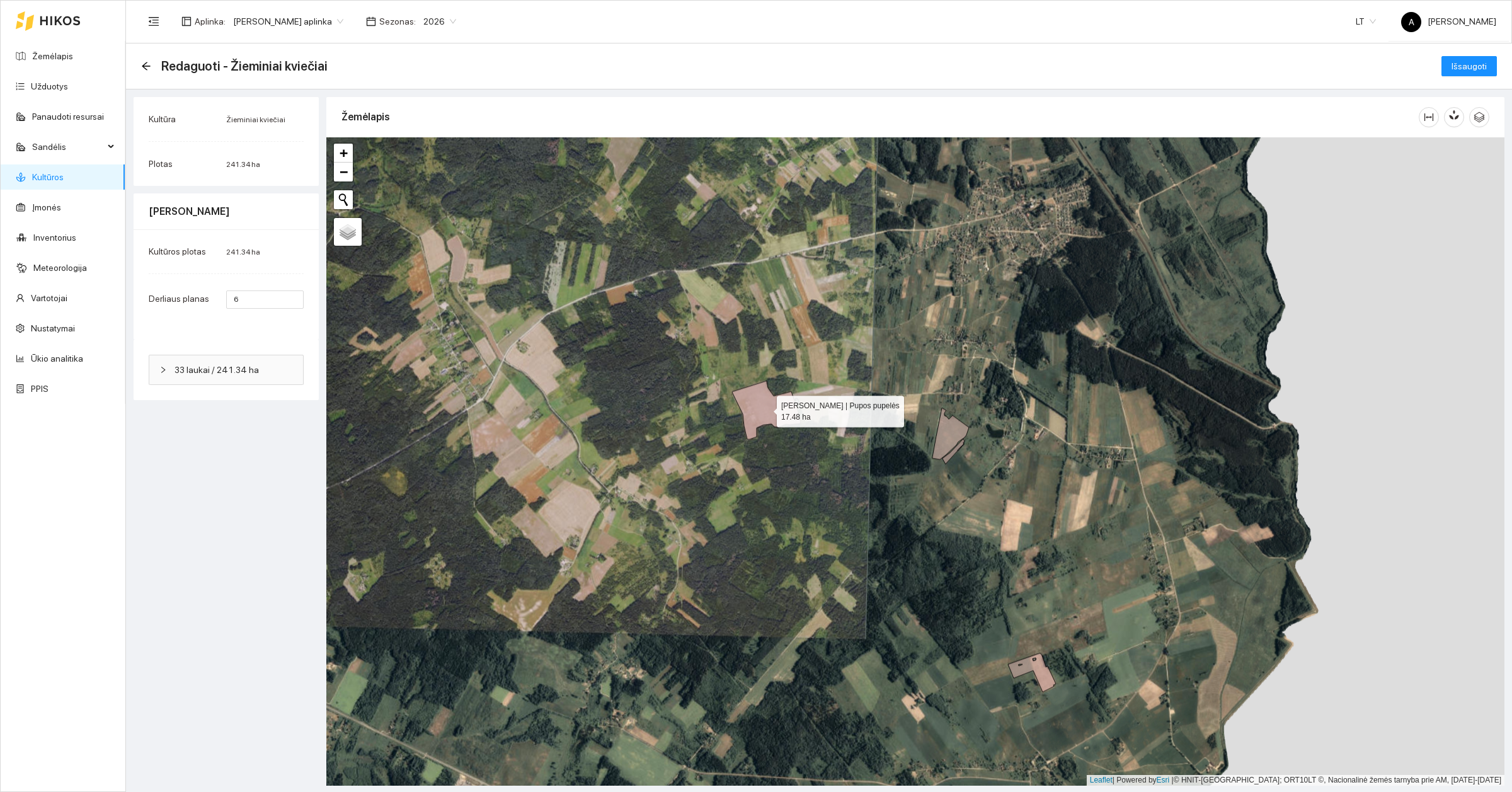
click at [760, 400] on icon at bounding box center [767, 409] width 69 height 58
click at [943, 428] on icon at bounding box center [950, 433] width 37 height 51
click at [955, 449] on icon at bounding box center [953, 451] width 22 height 25
click at [1034, 667] on icon at bounding box center [1031, 672] width 48 height 39
click at [773, 414] on icon at bounding box center [767, 409] width 69 height 58
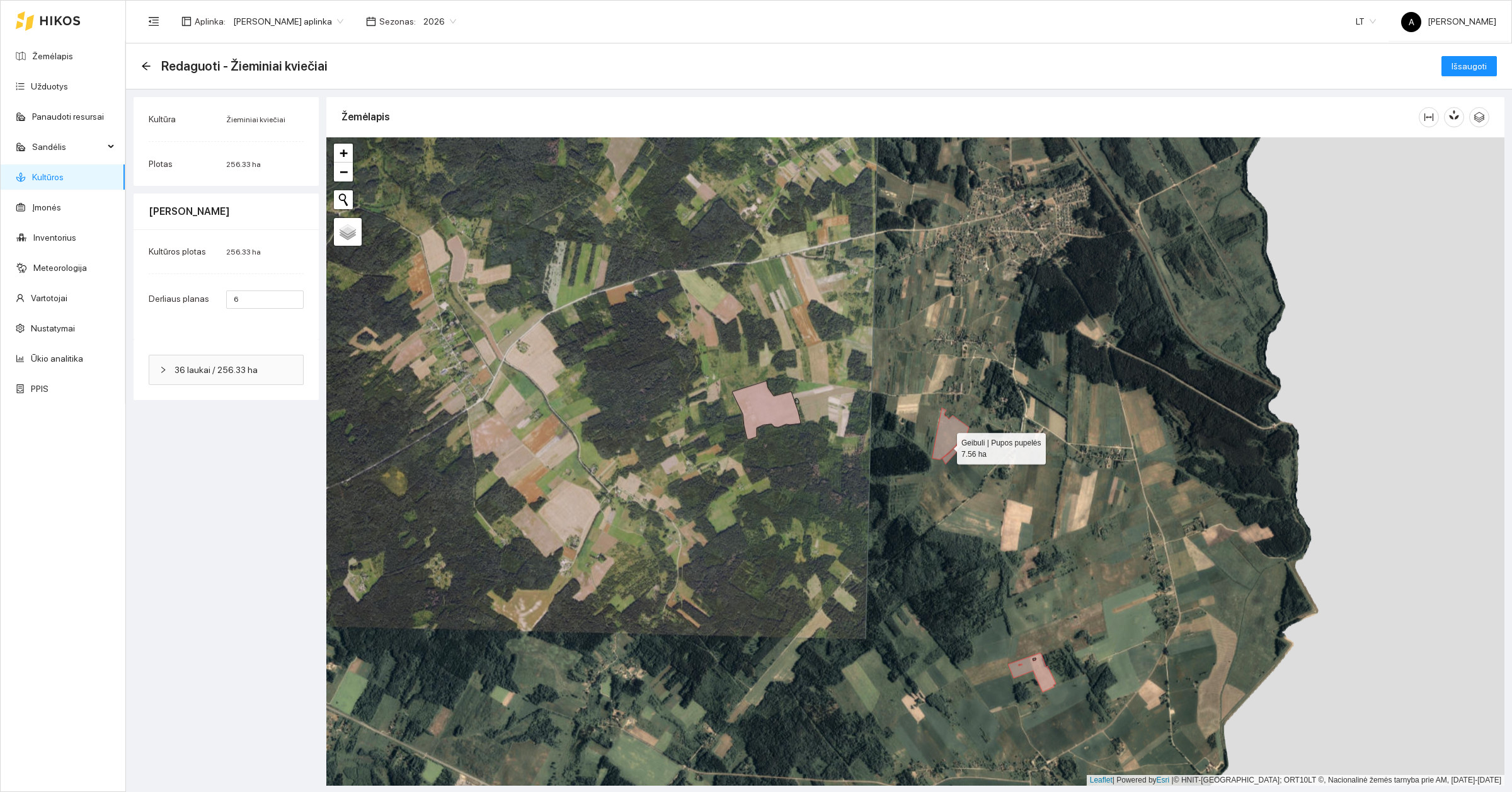
click at [946, 446] on icon at bounding box center [950, 433] width 37 height 51
click at [1029, 669] on icon at bounding box center [1031, 672] width 48 height 39
click at [943, 430] on icon at bounding box center [950, 433] width 37 height 51
click at [949, 456] on icon at bounding box center [953, 451] width 22 height 25
click at [776, 417] on icon at bounding box center [767, 409] width 69 height 58
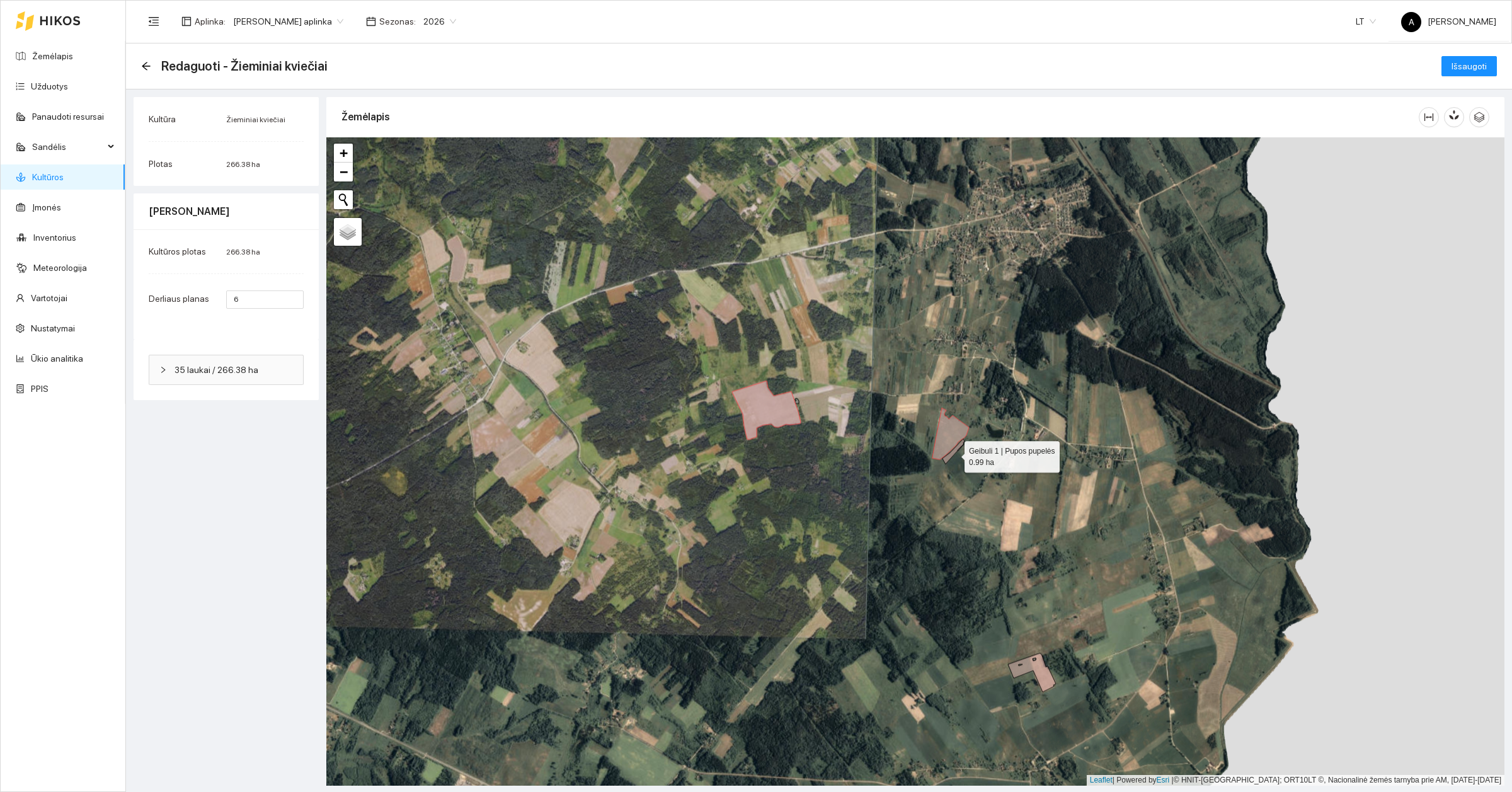
click at [953, 454] on icon at bounding box center [953, 451] width 22 height 25
click at [1036, 671] on icon at bounding box center [1031, 672] width 48 height 39
click at [1454, 60] on span "Išsaugoti" at bounding box center [1468, 66] width 35 height 14
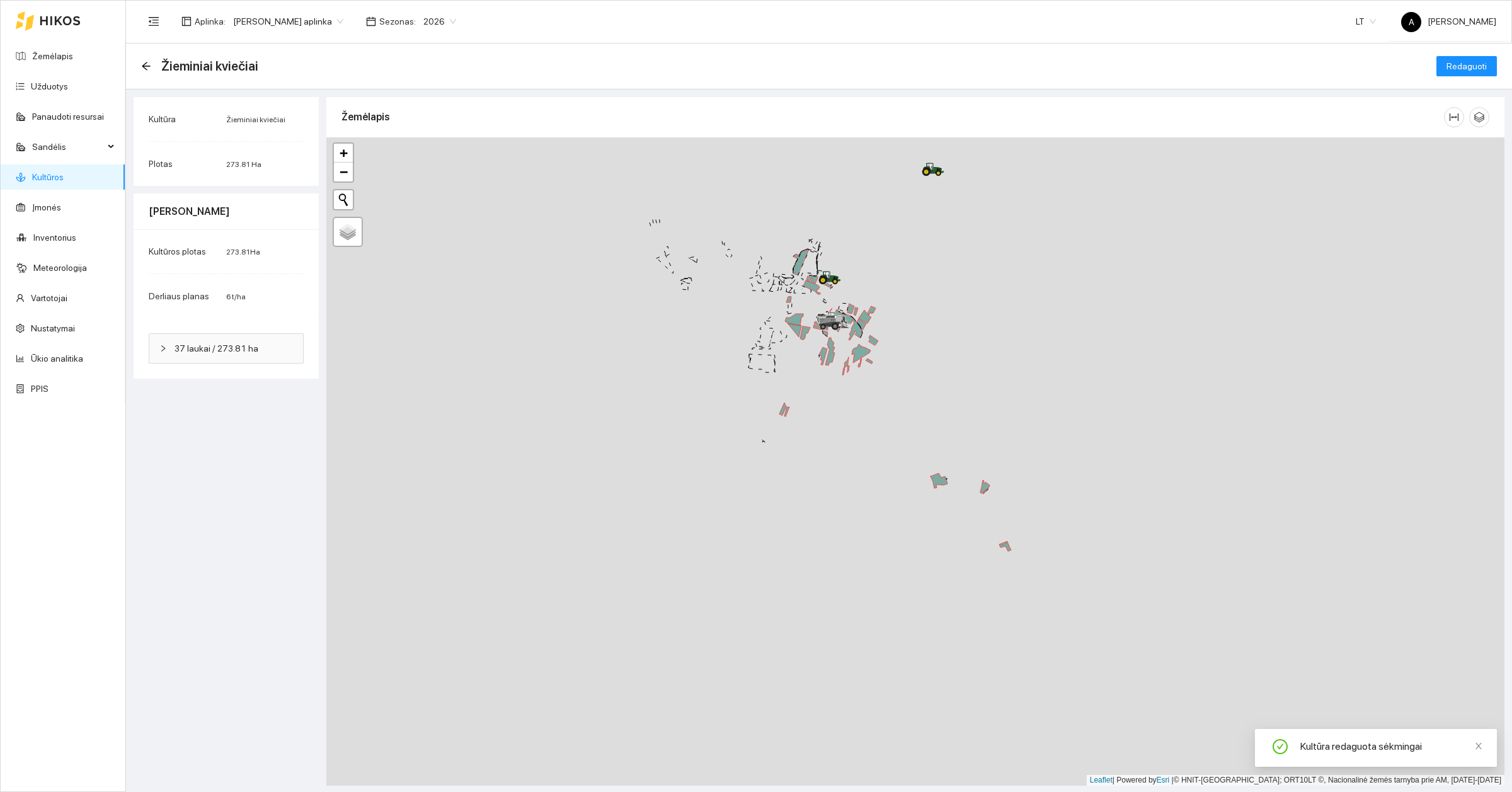
drag, startPoint x: 788, startPoint y: 319, endPoint x: 930, endPoint y: 492, distance: 223.8
click at [930, 492] on div at bounding box center [915, 461] width 1178 height 648
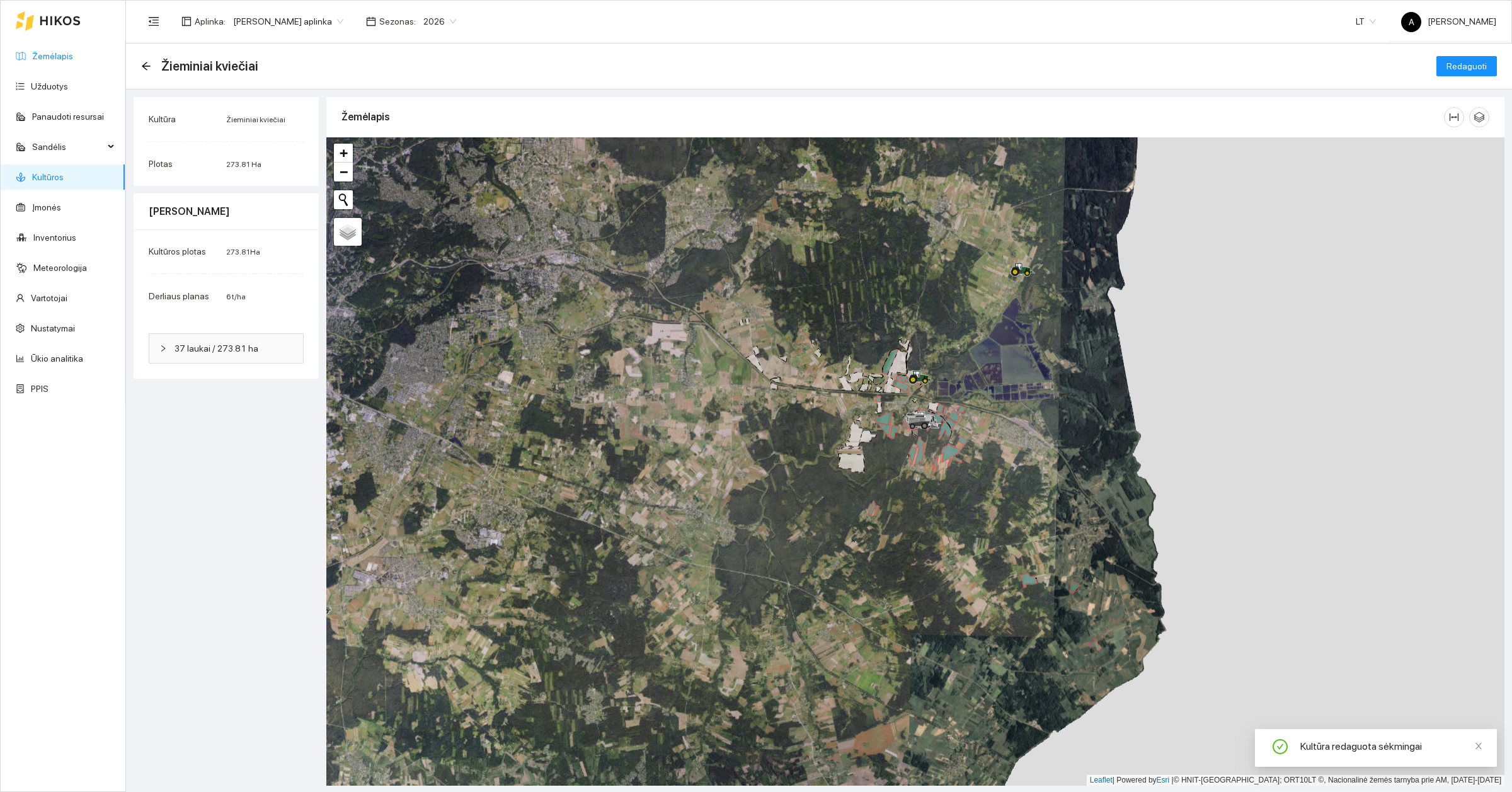
click at [52, 61] on link "Žemėlapis" at bounding box center [52, 56] width 41 height 10
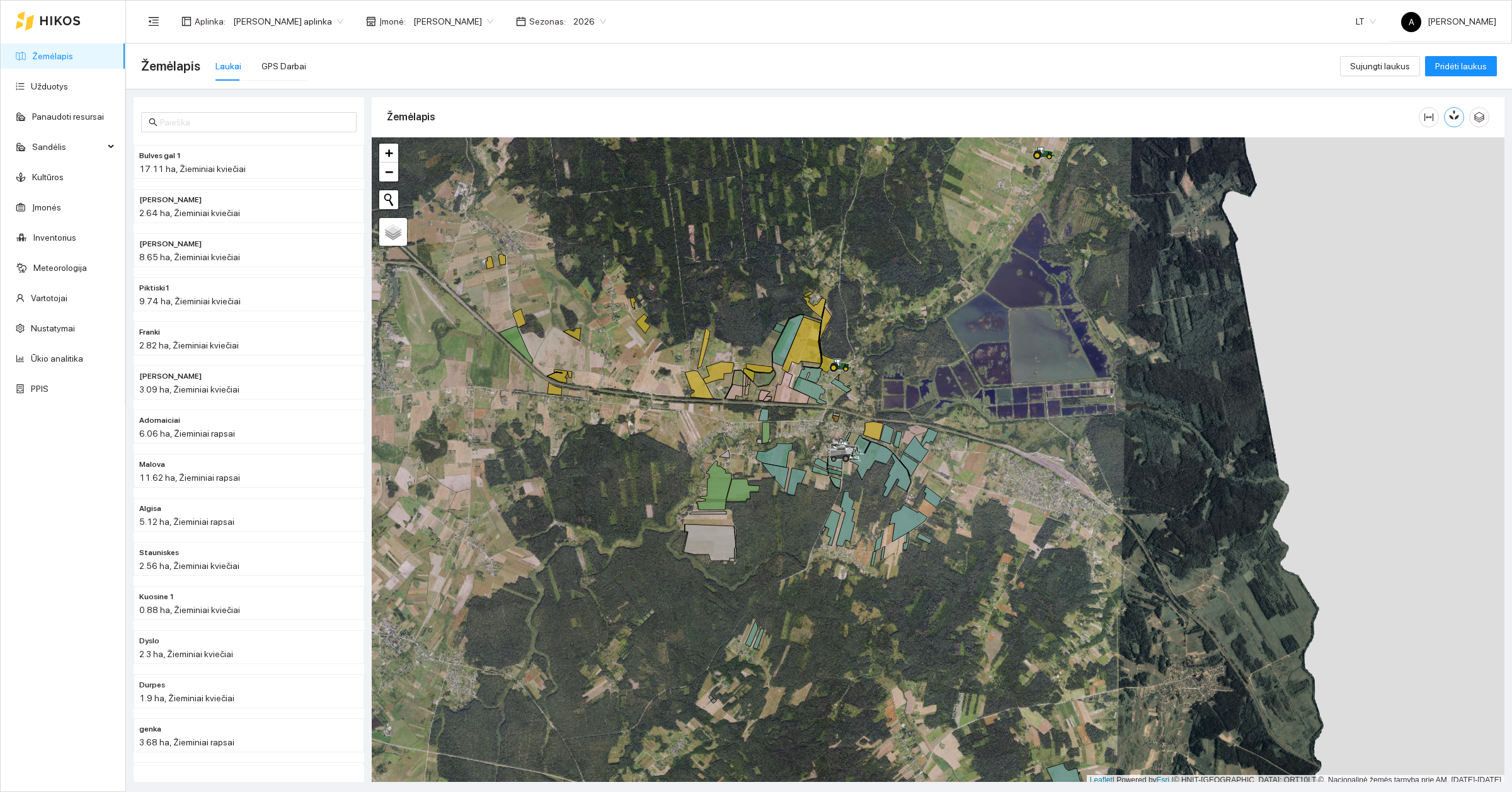
click at [1448, 114] on icon "button" at bounding box center [1454, 114] width 12 height 12
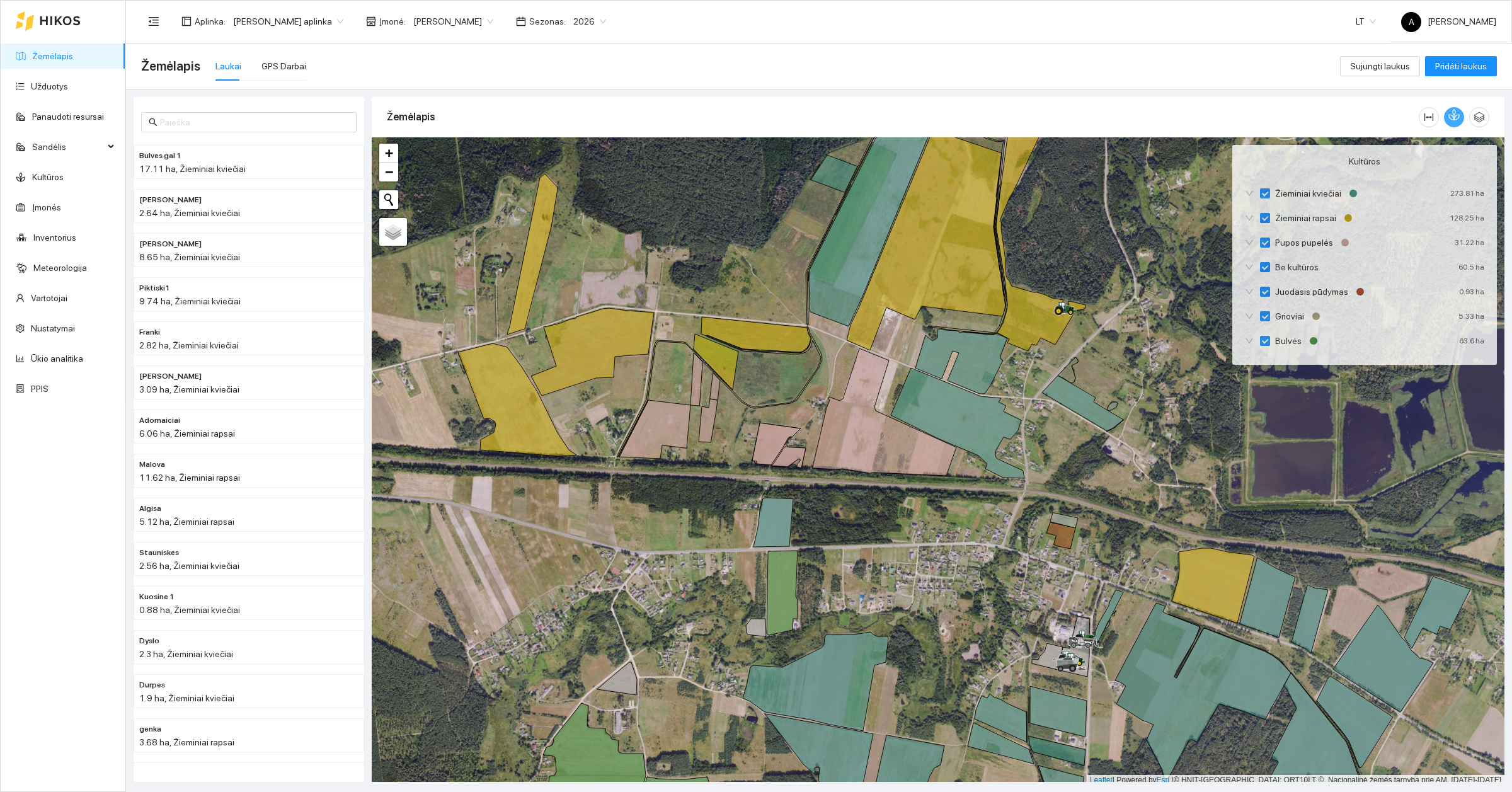
click at [1450, 121] on button "button" at bounding box center [1454, 117] width 20 height 20
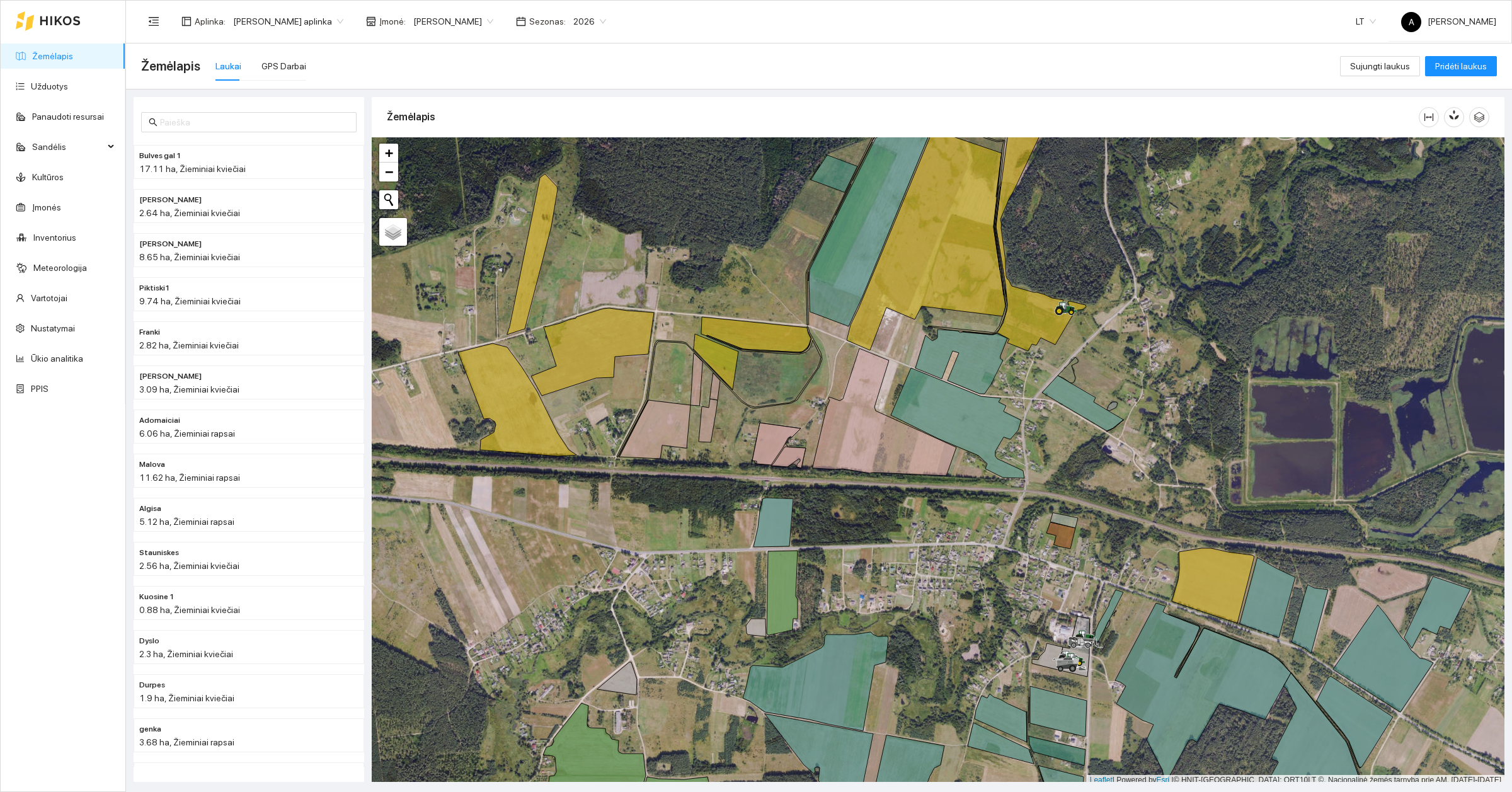
scroll to position [4, 0]
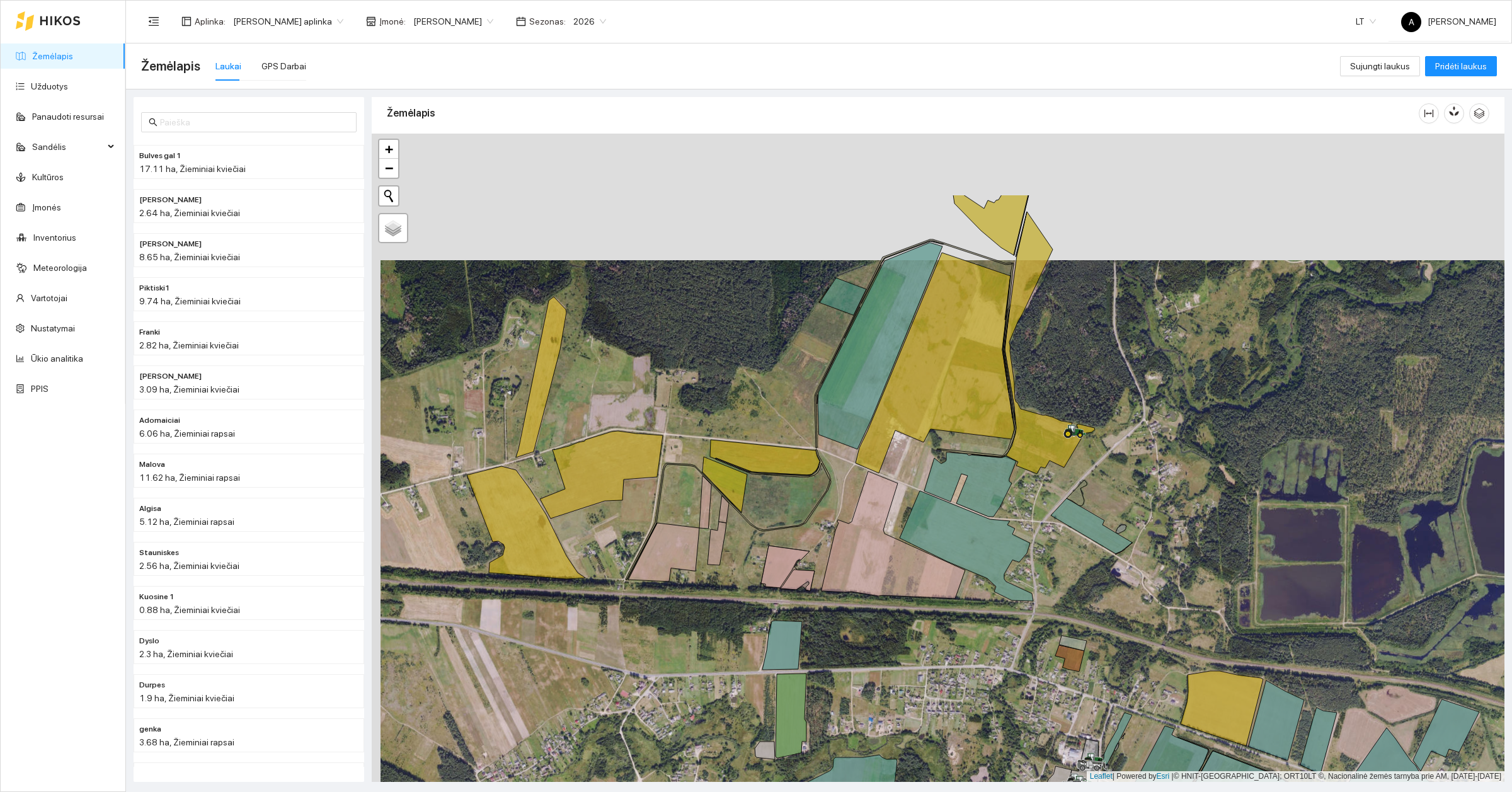
drag, startPoint x: 1160, startPoint y: 306, endPoint x: 1168, endPoint y: 433, distance: 127.3
click at [1168, 433] on div at bounding box center [938, 457] width 1133 height 648
